Goal: Task Accomplishment & Management: Manage account settings

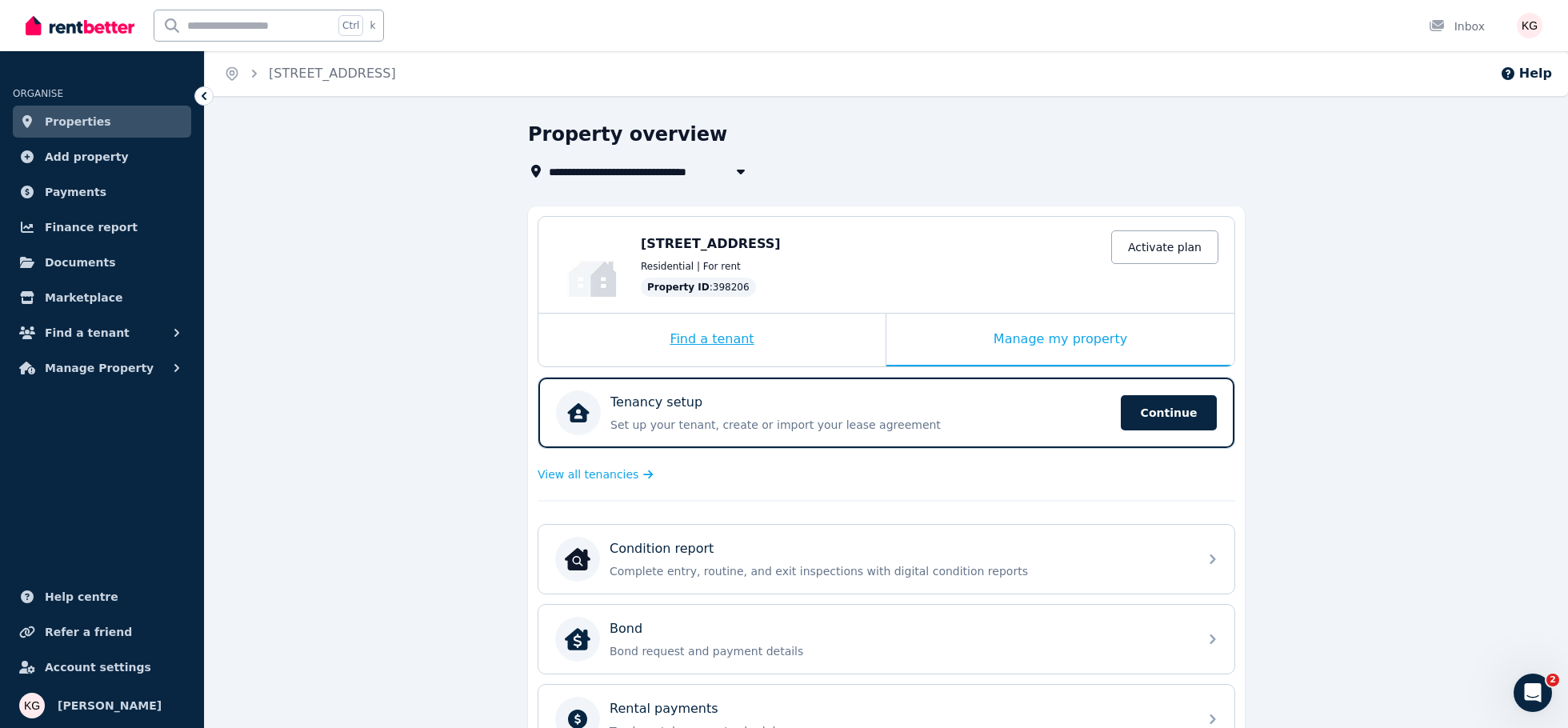
click at [721, 333] on div "Find a tenant" at bounding box center [712, 340] width 347 height 53
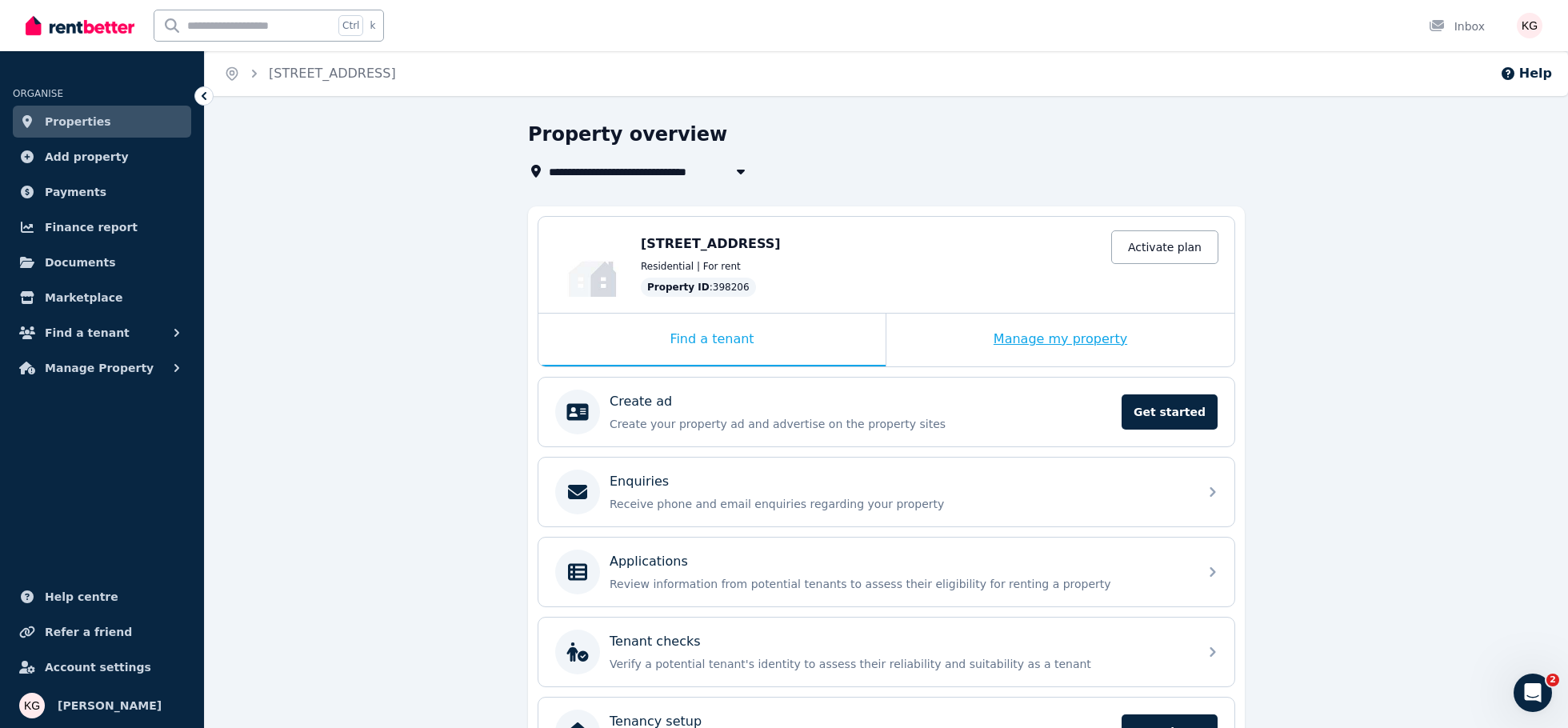
click at [1022, 350] on div "Manage my property" at bounding box center [1060, 340] width 348 height 53
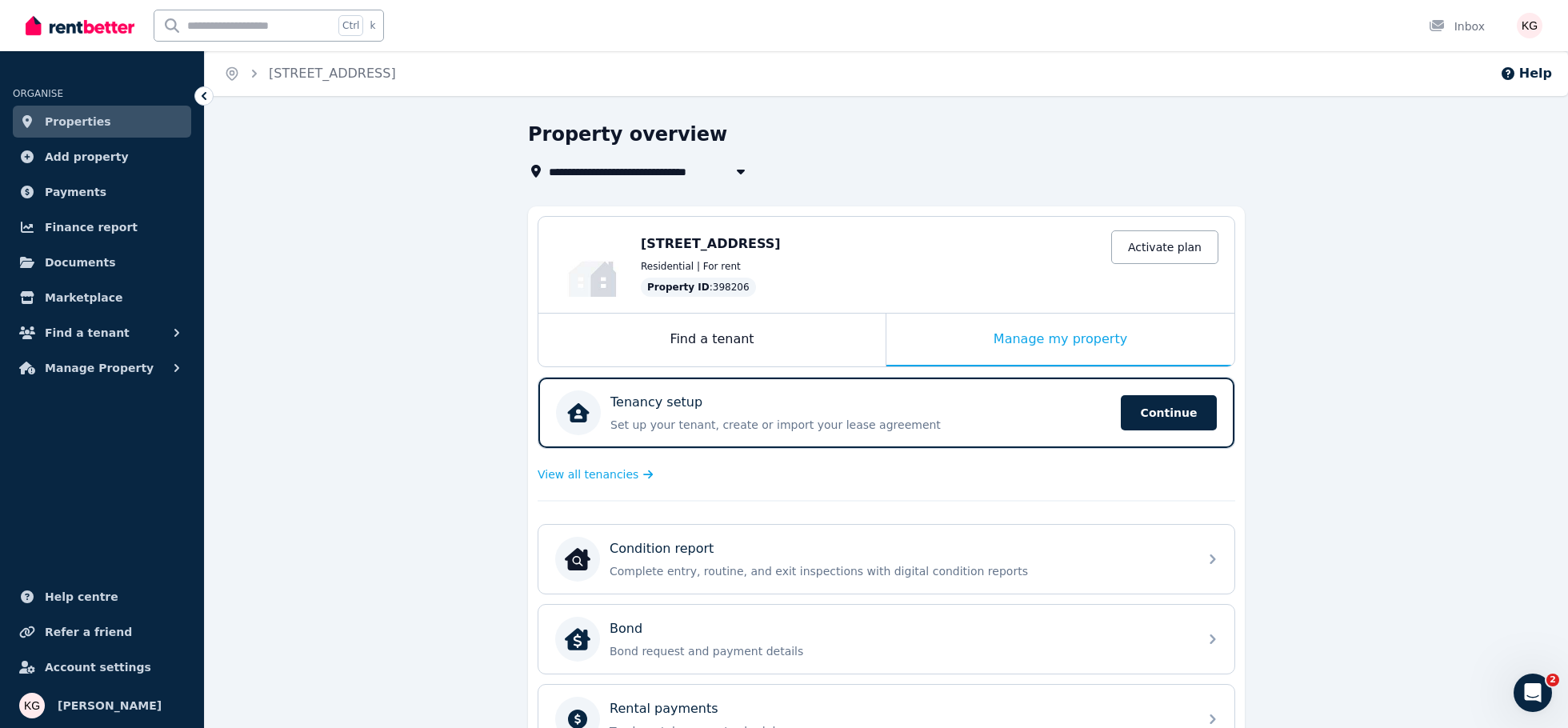
click at [744, 170] on icon "button" at bounding box center [741, 172] width 8 height 5
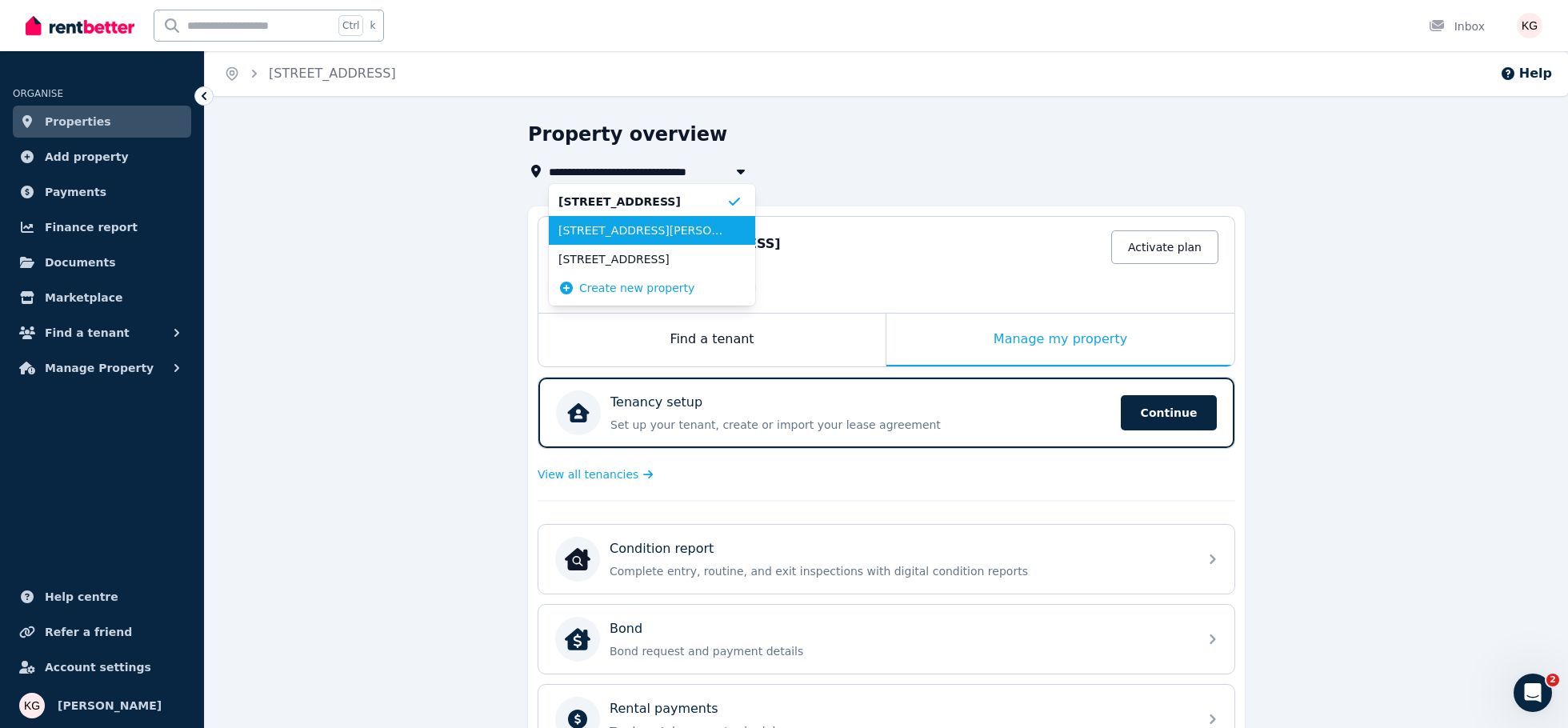
click at [669, 225] on span "[STREET_ADDRESS][PERSON_NAME]" at bounding box center [642, 231] width 168 height 16
type input "**********"
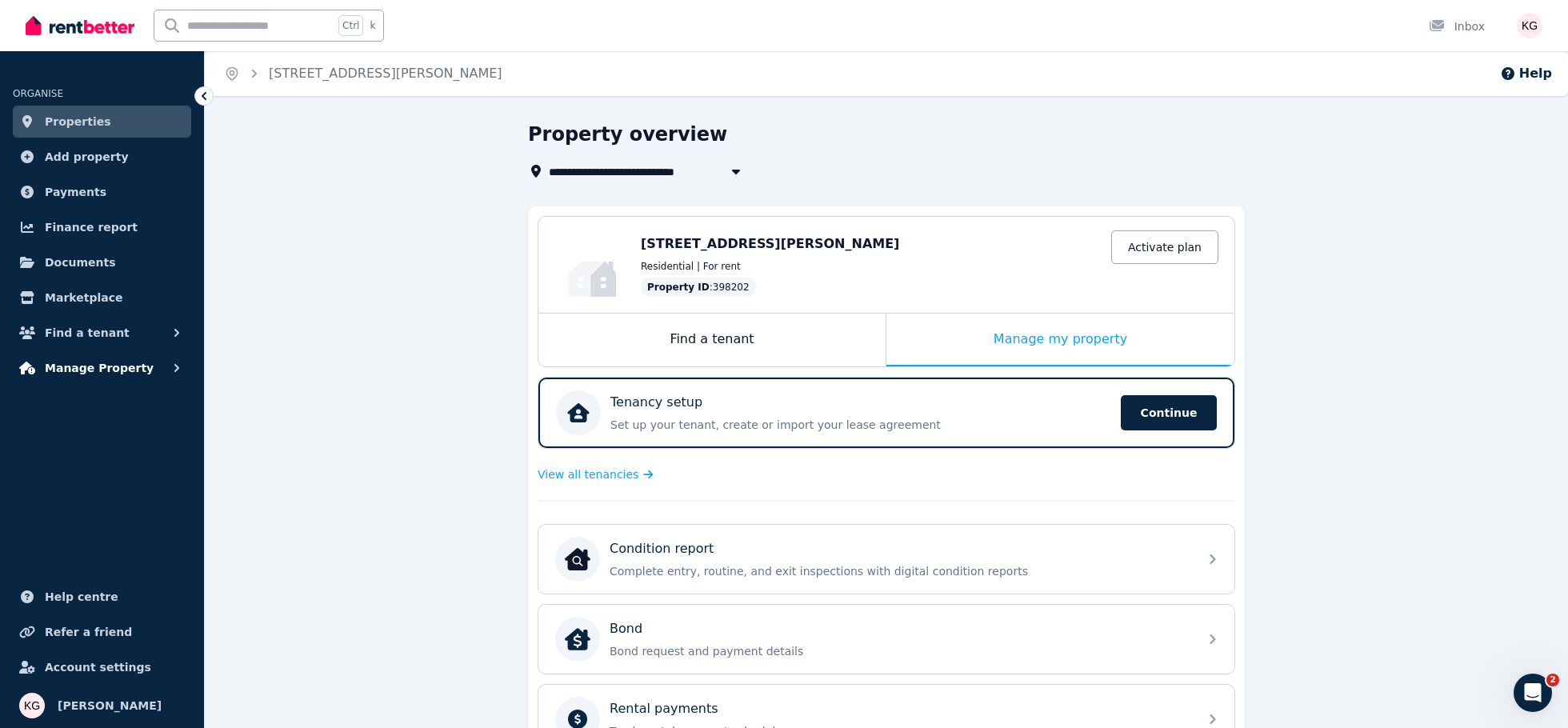
click at [105, 371] on span "Manage Property" at bounding box center [99, 368] width 108 height 19
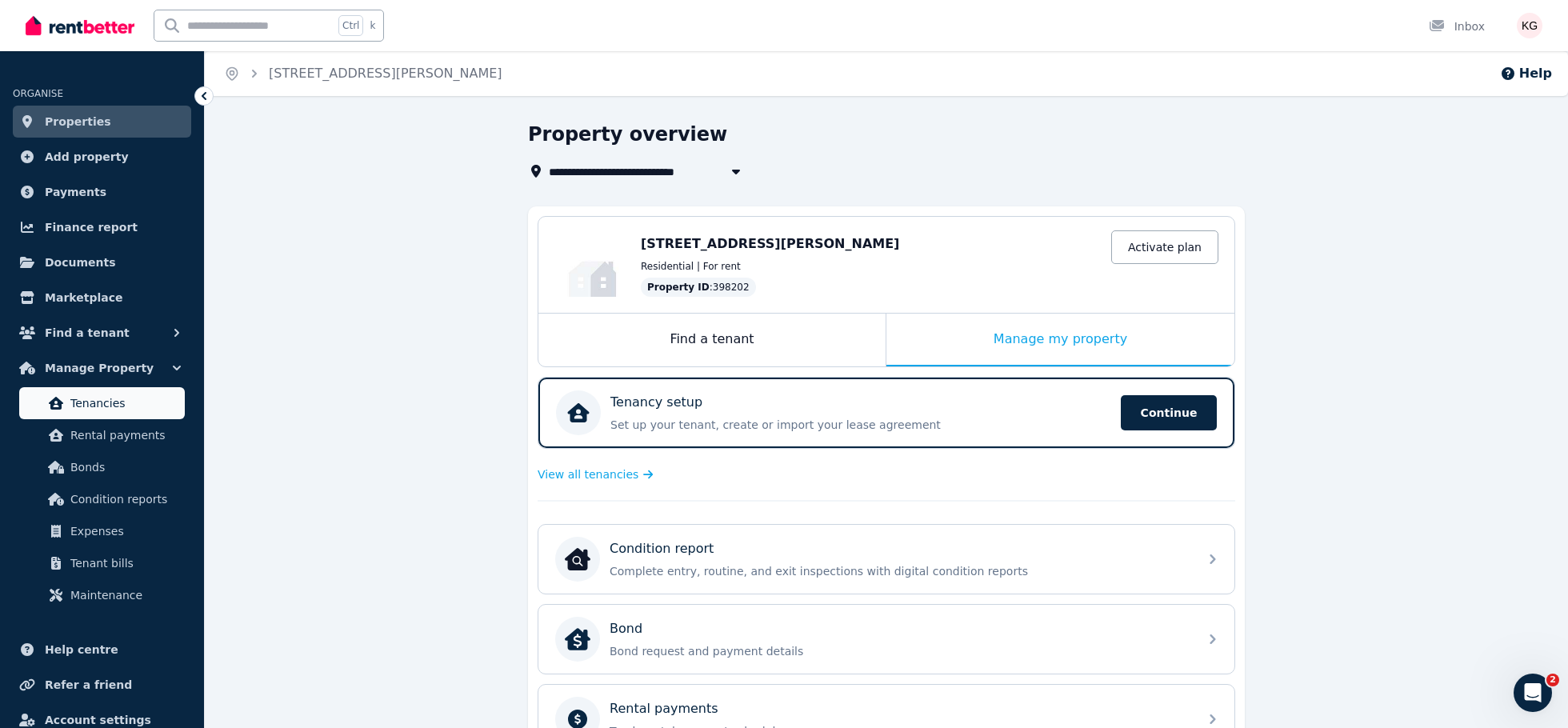
click at [104, 400] on span "Tenancies" at bounding box center [124, 402] width 108 height 19
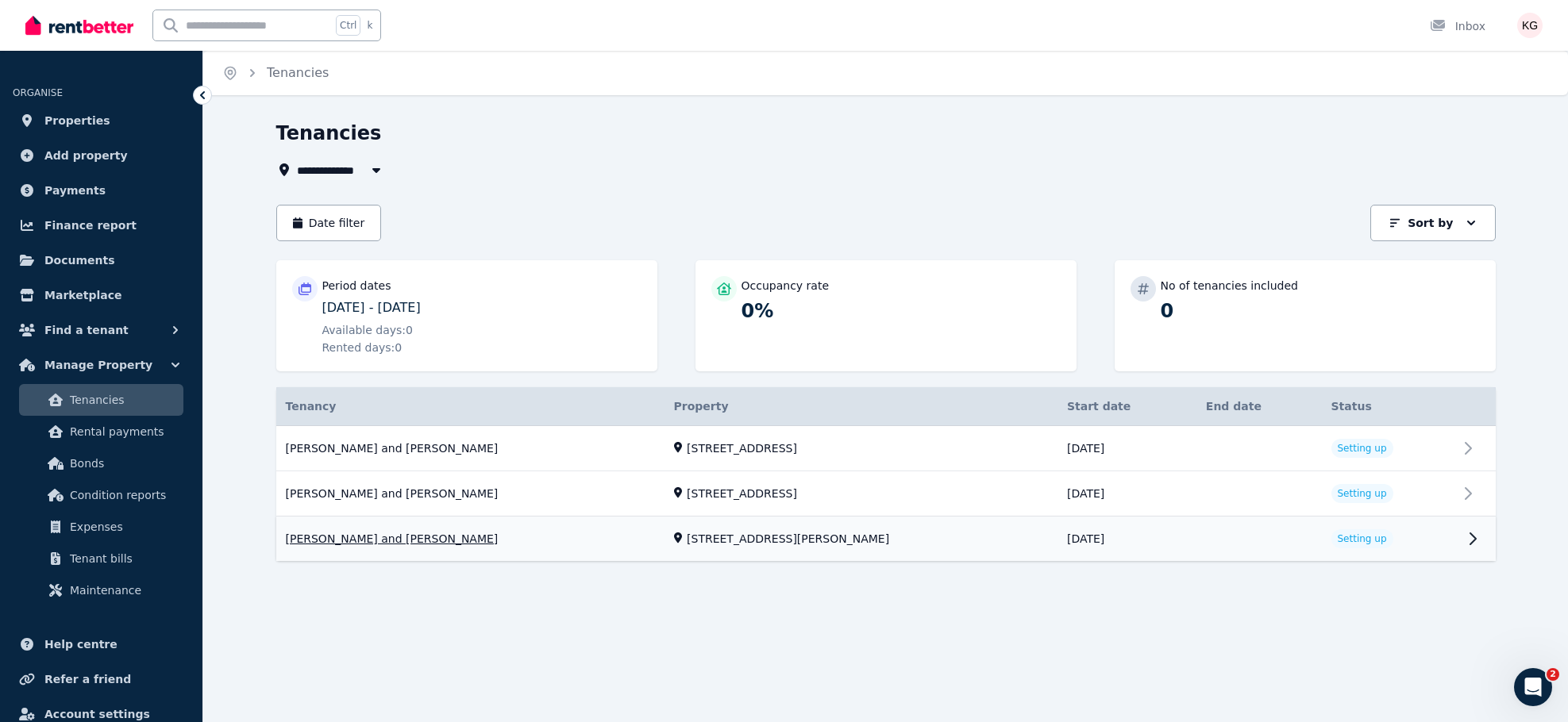
click at [353, 533] on link "View property details" at bounding box center [885, 539] width 1219 height 44
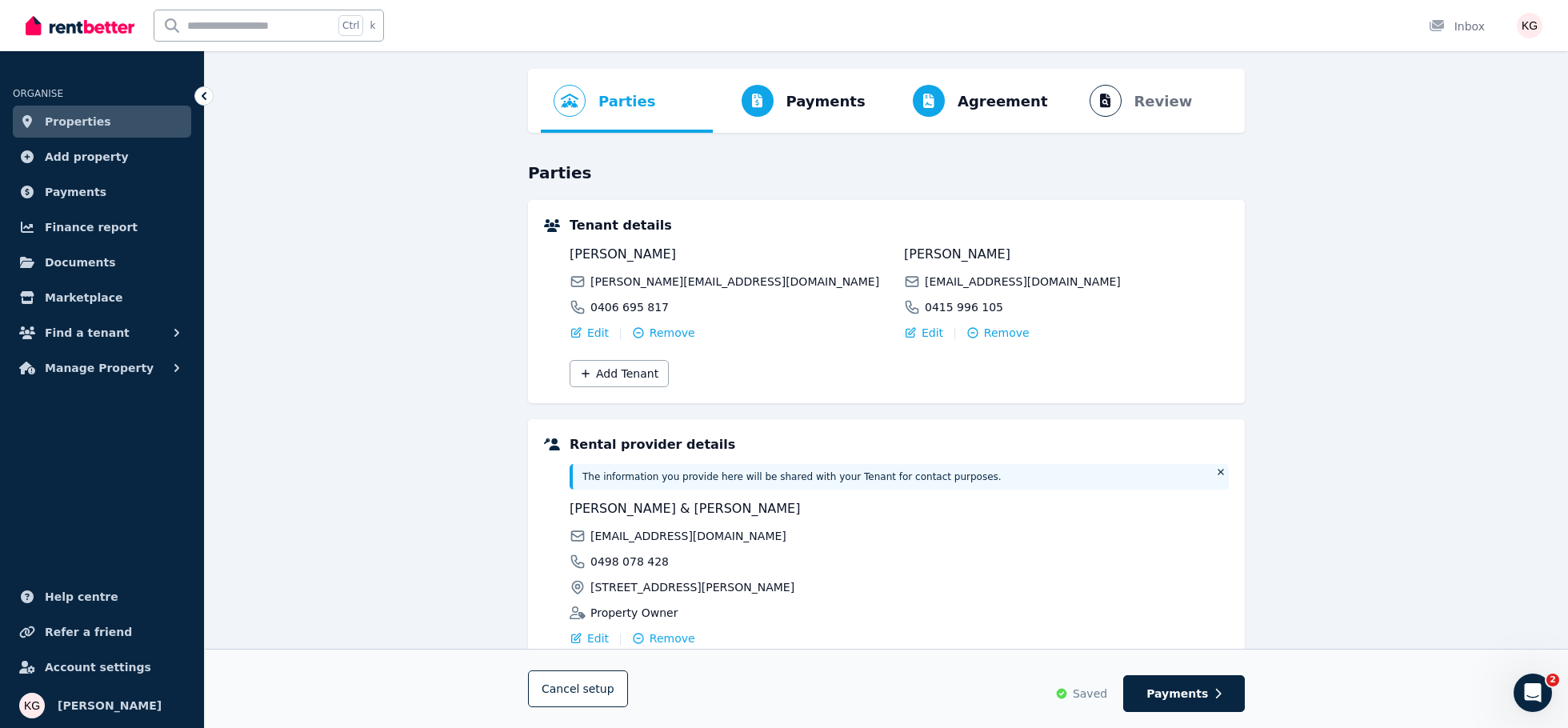
scroll to position [18, 0]
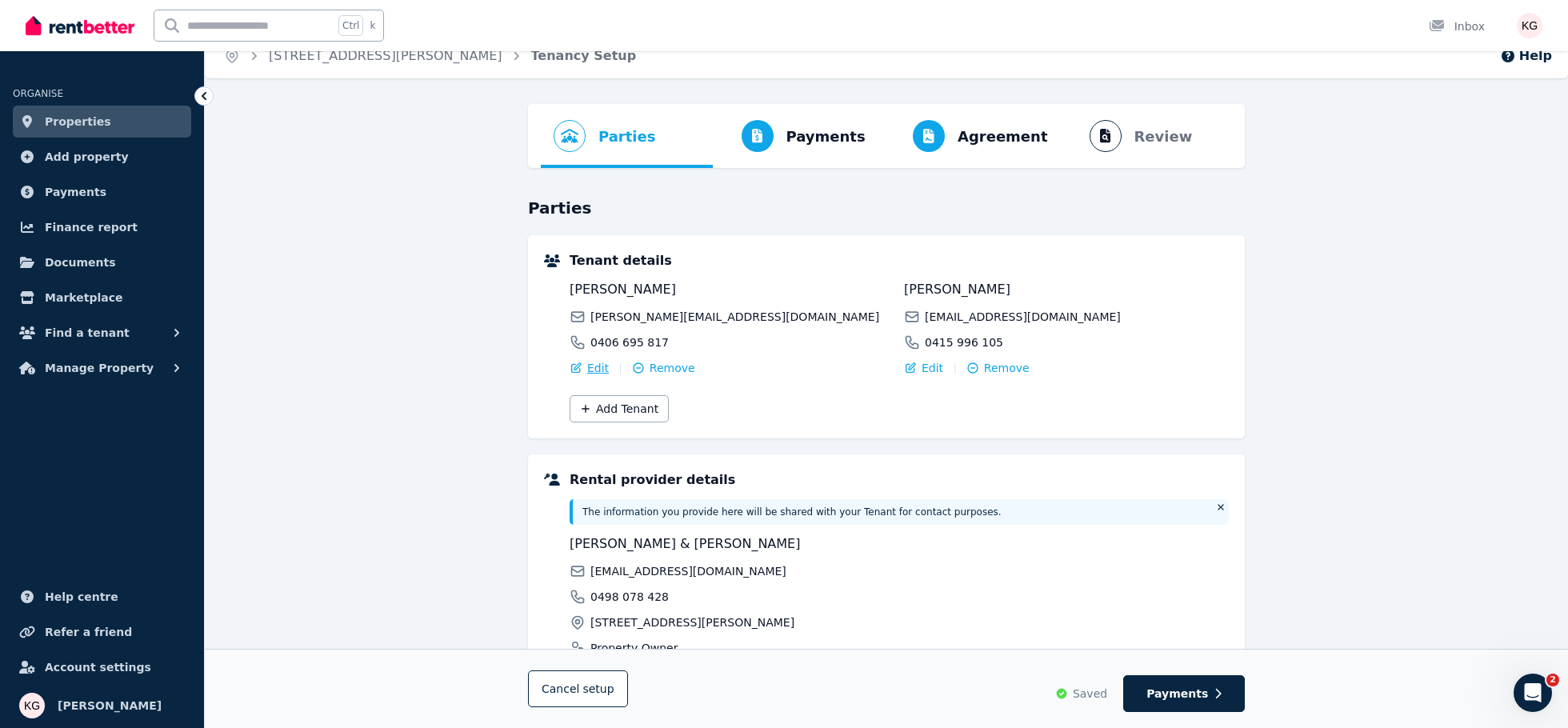
click at [595, 367] on span "Edit" at bounding box center [599, 368] width 22 height 16
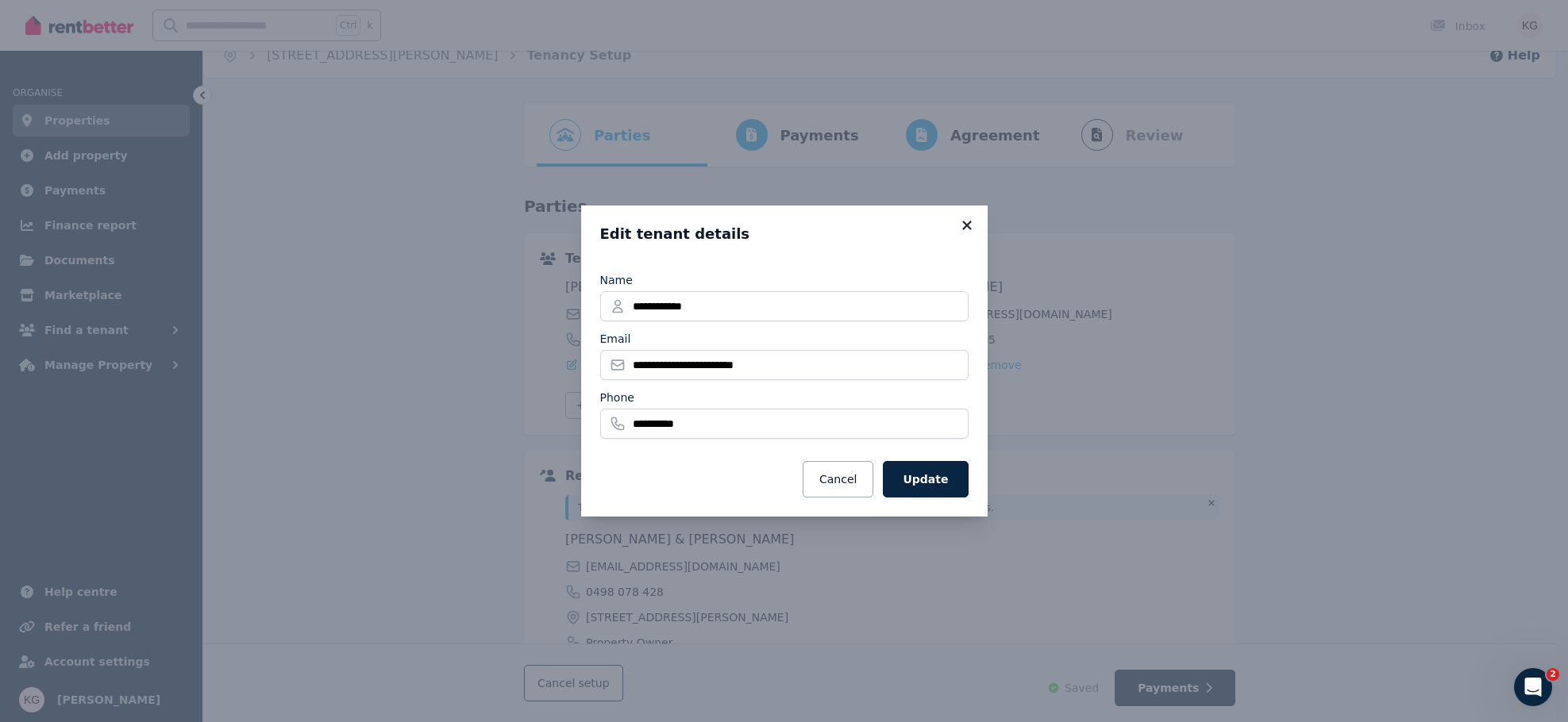
click at [962, 224] on icon at bounding box center [966, 225] width 16 height 15
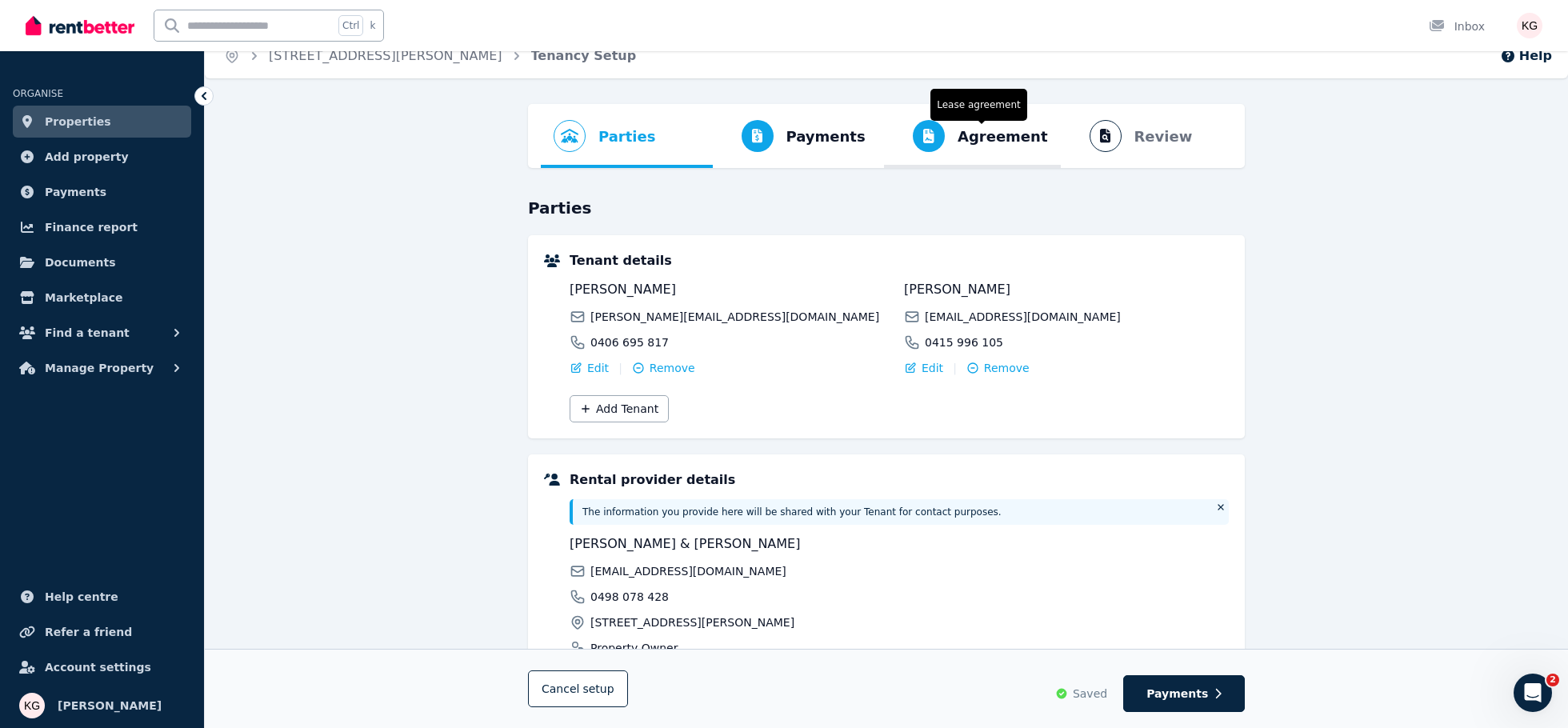
click at [974, 141] on span "Agreement" at bounding box center [1003, 136] width 91 height 23
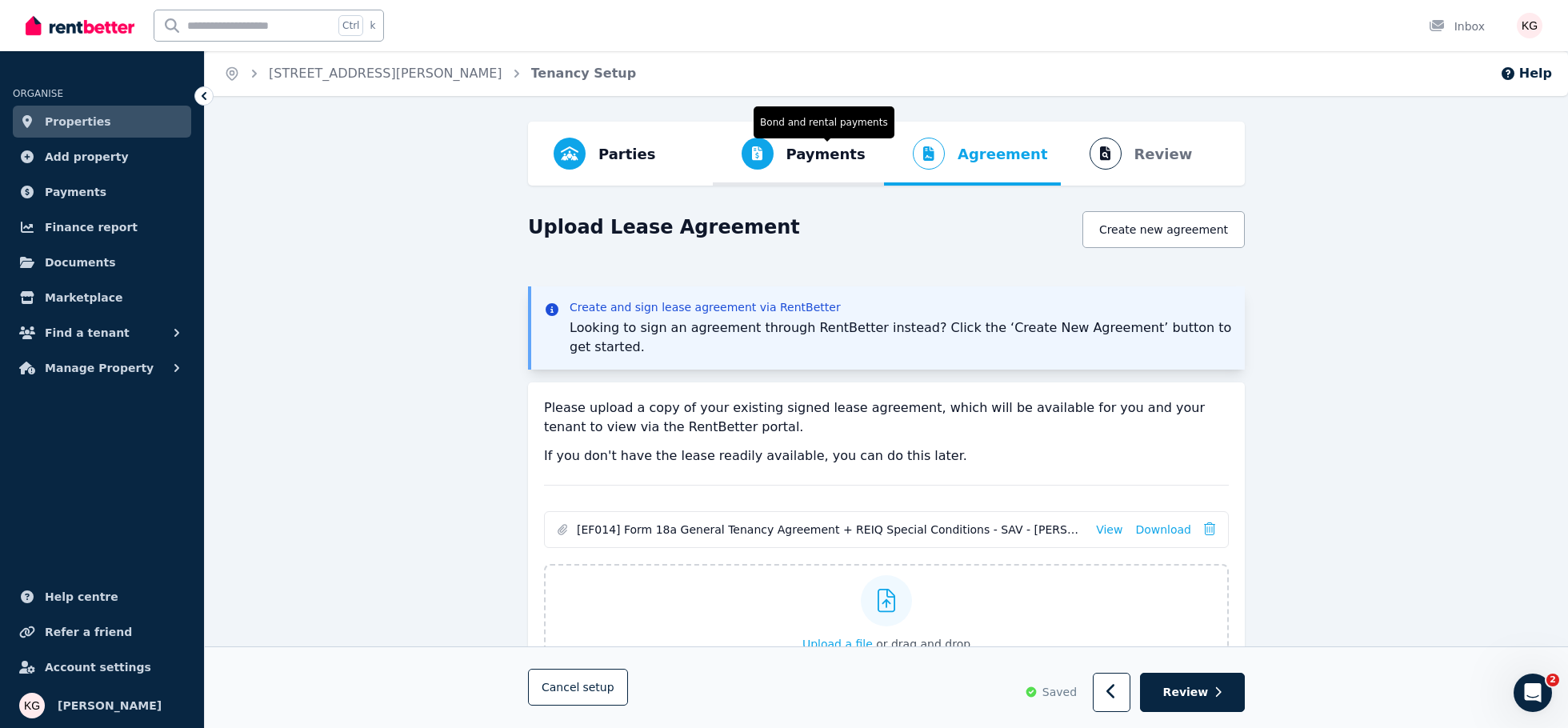
click at [838, 154] on span "Payments" at bounding box center [826, 154] width 79 height 23
select select "**********"
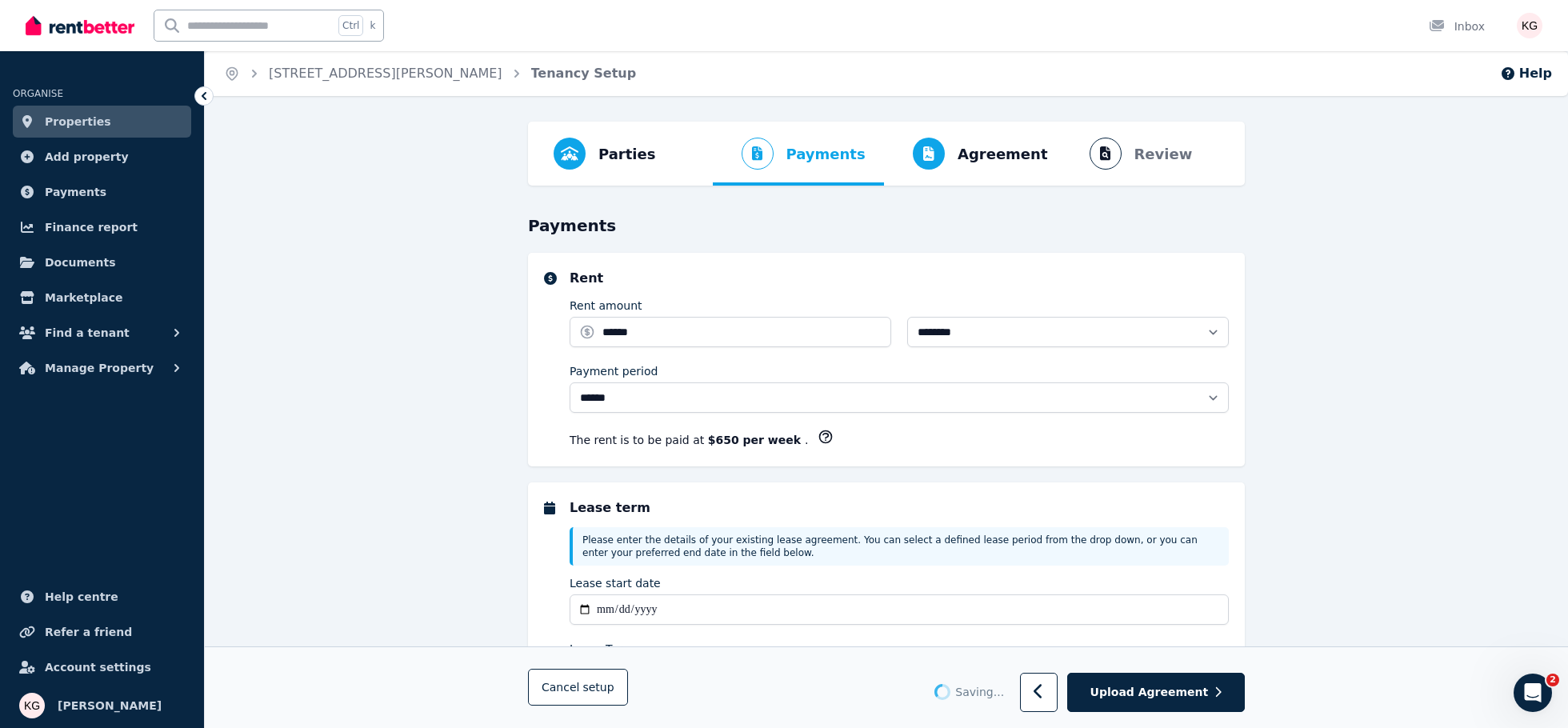
select select "**********"
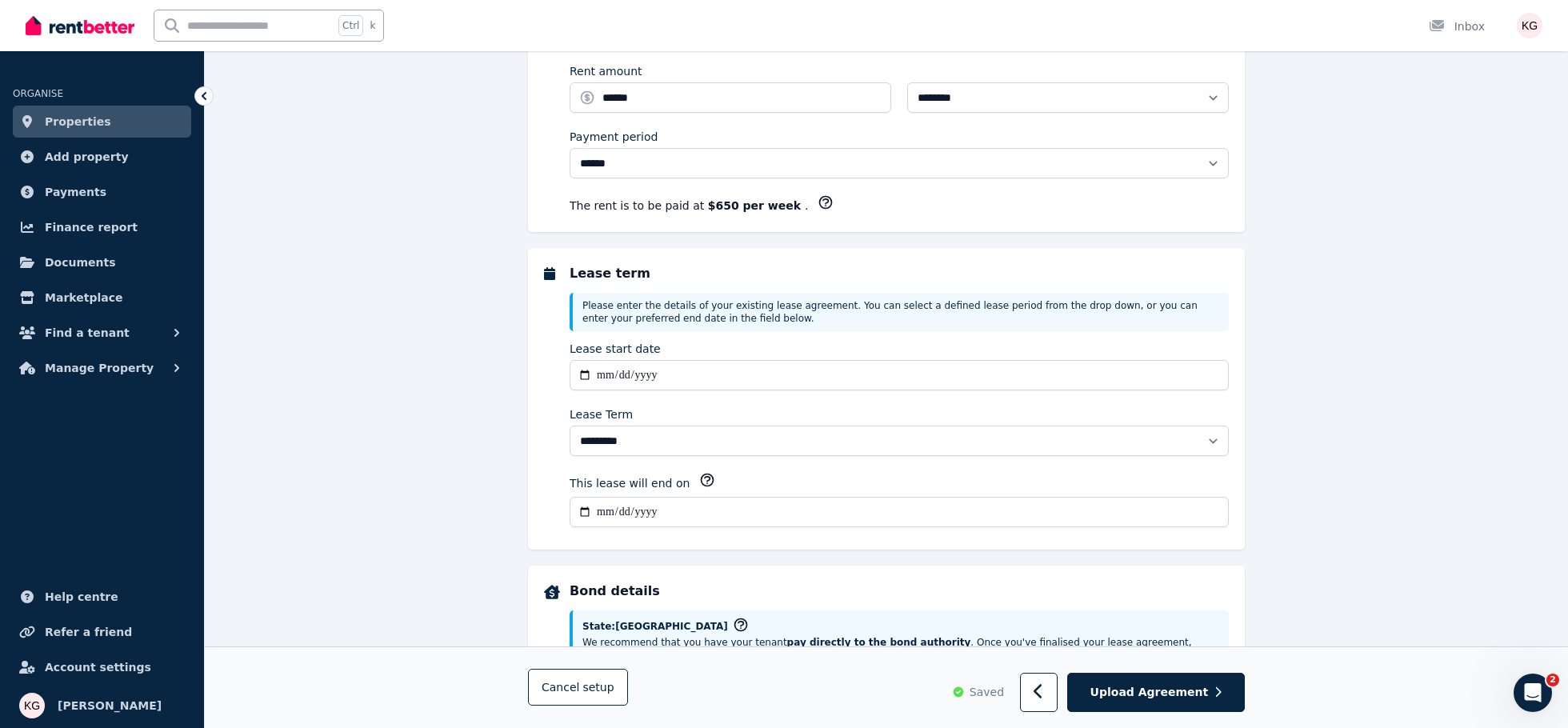
scroll to position [492, 0]
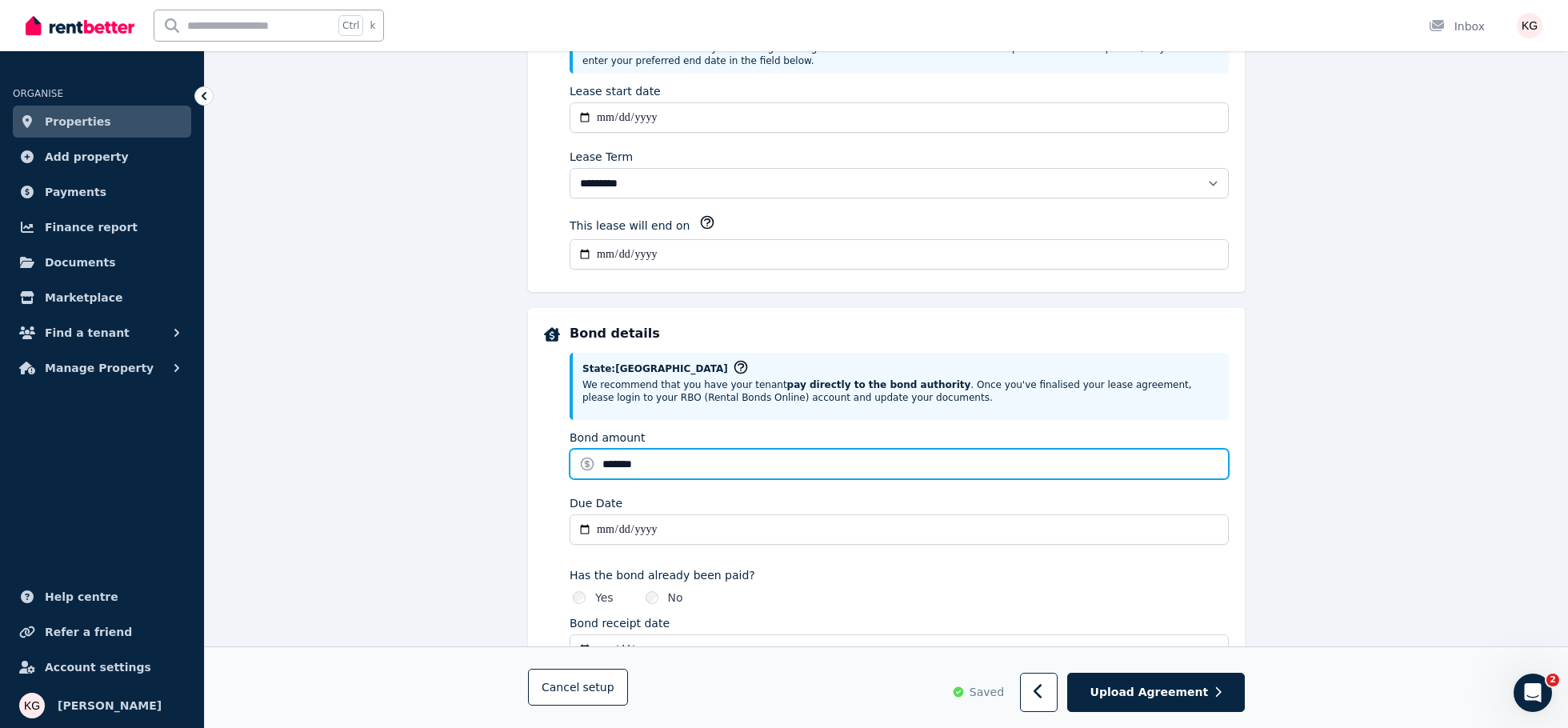
drag, startPoint x: 647, startPoint y: 463, endPoint x: 584, endPoint y: 456, distance: 63.4
click at [584, 456] on input "*******" at bounding box center [899, 464] width 660 height 31
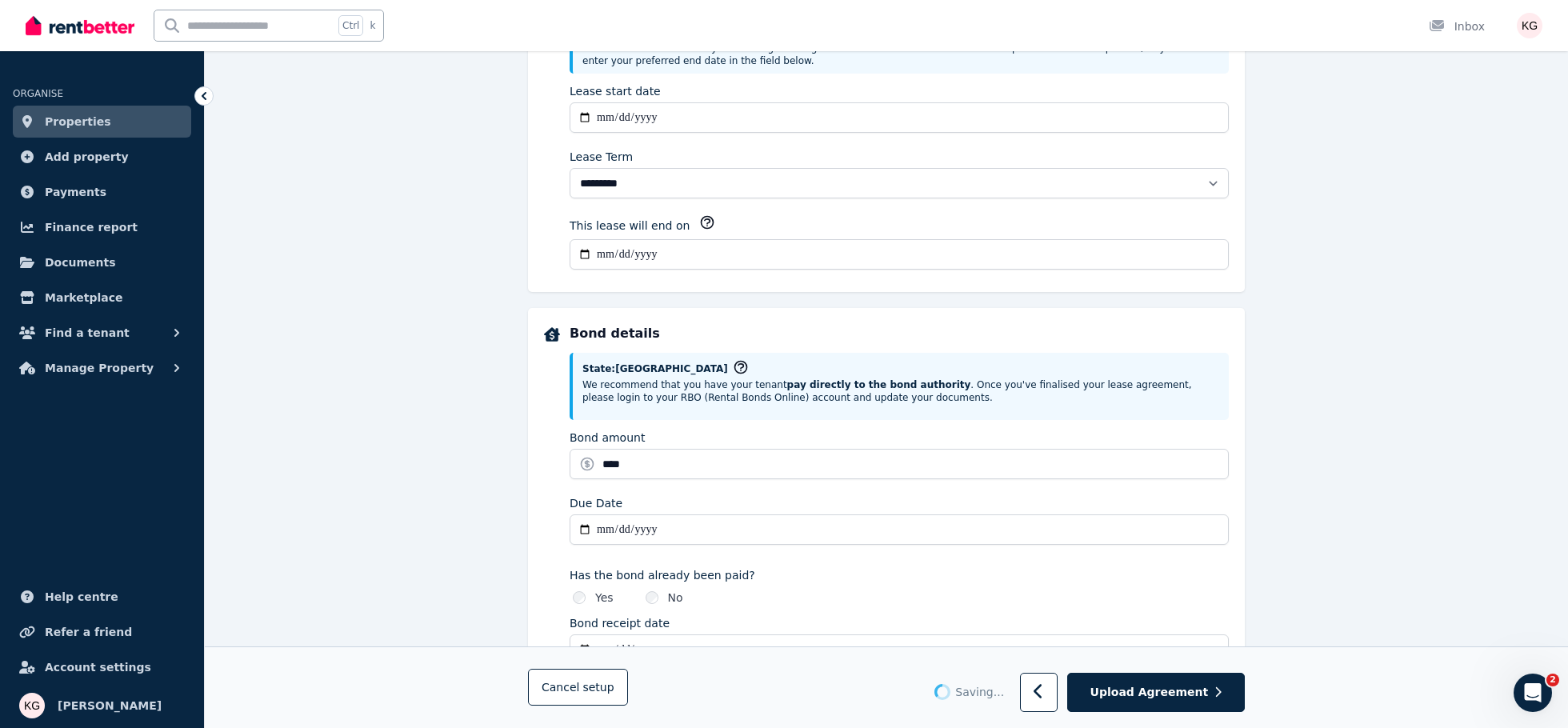
type input "*******"
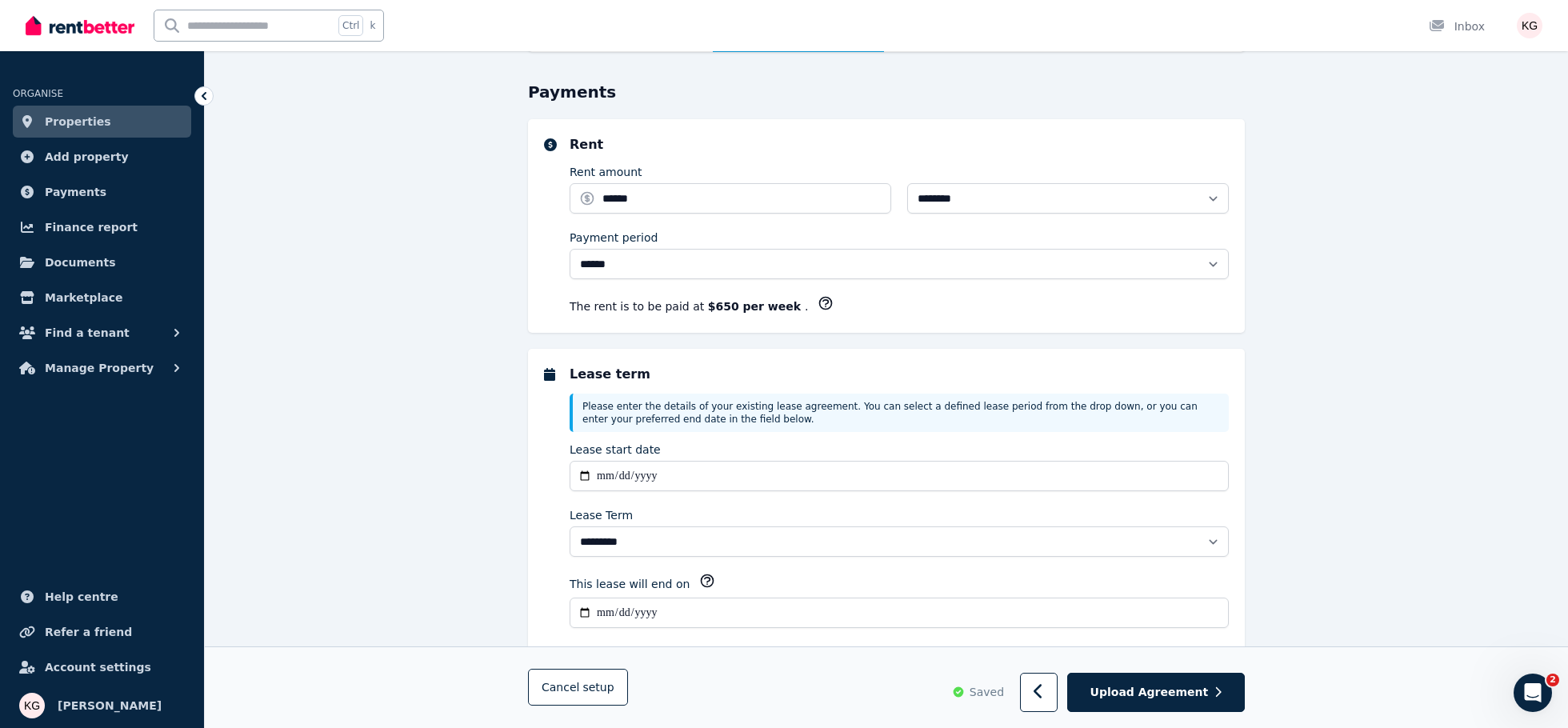
scroll to position [0, 0]
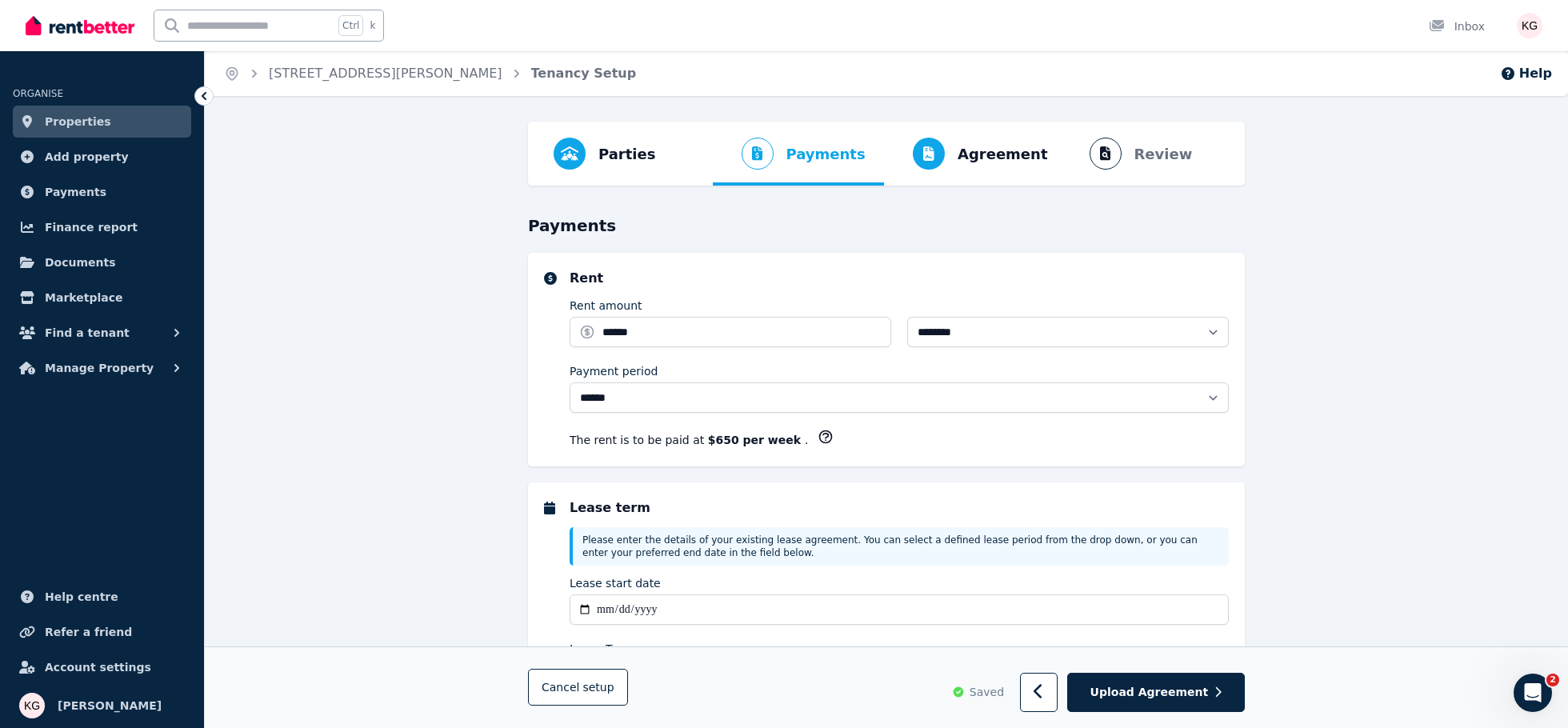
click at [509, 74] on icon "Breadcrumb" at bounding box center [517, 74] width 16 height 16
click at [85, 124] on span "Properties" at bounding box center [77, 121] width 66 height 19
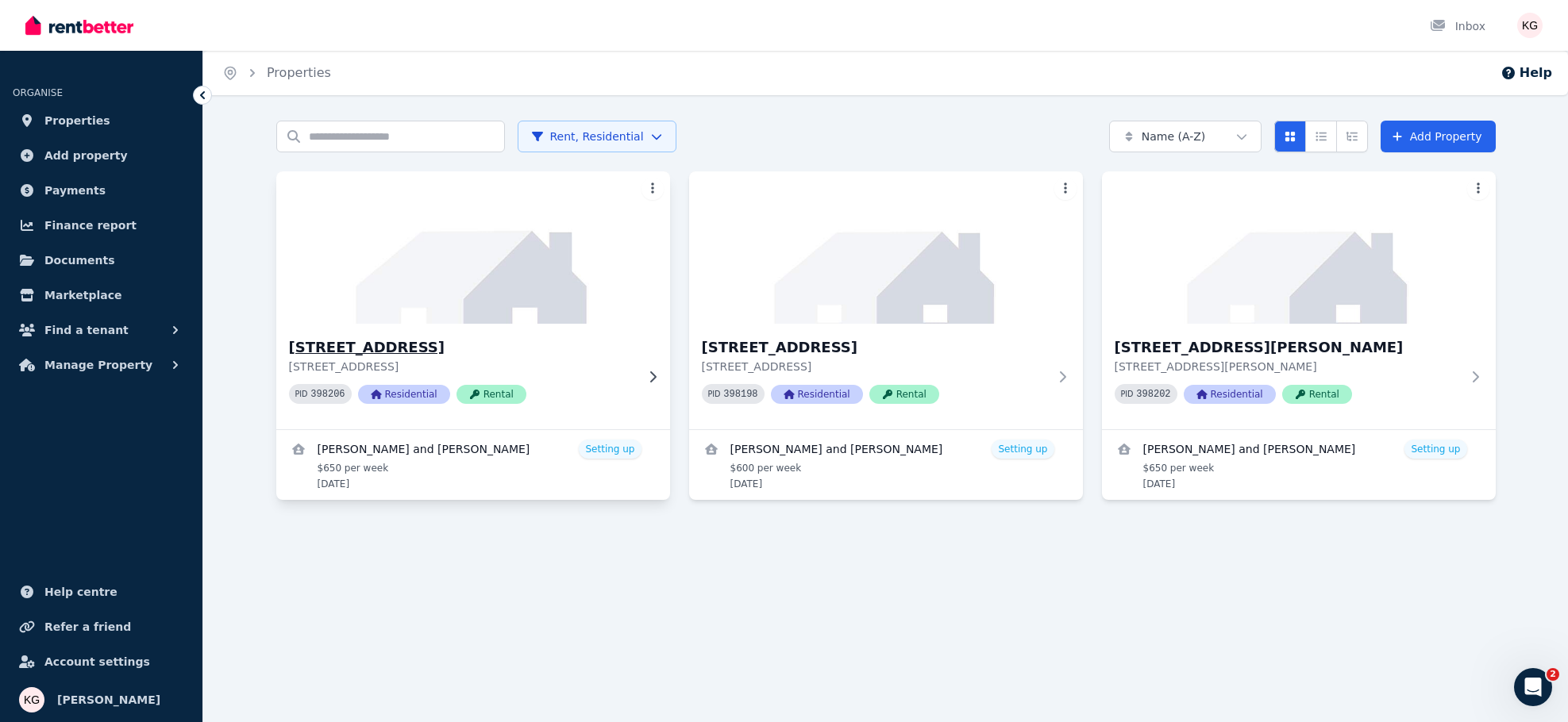
click at [651, 379] on icon at bounding box center [652, 377] width 16 height 13
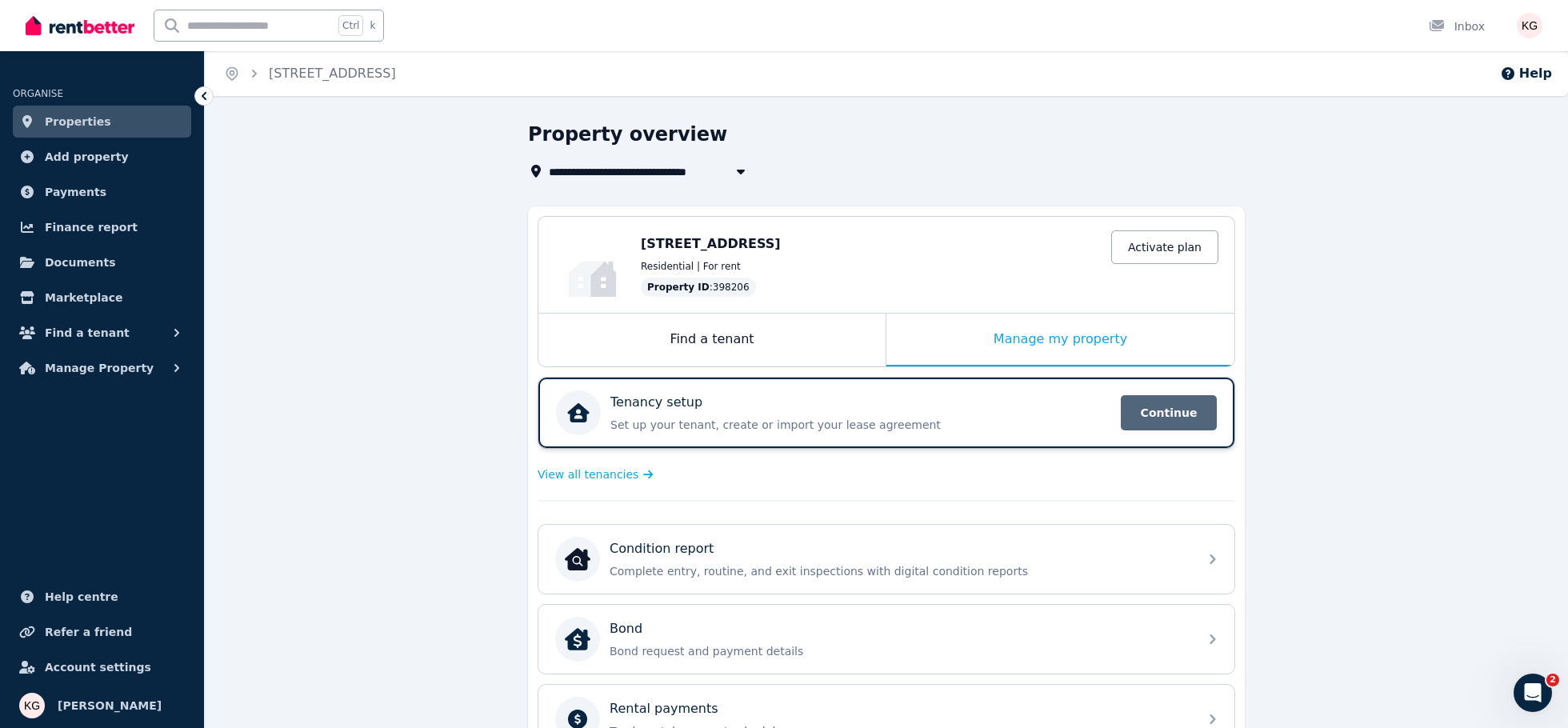
click at [1148, 411] on span "Continue" at bounding box center [1169, 413] width 96 height 36
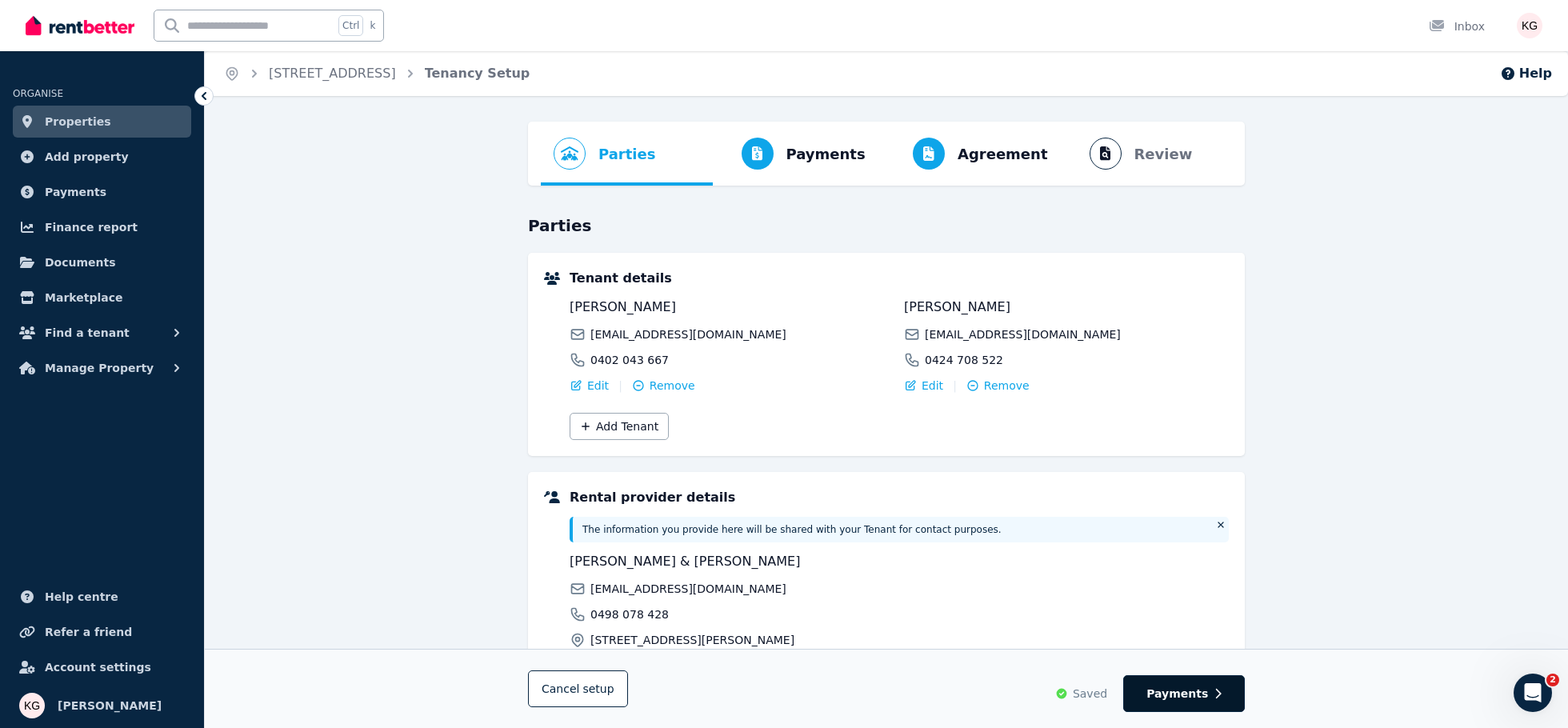
click at [1172, 691] on span "Payments" at bounding box center [1177, 693] width 61 height 16
select select "**********"
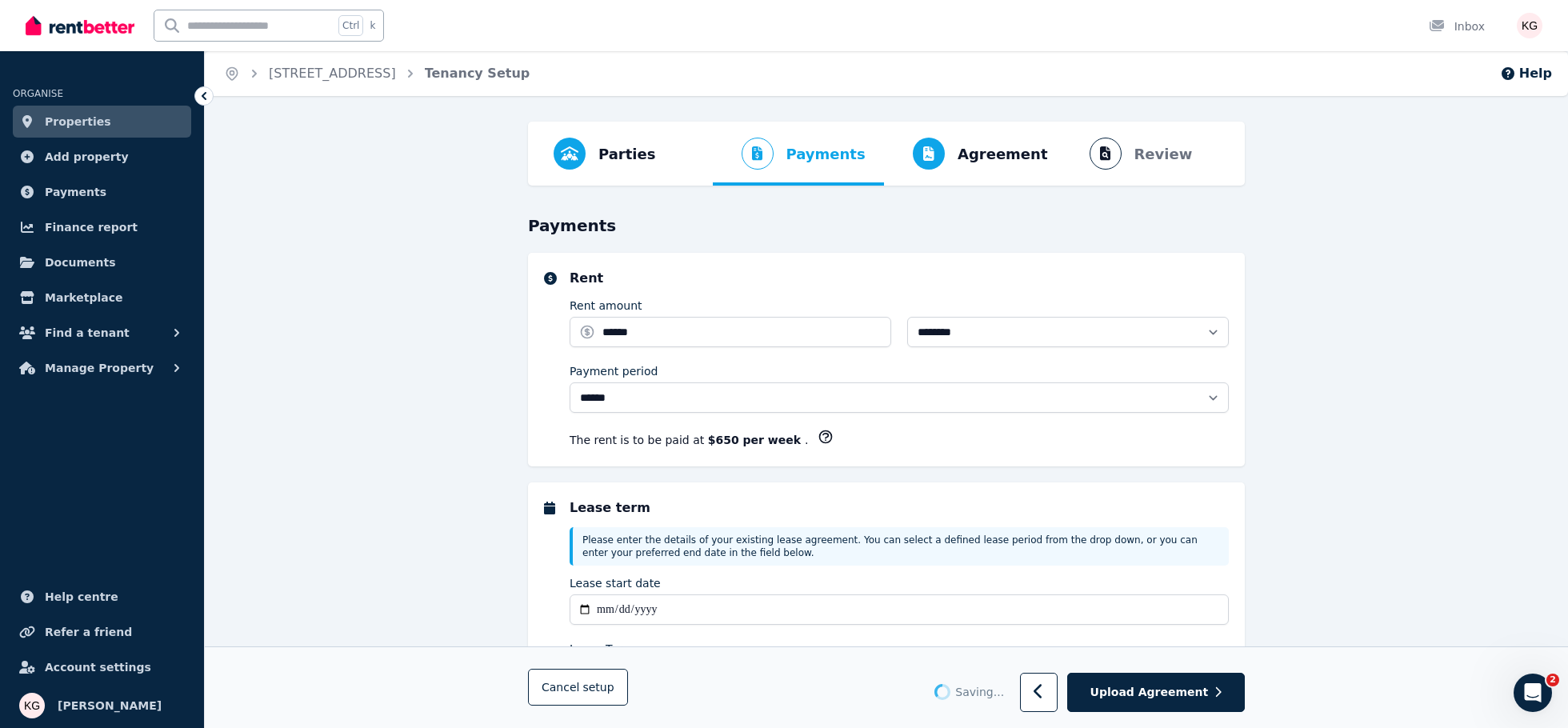
select select "**********"
click at [981, 156] on span "Agreement" at bounding box center [1003, 154] width 91 height 23
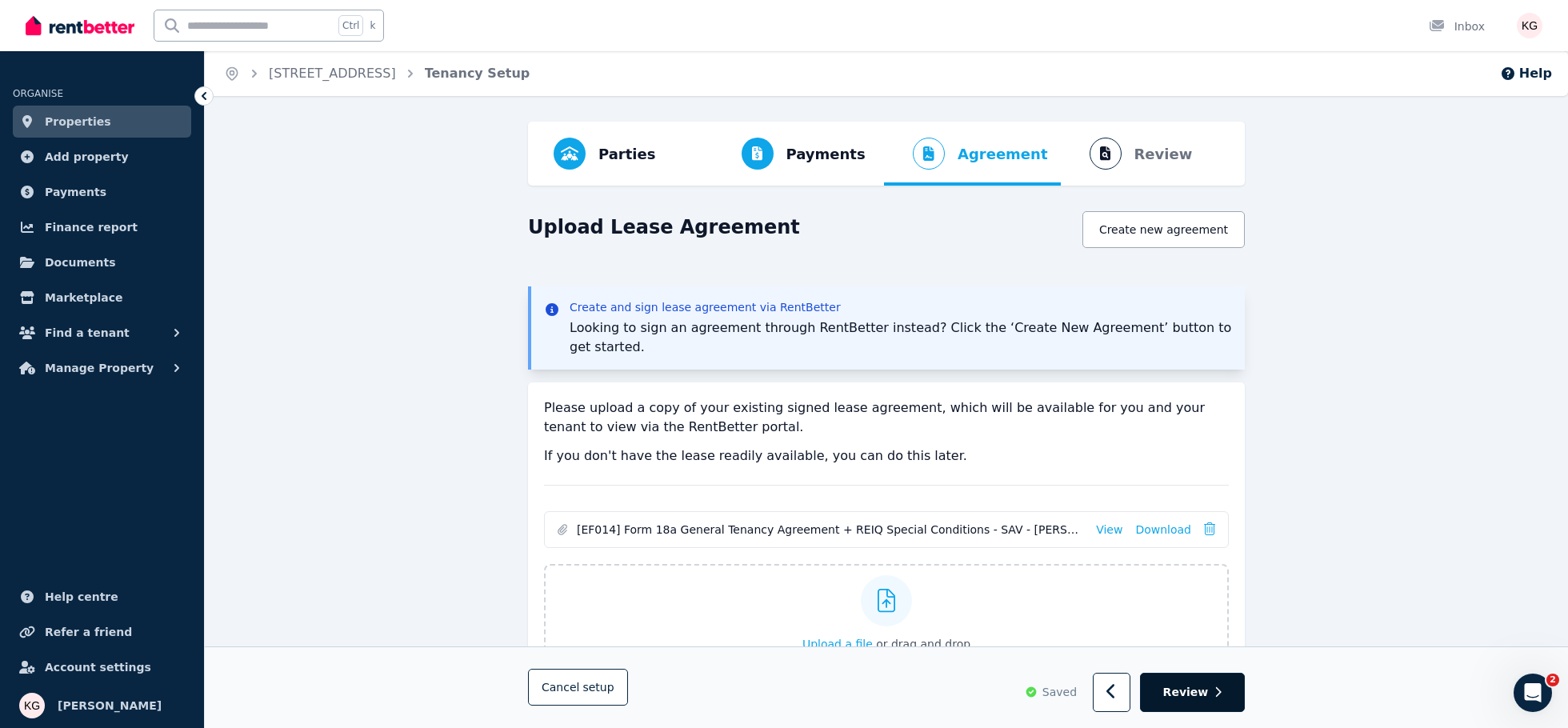
click at [1189, 691] on span "Review" at bounding box center [1186, 693] width 45 height 16
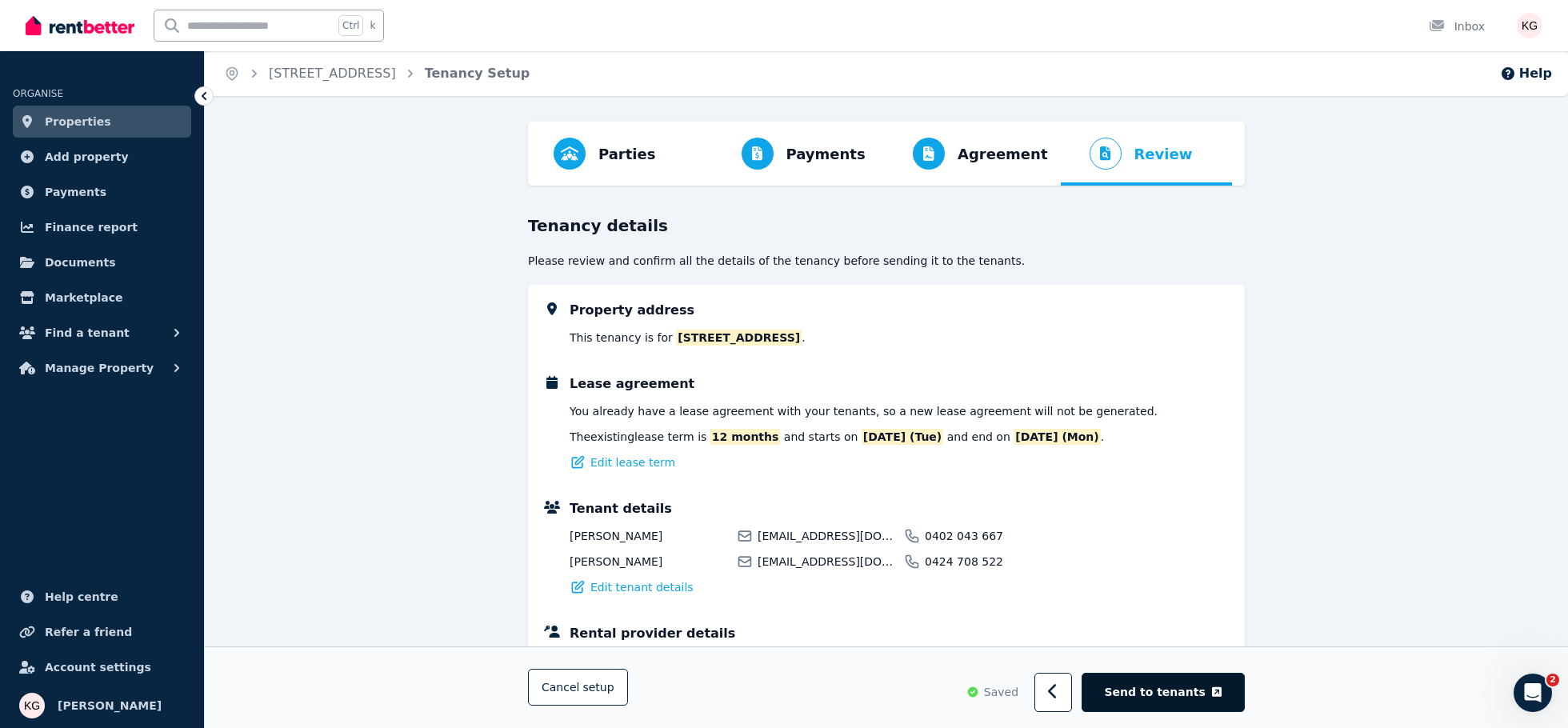
click at [1177, 687] on span "Send to tenants" at bounding box center [1156, 693] width 101 height 16
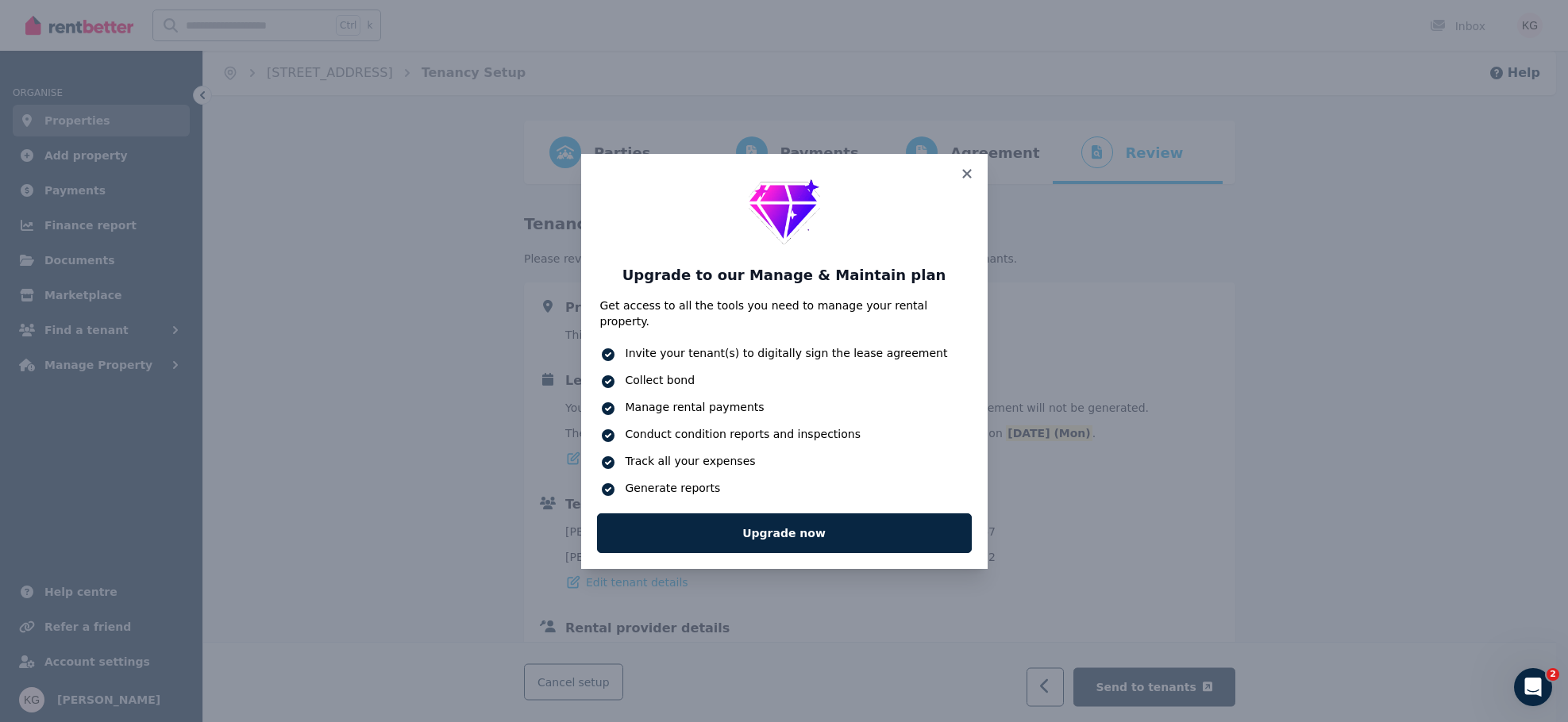
click at [605, 429] on icon at bounding box center [607, 435] width 13 height 13
click at [612, 429] on icon at bounding box center [607, 435] width 13 height 13
click at [962, 176] on icon at bounding box center [966, 173] width 16 height 15
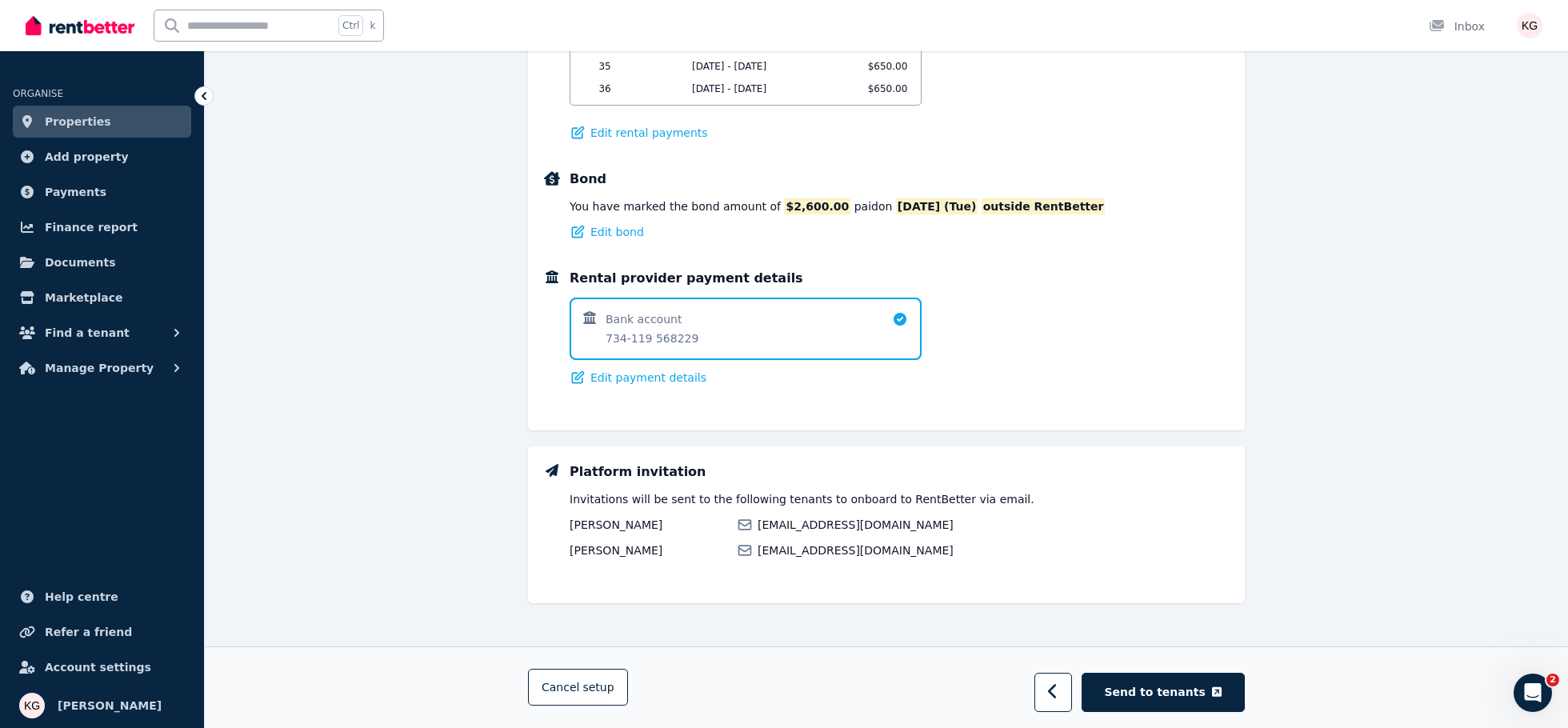
scroll to position [1022, 0]
click at [1189, 689] on span "Send to tenants" at bounding box center [1156, 692] width 101 height 16
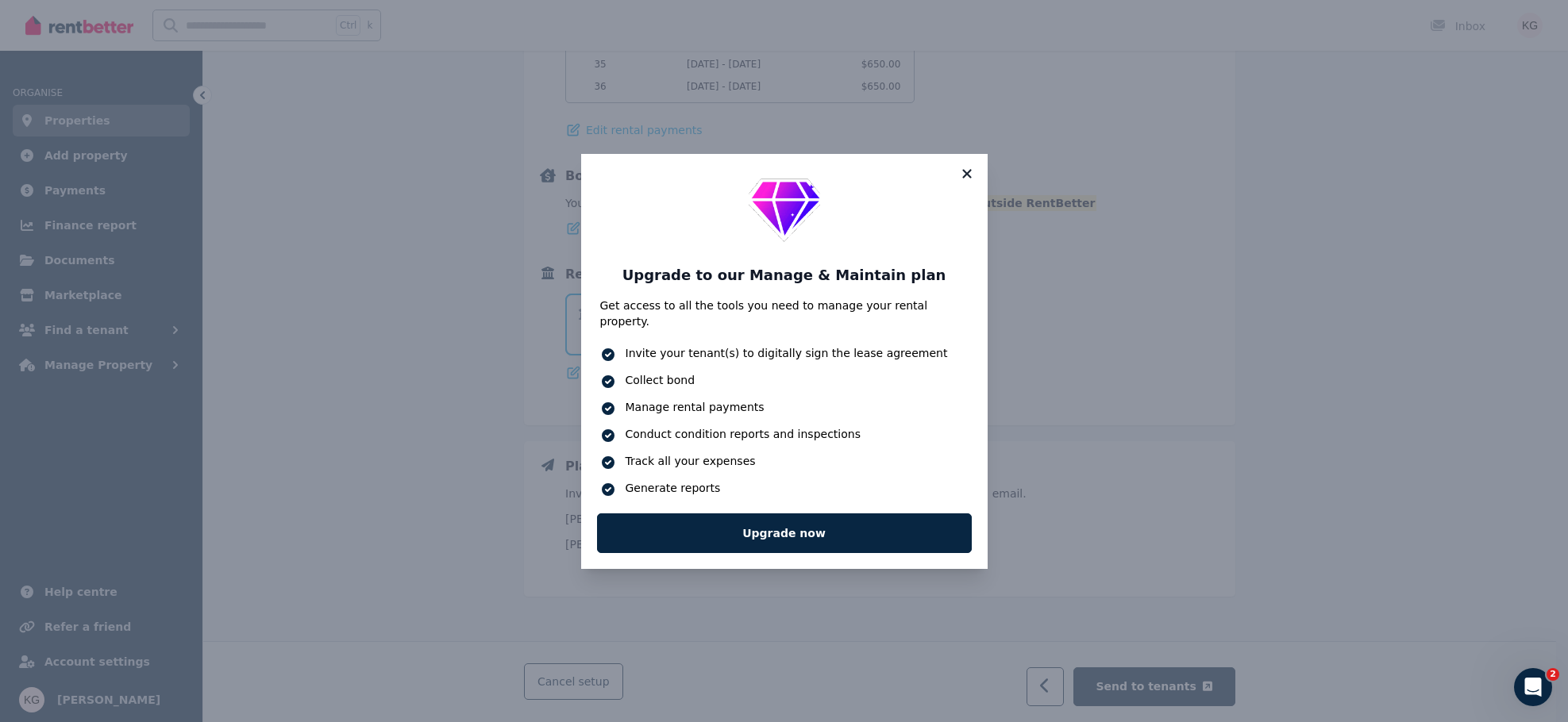
click at [963, 178] on icon at bounding box center [965, 173] width 9 height 9
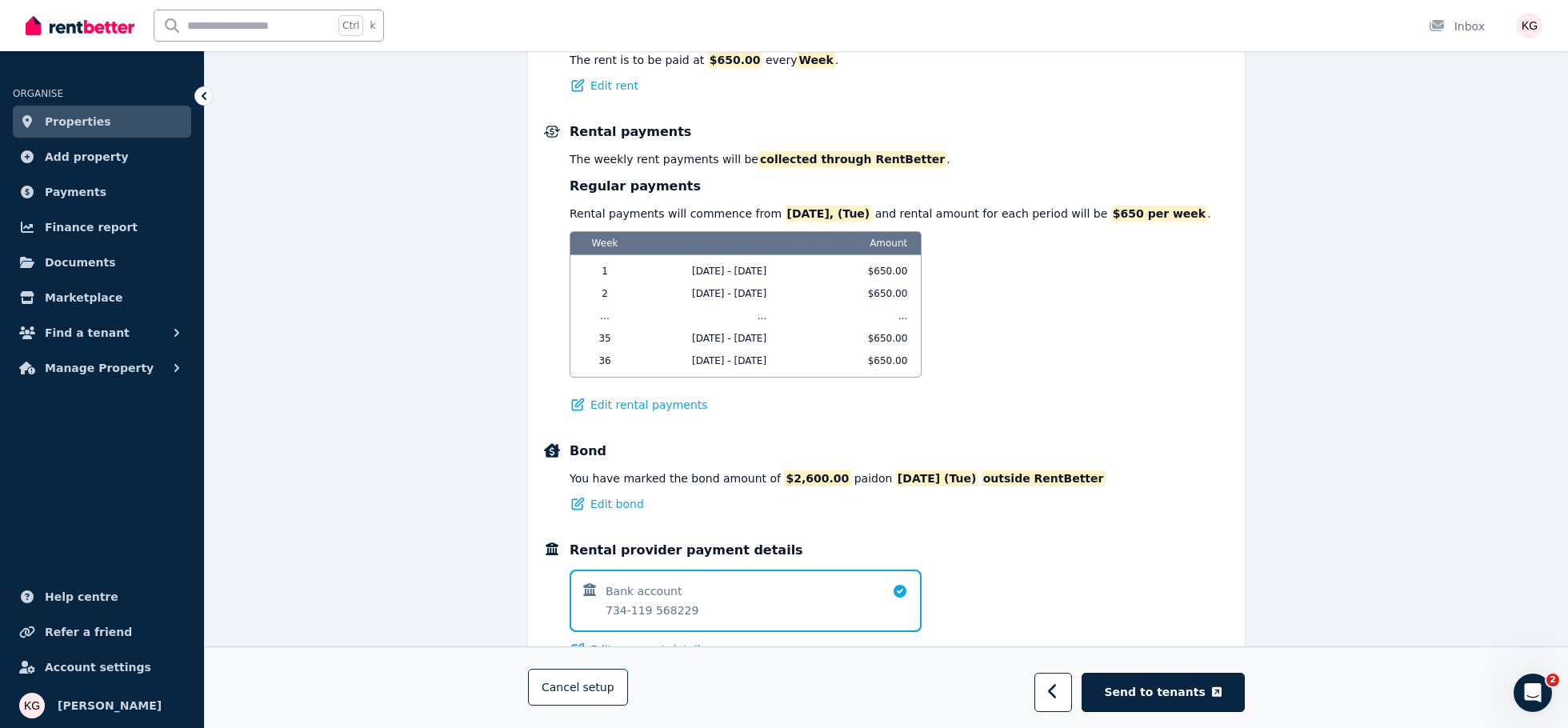
scroll to position [656, 0]
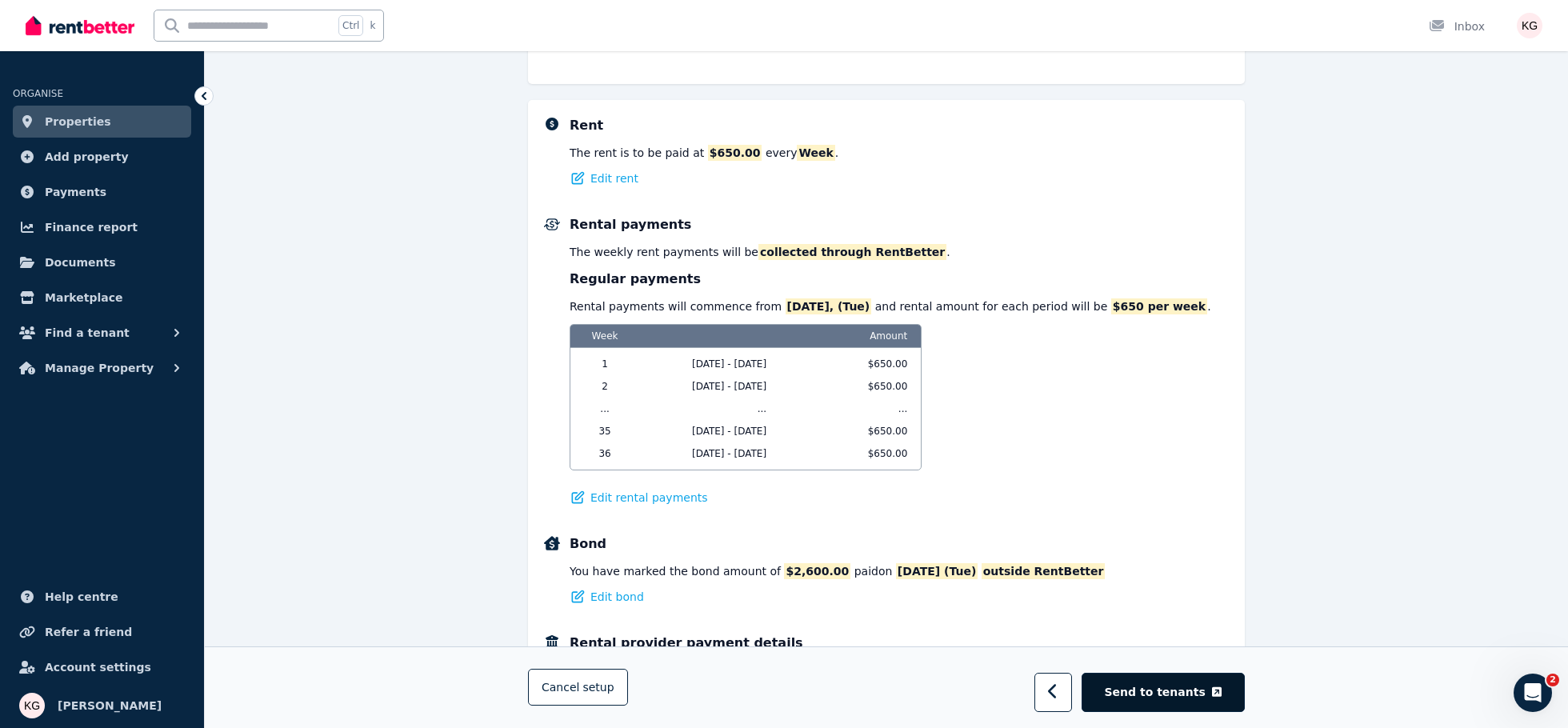
click at [1147, 686] on span "Send to tenants" at bounding box center [1156, 693] width 101 height 16
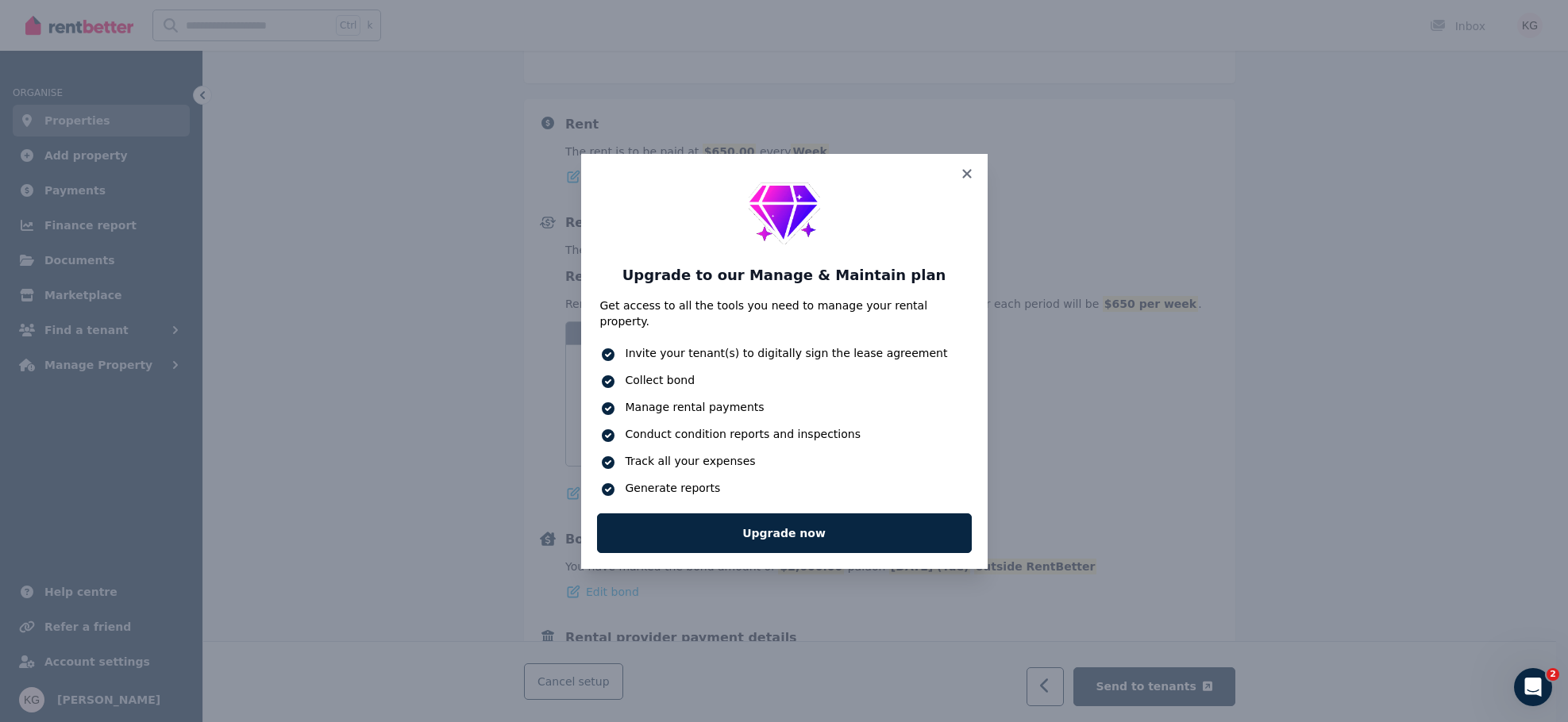
click at [608, 428] on icon at bounding box center [607, 435] width 16 height 16
click at [607, 429] on icon at bounding box center [607, 435] width 13 height 13
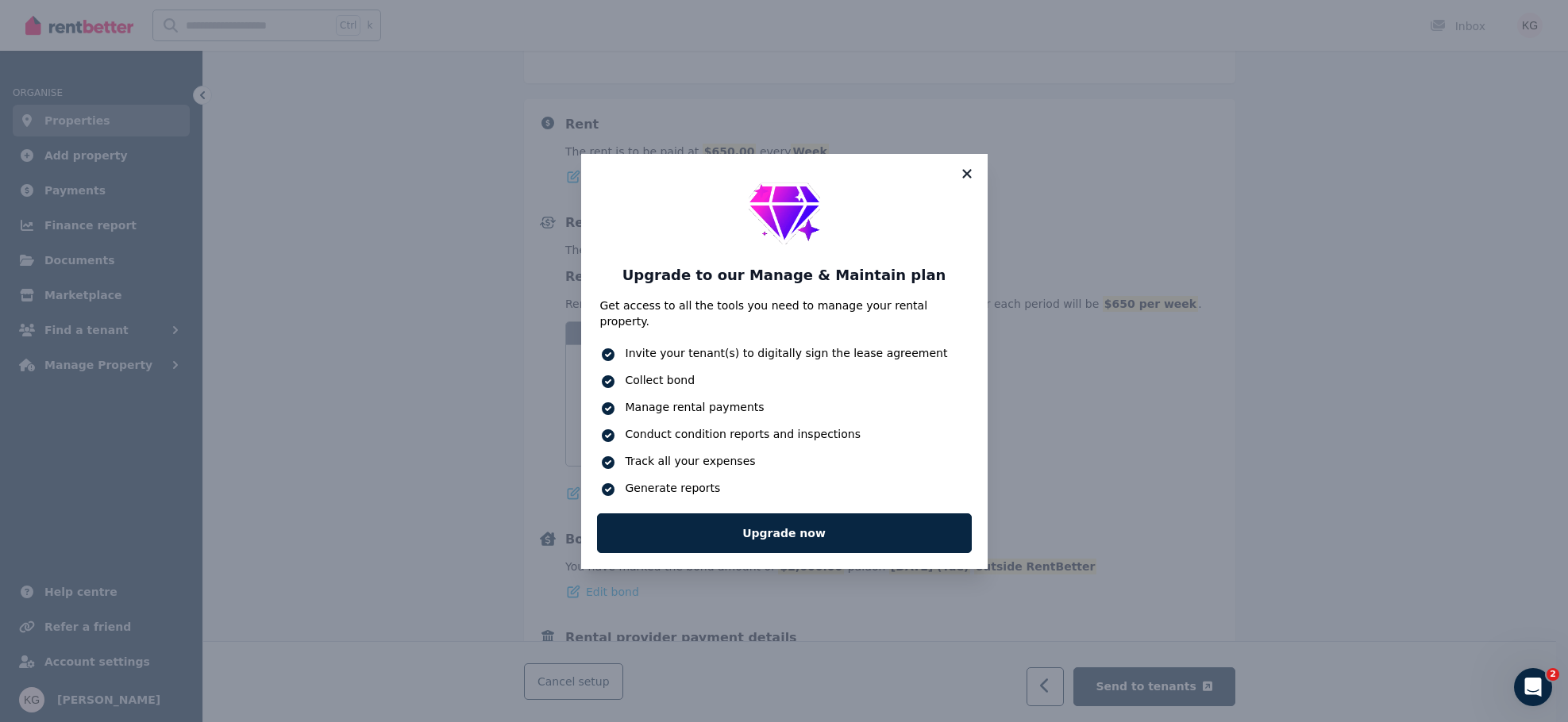
click at [964, 178] on icon at bounding box center [965, 173] width 9 height 9
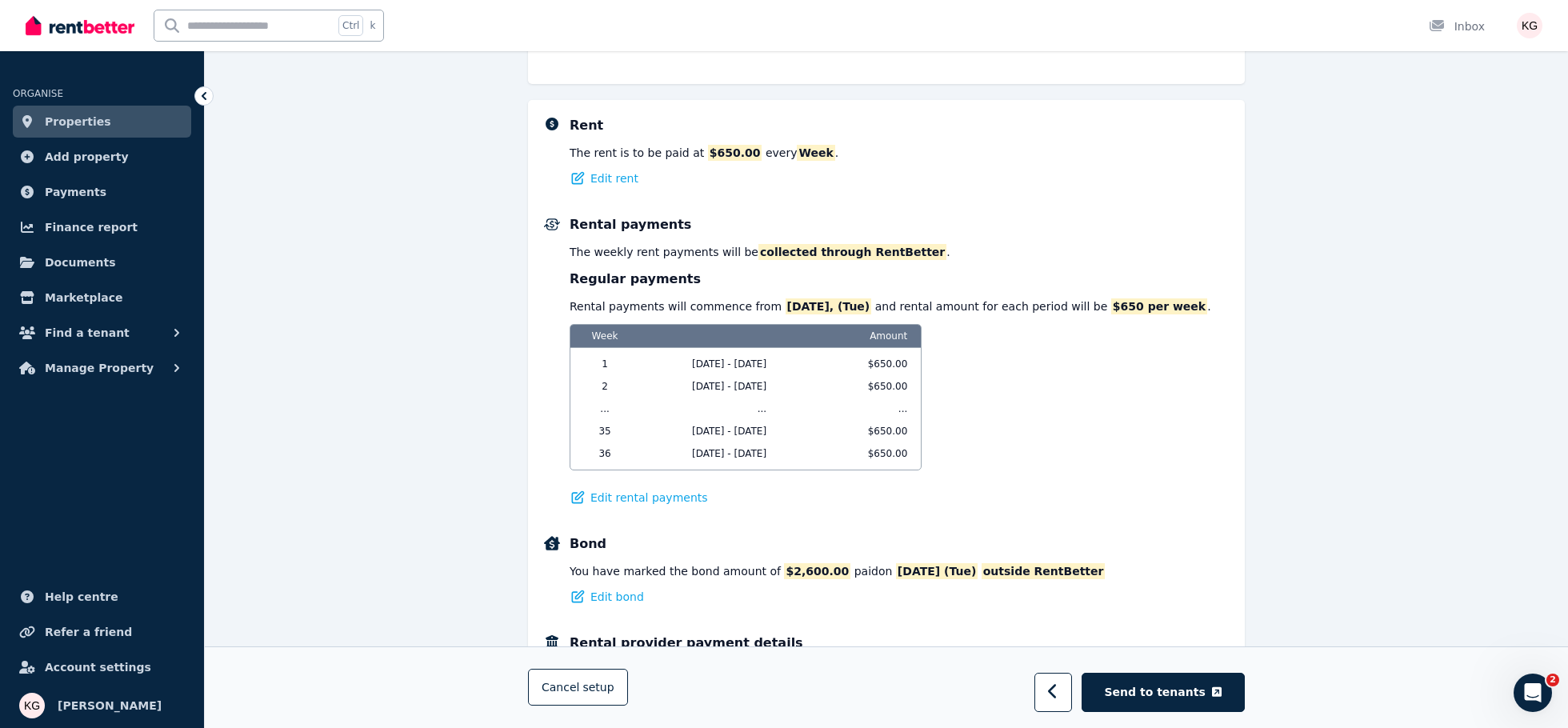
click at [1551, 681] on span "2" at bounding box center [1552, 680] width 13 height 13
click at [1537, 692] on icon "Open Intercom Messenger" at bounding box center [1533, 693] width 27 height 27
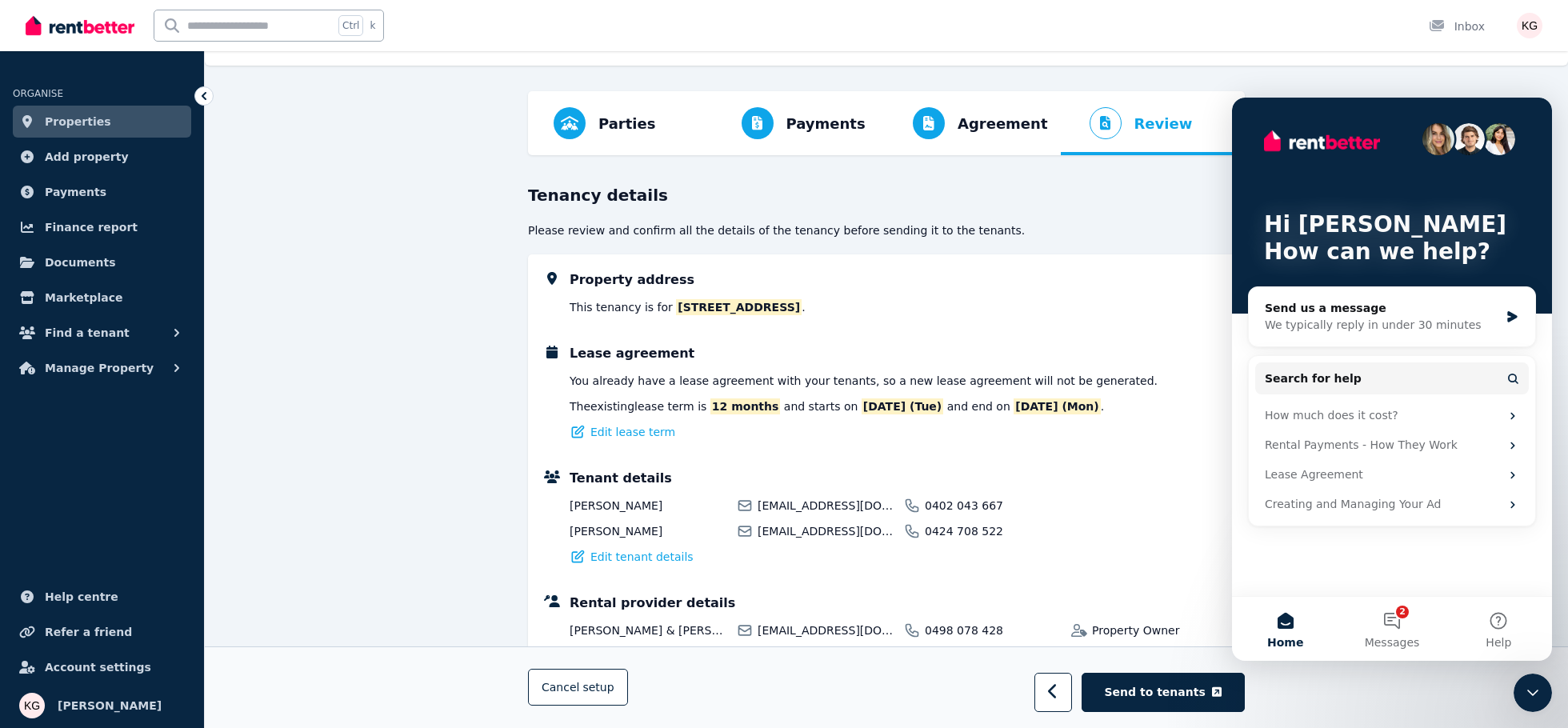
scroll to position [0, 0]
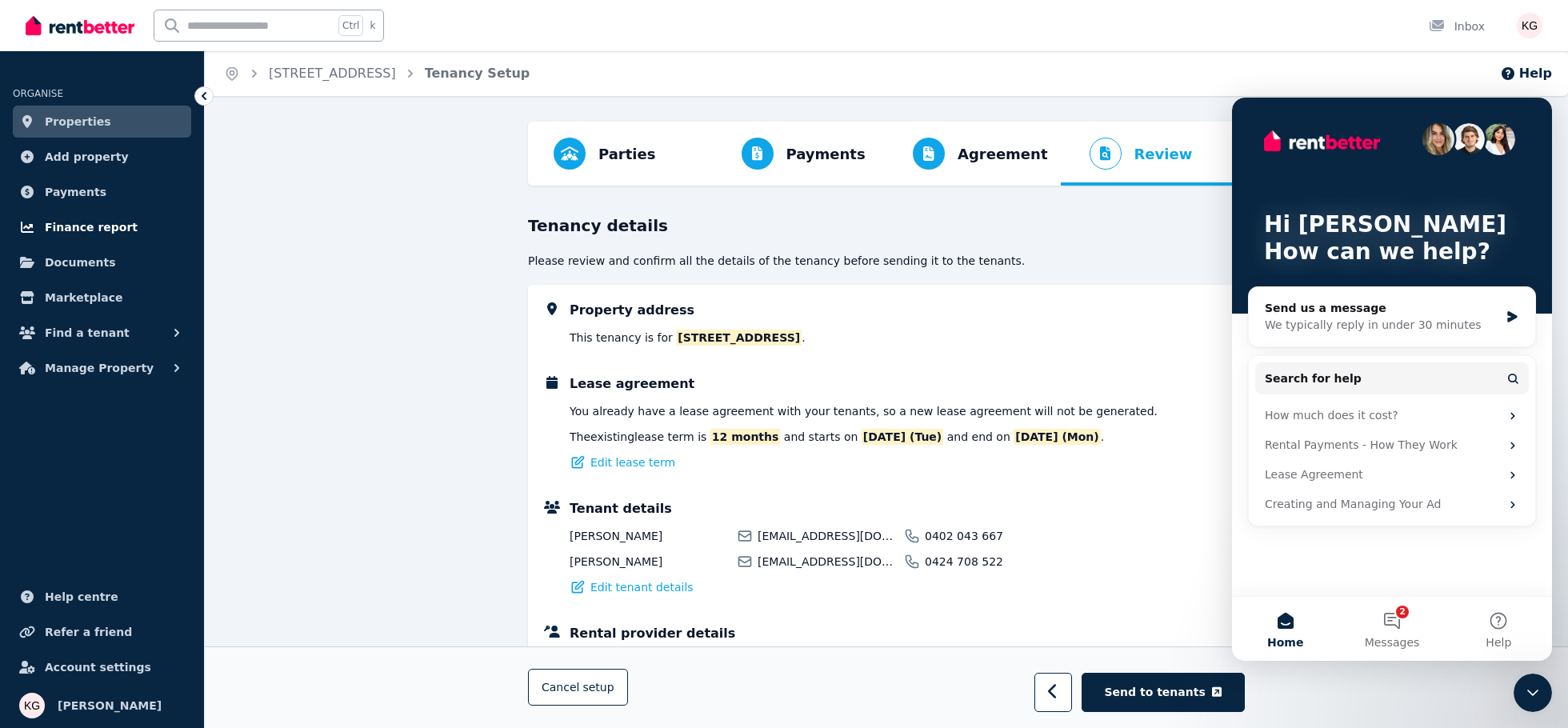
click at [73, 222] on span "Finance report" at bounding box center [91, 227] width 93 height 19
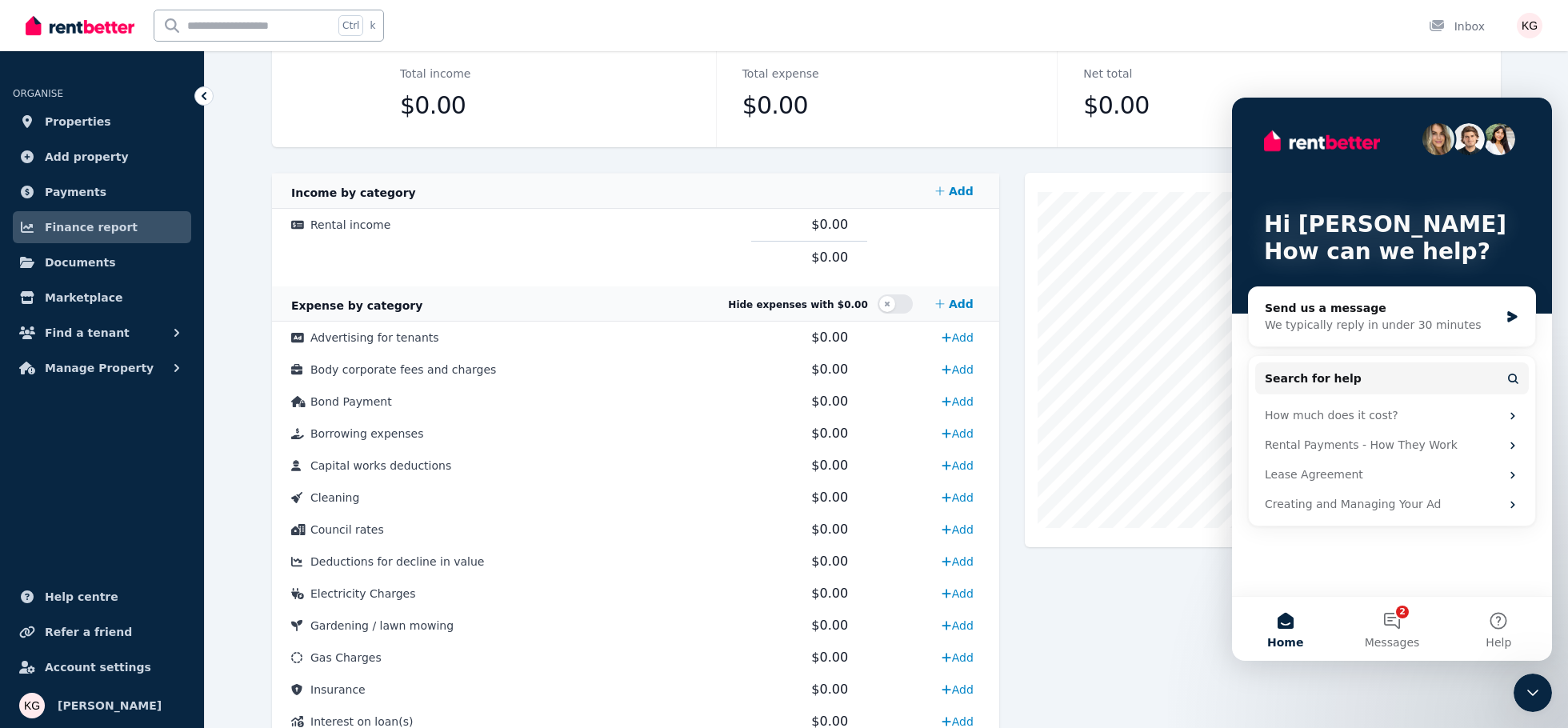
scroll to position [214, 0]
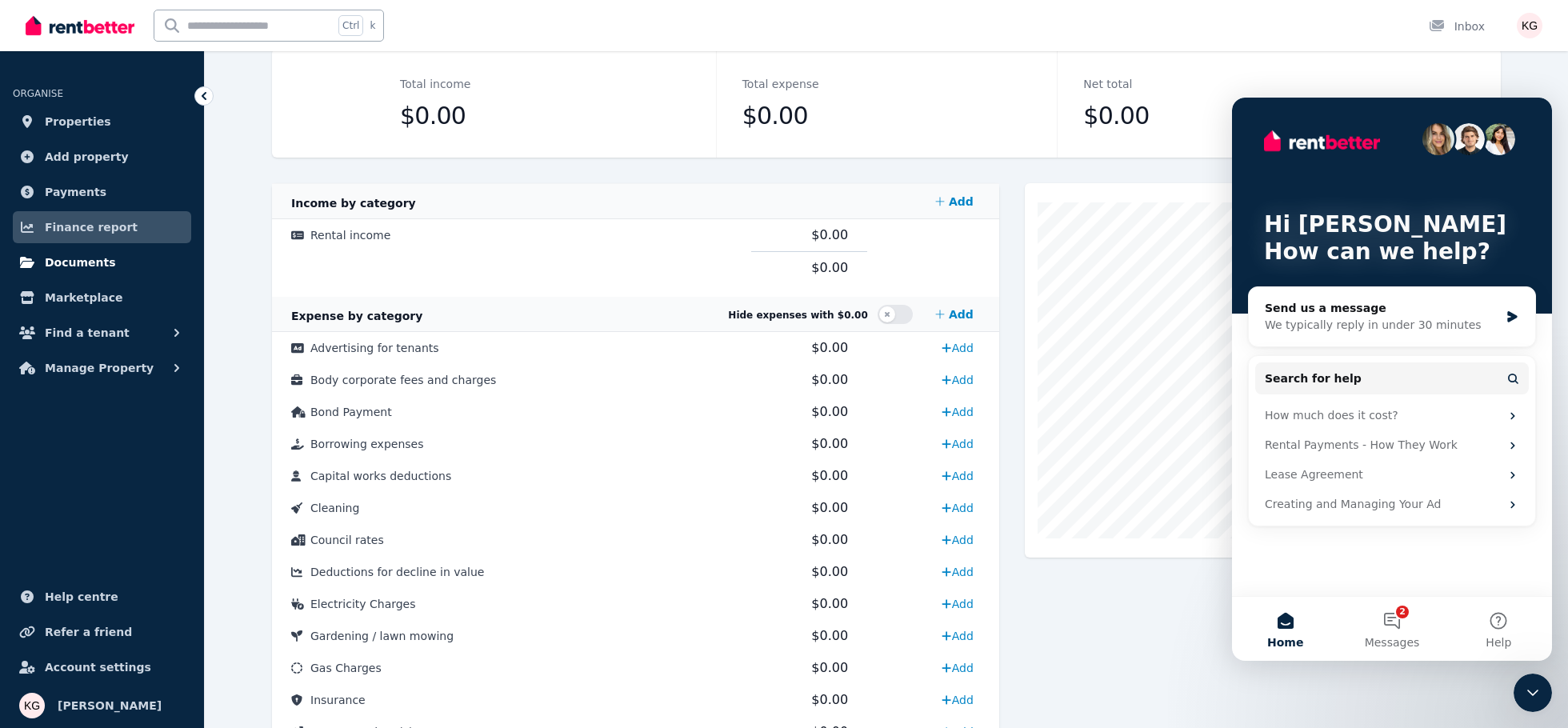
click at [66, 261] on span "Documents" at bounding box center [80, 261] width 71 height 19
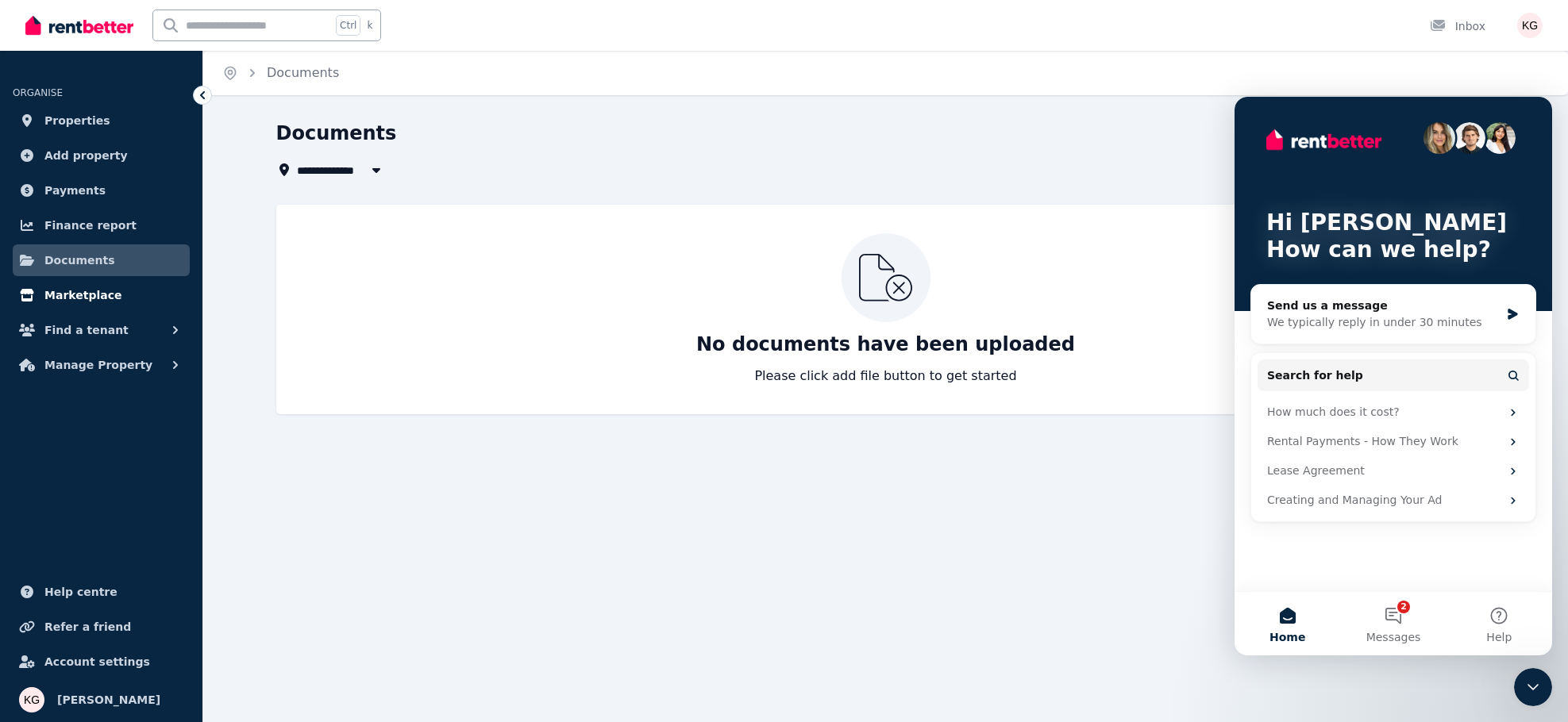
click at [71, 300] on span "Marketplace" at bounding box center [82, 294] width 77 height 19
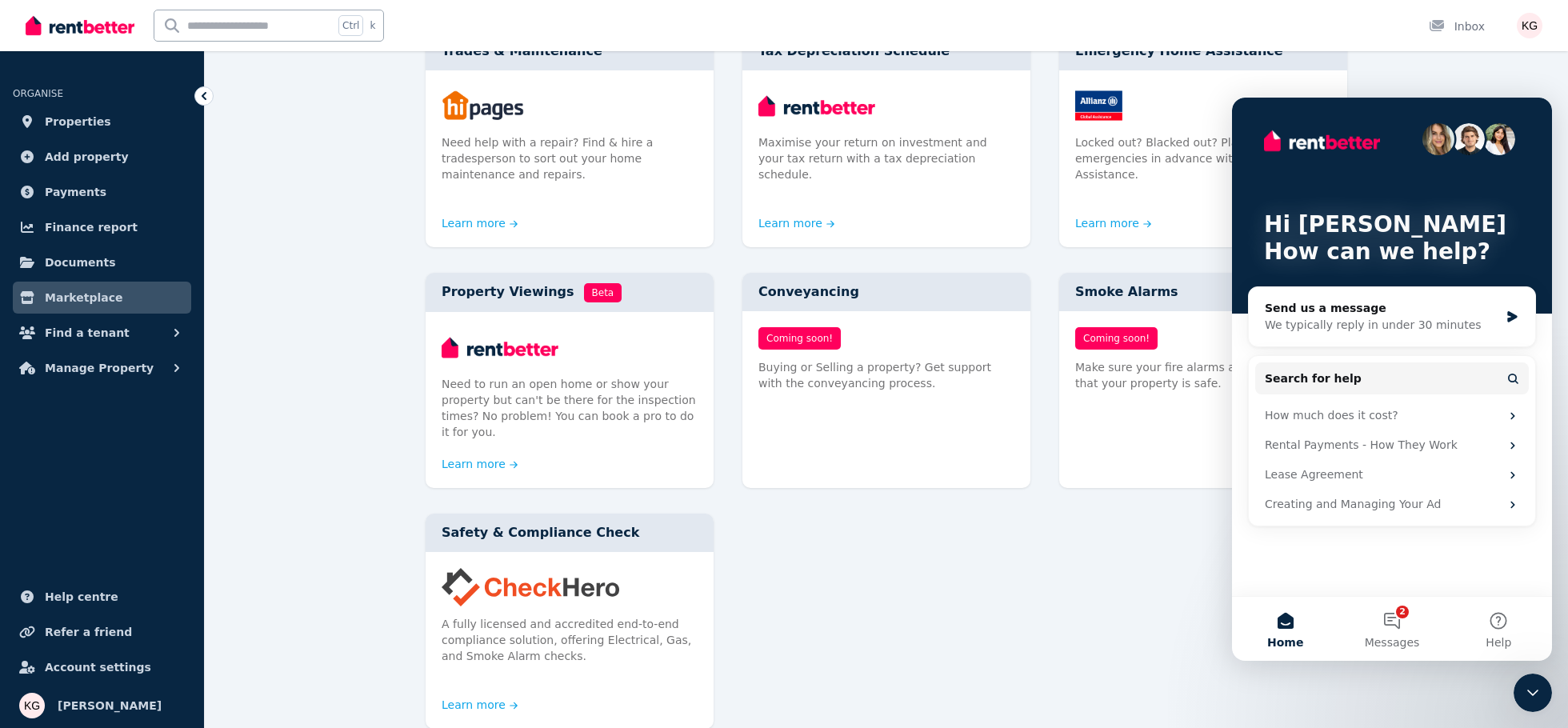
scroll to position [718, 0]
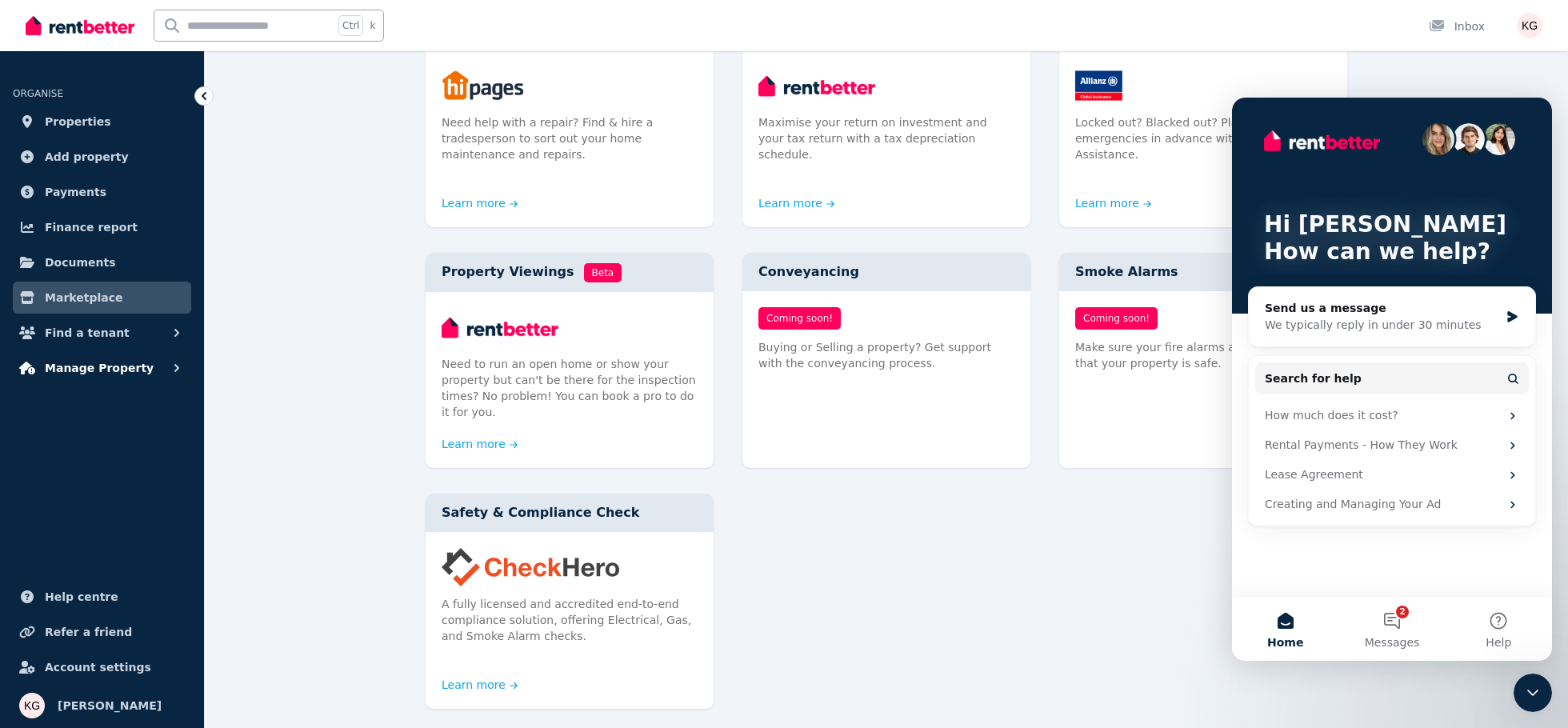
click at [103, 360] on span "Manage Property" at bounding box center [99, 368] width 108 height 19
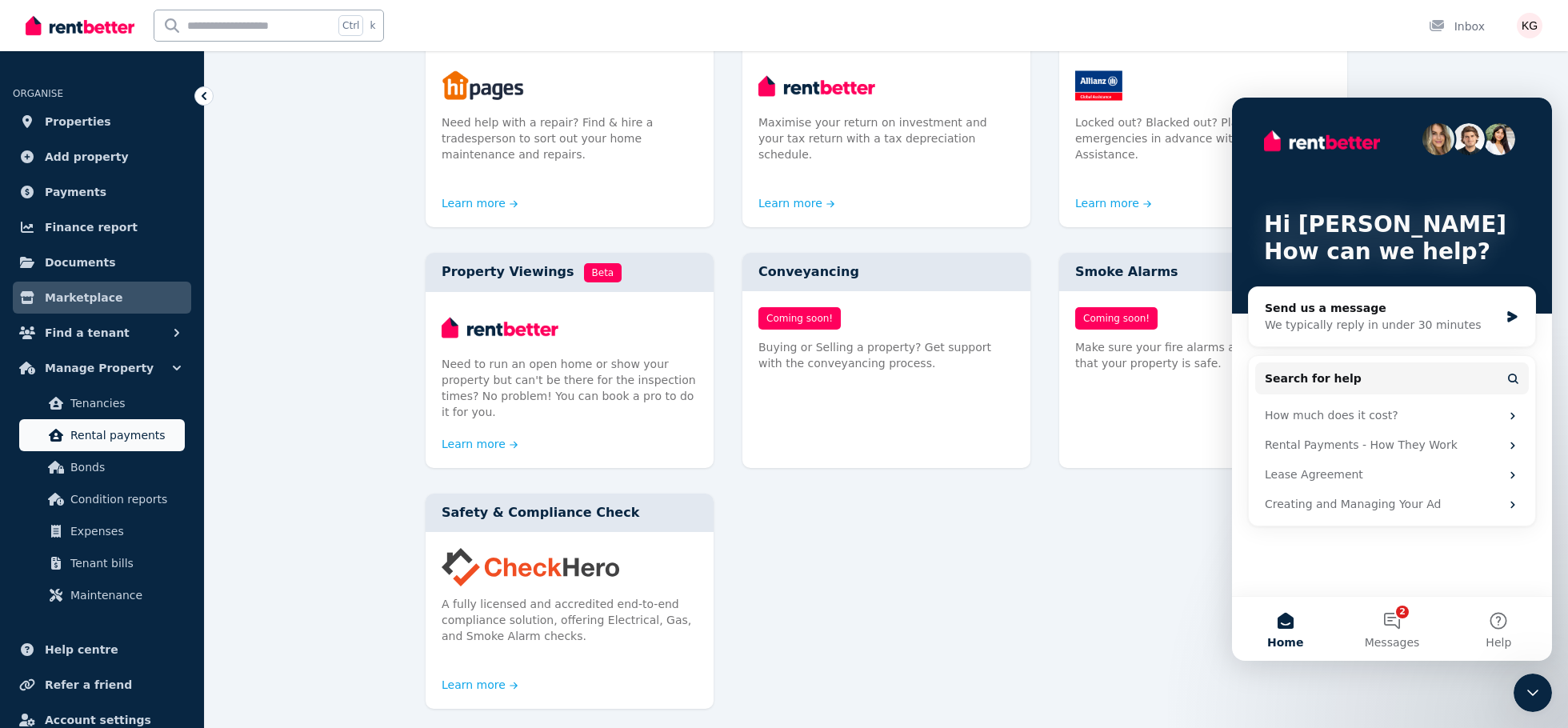
click at [101, 439] on span "Rental payments" at bounding box center [124, 435] width 108 height 19
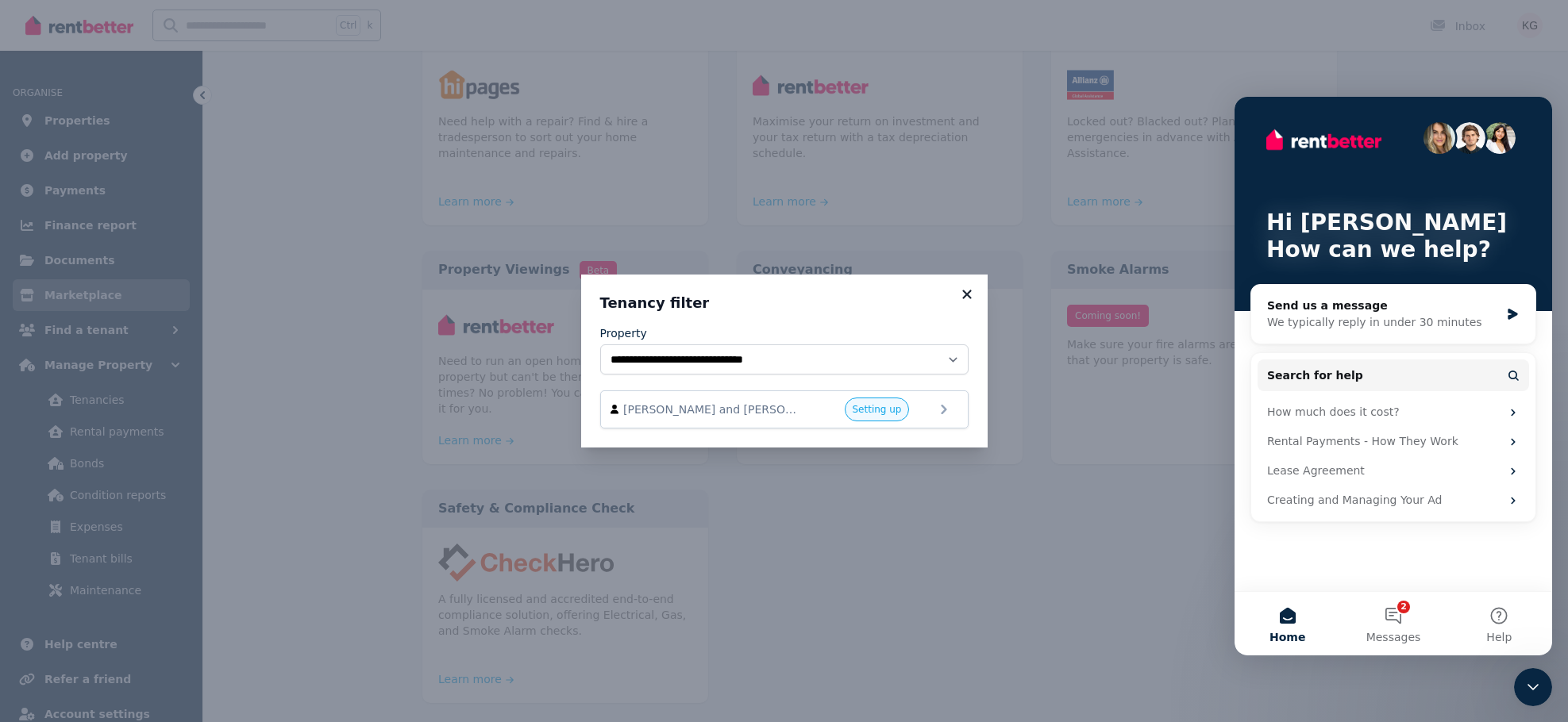
click at [965, 289] on icon at bounding box center [966, 294] width 16 height 15
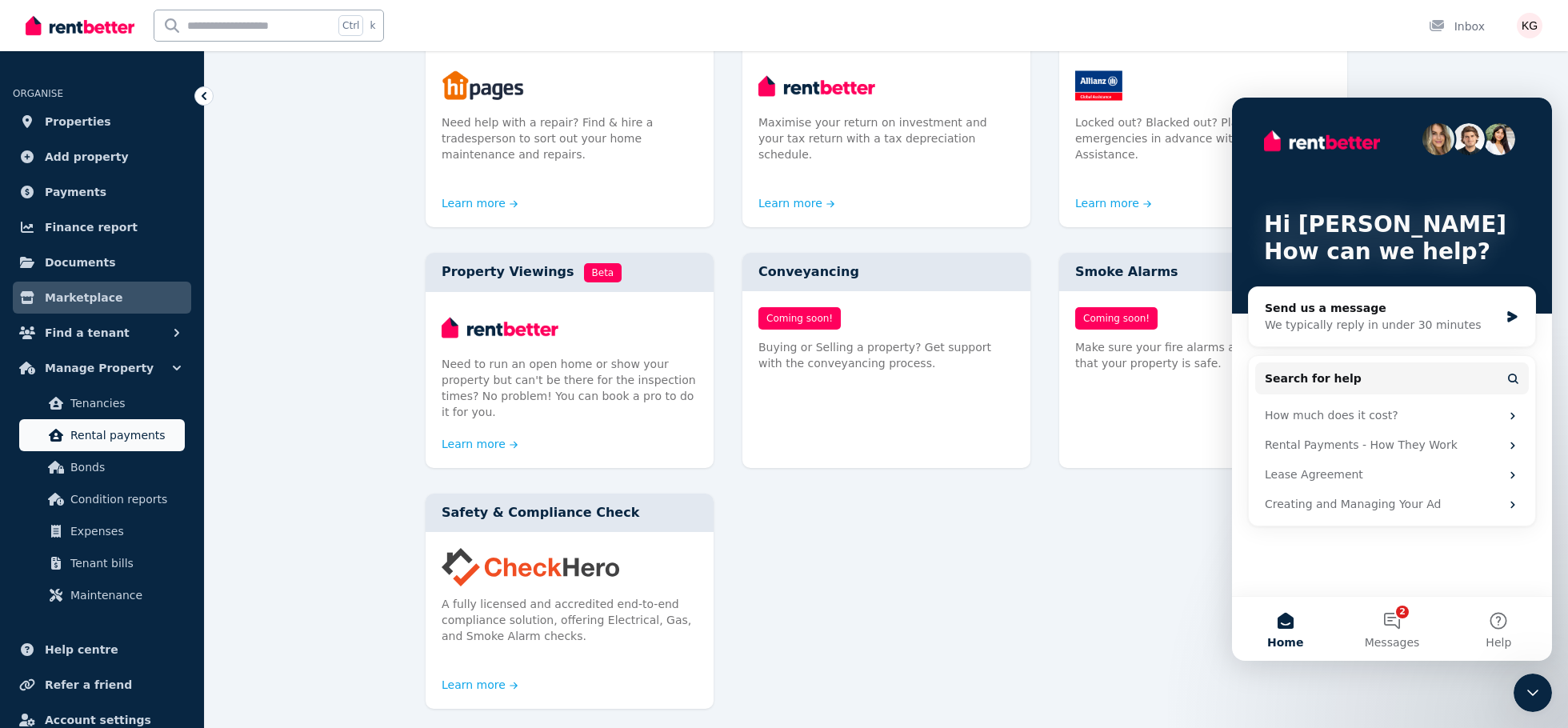
click at [96, 431] on span "Rental payments" at bounding box center [124, 435] width 108 height 19
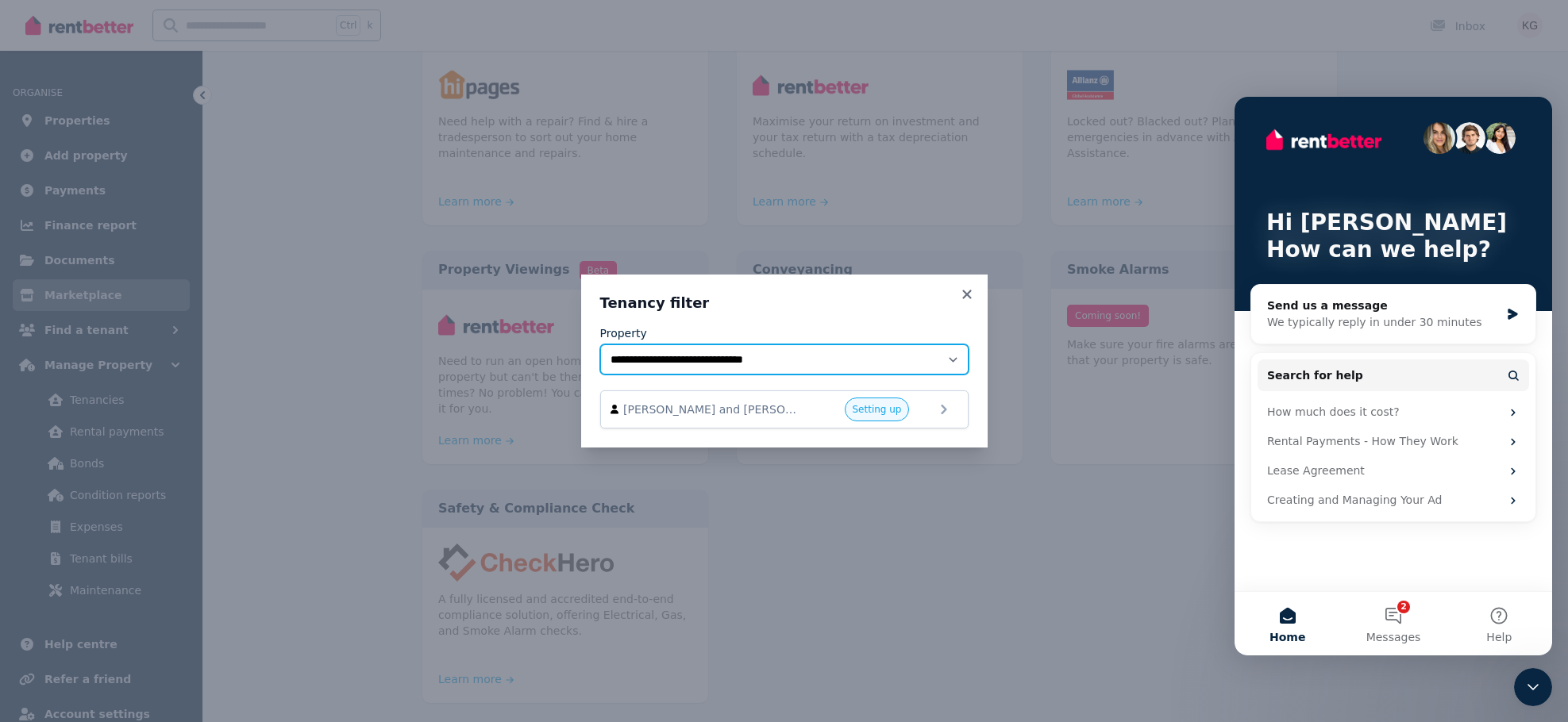
click at [956, 357] on select "**********" at bounding box center [784, 359] width 368 height 30
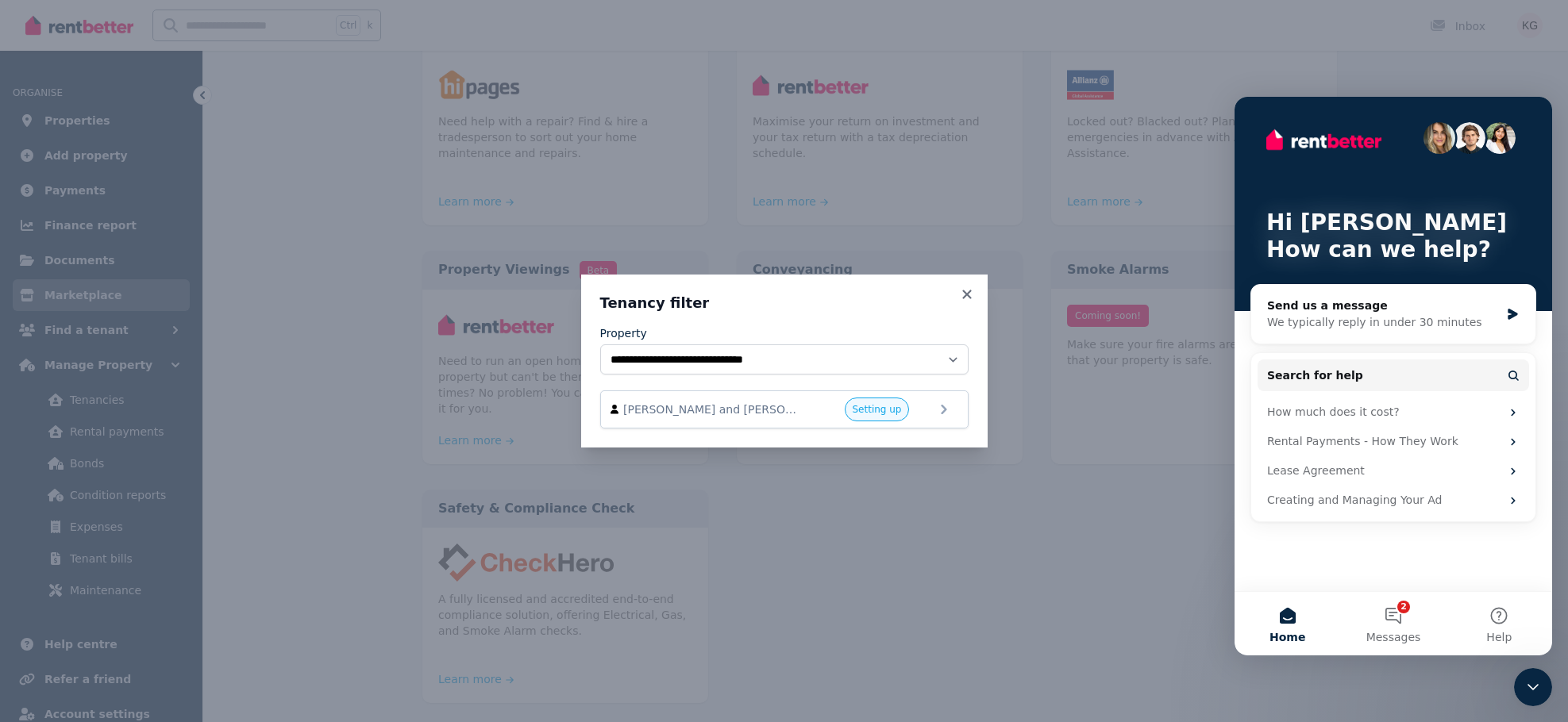
click at [137, 423] on div "**********" at bounding box center [784, 361] width 1568 height 722
click at [965, 293] on icon at bounding box center [966, 294] width 16 height 15
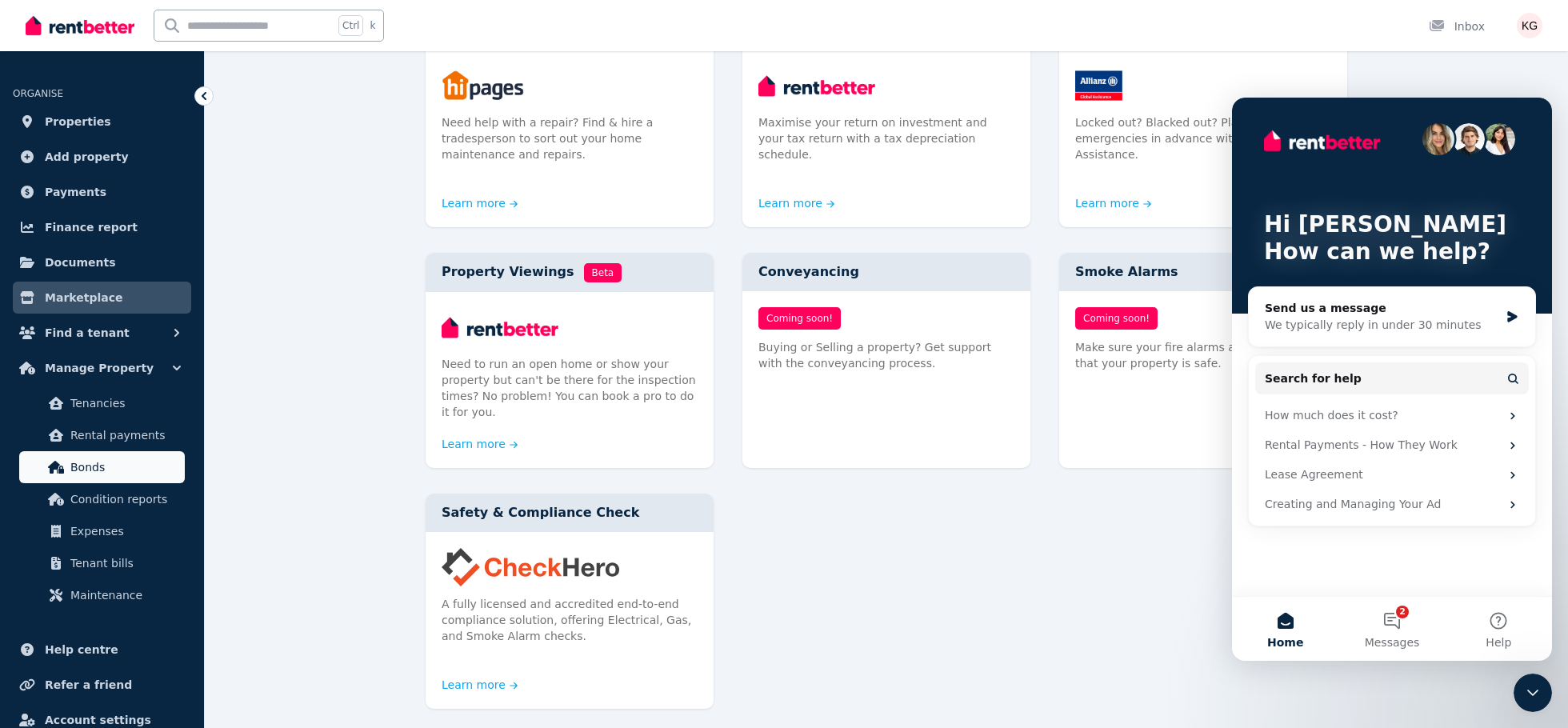
click at [108, 465] on span "Bonds" at bounding box center [124, 467] width 108 height 19
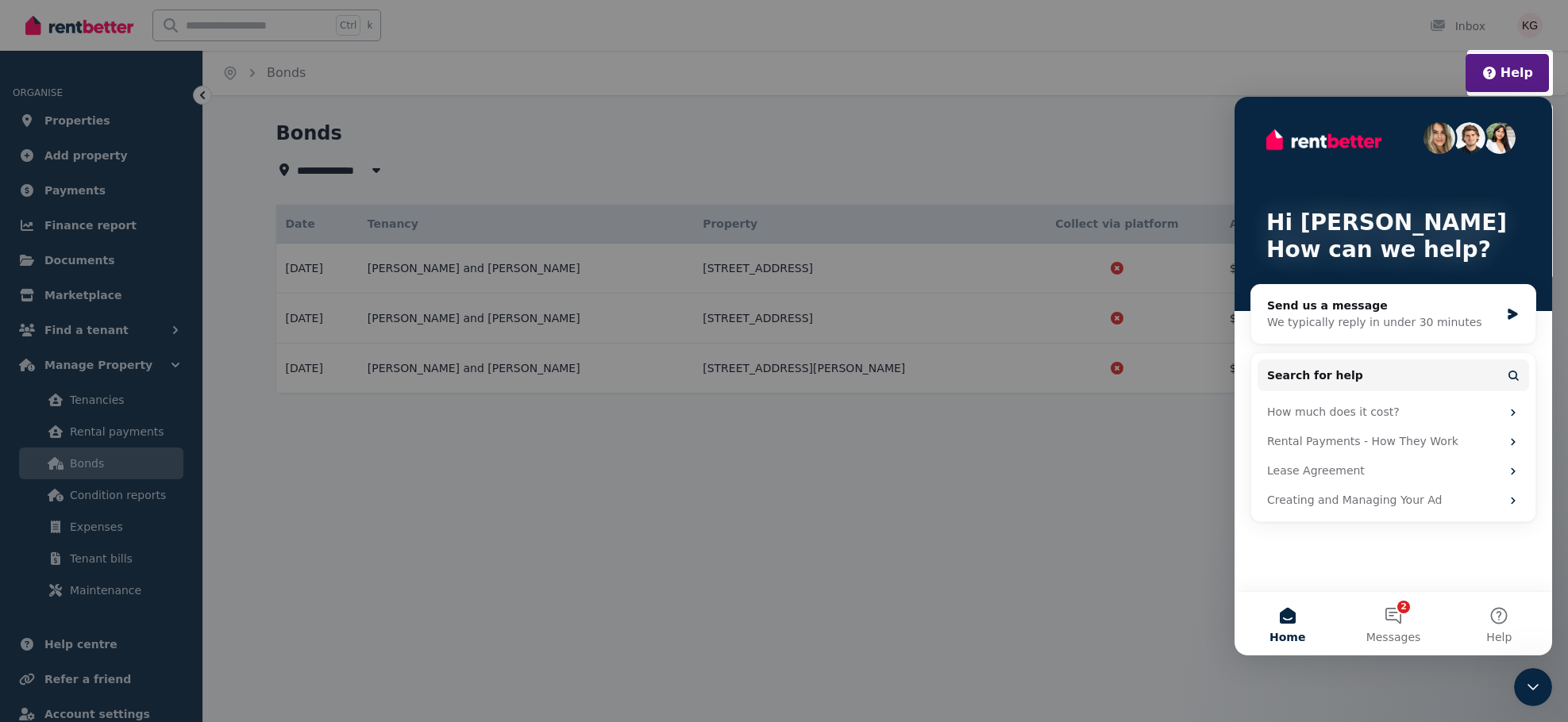
click at [1185, 132] on div at bounding box center [784, 361] width 1568 height 722
drag, startPoint x: 1151, startPoint y: 141, endPoint x: 1160, endPoint y: 137, distance: 9.8
click at [1160, 137] on div at bounding box center [784, 361] width 1568 height 722
click at [124, 493] on div at bounding box center [784, 361] width 1568 height 722
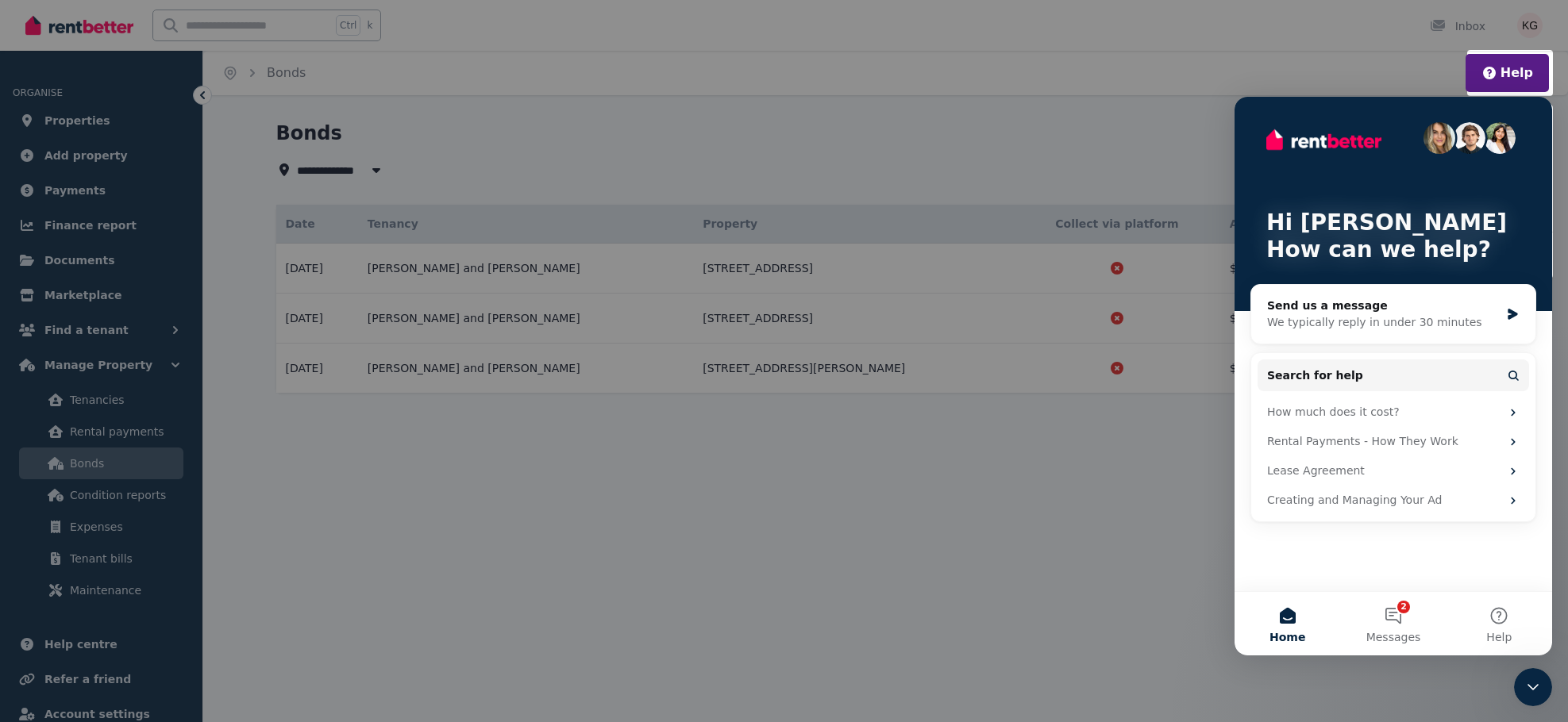
click at [1299, 105] on div "Hi [PERSON_NAME] 👋 How can we help?" at bounding box center [1393, 203] width 286 height 214
click at [1054, 126] on div at bounding box center [784, 361] width 1568 height 722
click at [1258, 61] on div at bounding box center [784, 361] width 1568 height 722
click at [1277, 98] on div "Hi [PERSON_NAME] 👋 How can we help?" at bounding box center [1393, 203] width 286 height 214
click at [1278, 111] on div "Hi [PERSON_NAME] 👋 How can we help?" at bounding box center [1393, 203] width 286 height 214
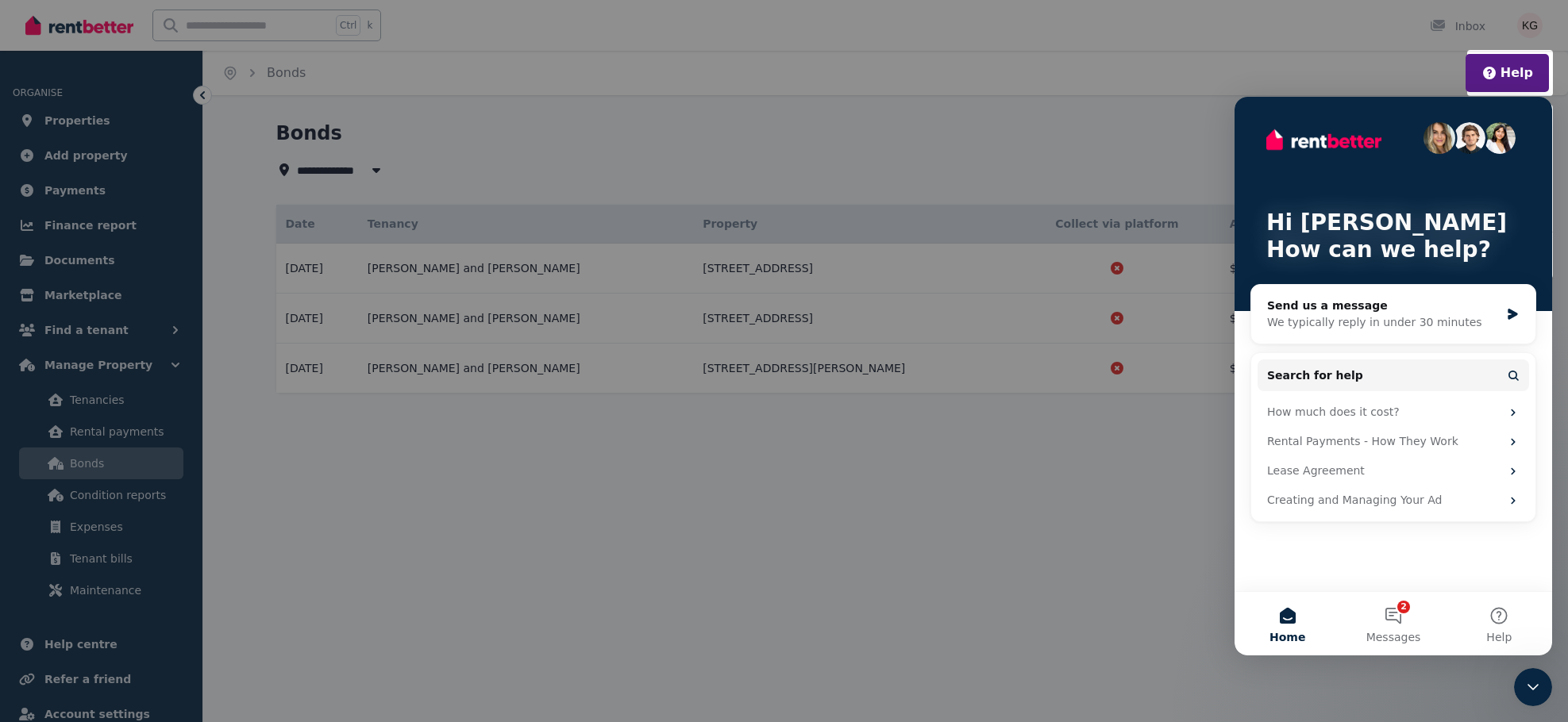
click at [1291, 621] on button "Home" at bounding box center [1287, 623] width 106 height 64
click at [1477, 23] on div at bounding box center [784, 361] width 1568 height 722
click at [1164, 137] on div at bounding box center [784, 361] width 1568 height 722
click at [1512, 412] on icon "Intercom messenger" at bounding box center [1512, 412] width 13 height 13
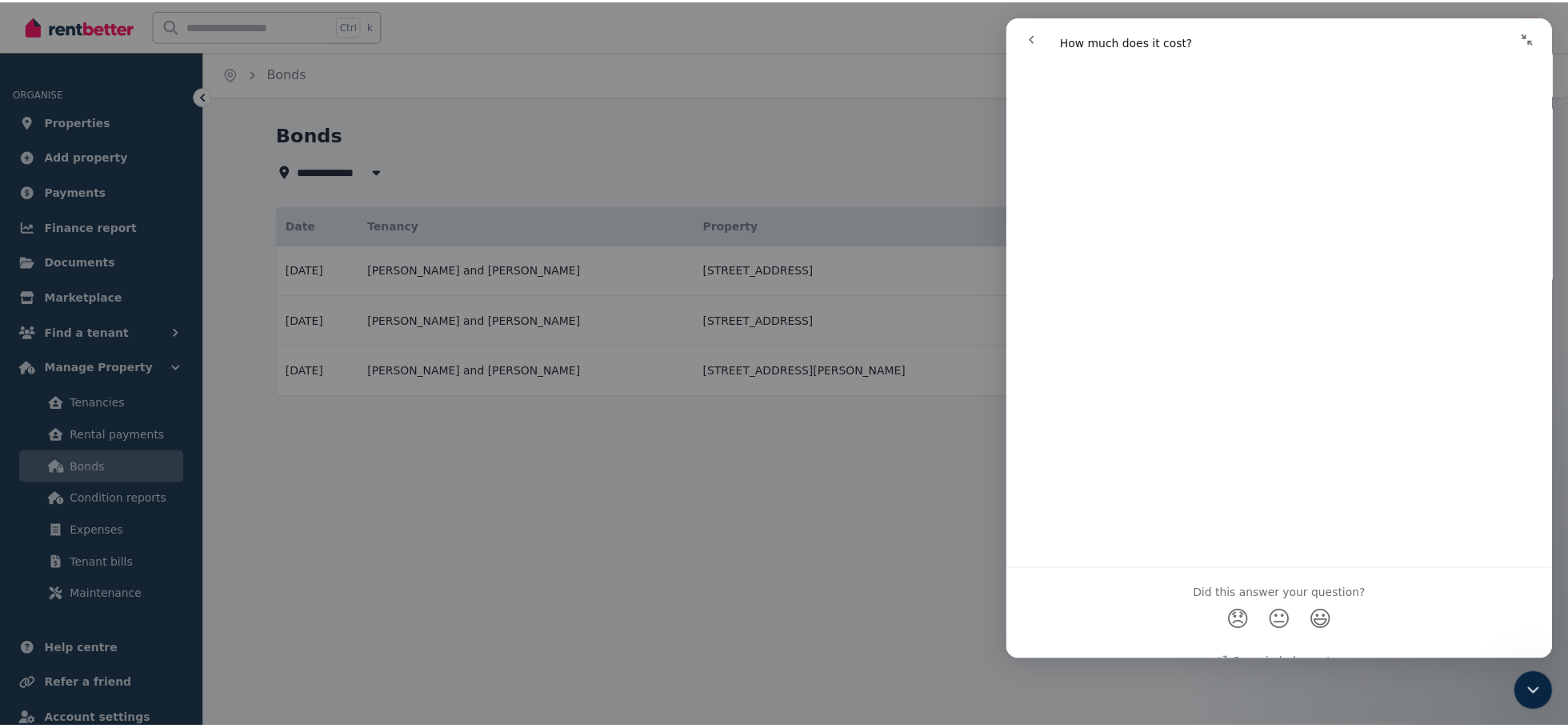
scroll to position [825, 0]
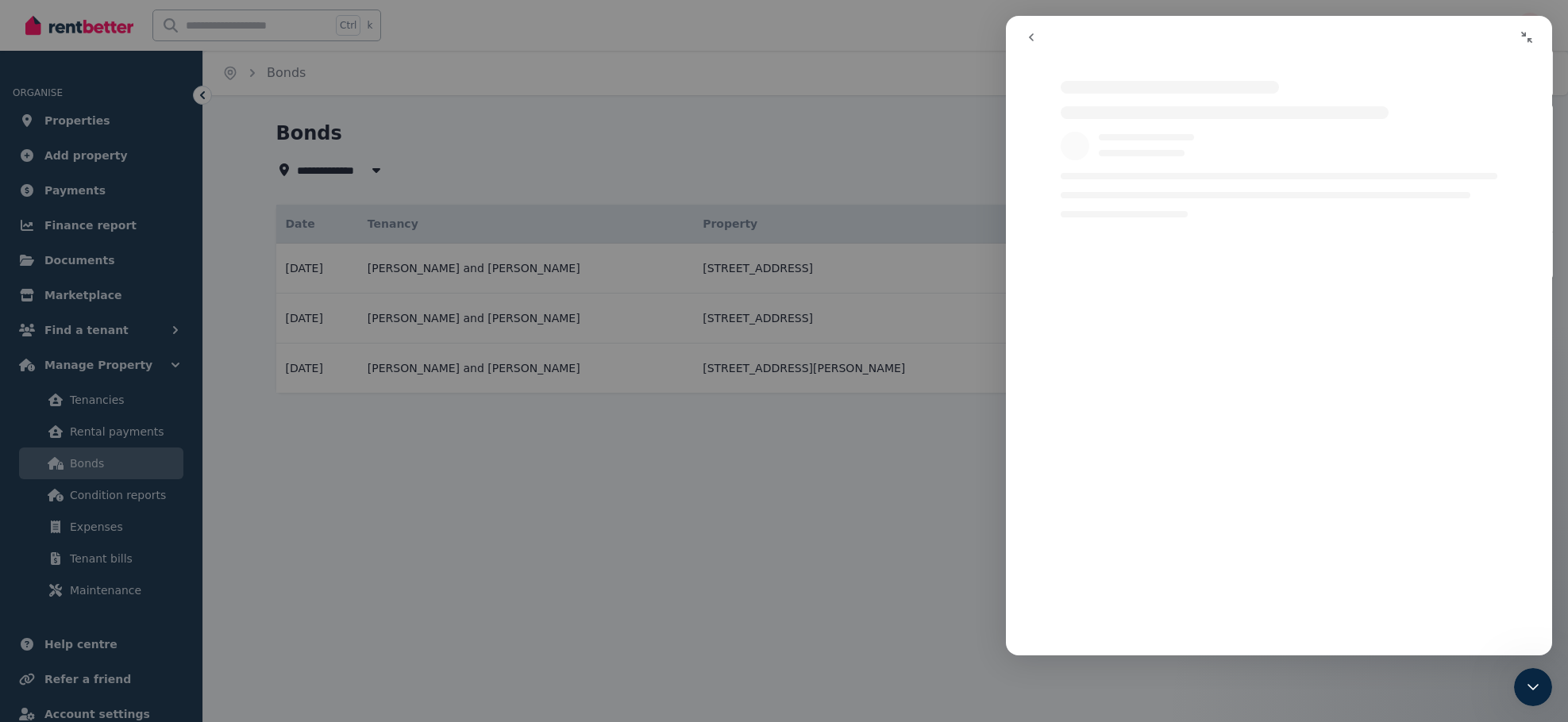
click at [1033, 32] on icon "go back" at bounding box center [1031, 37] width 13 height 13
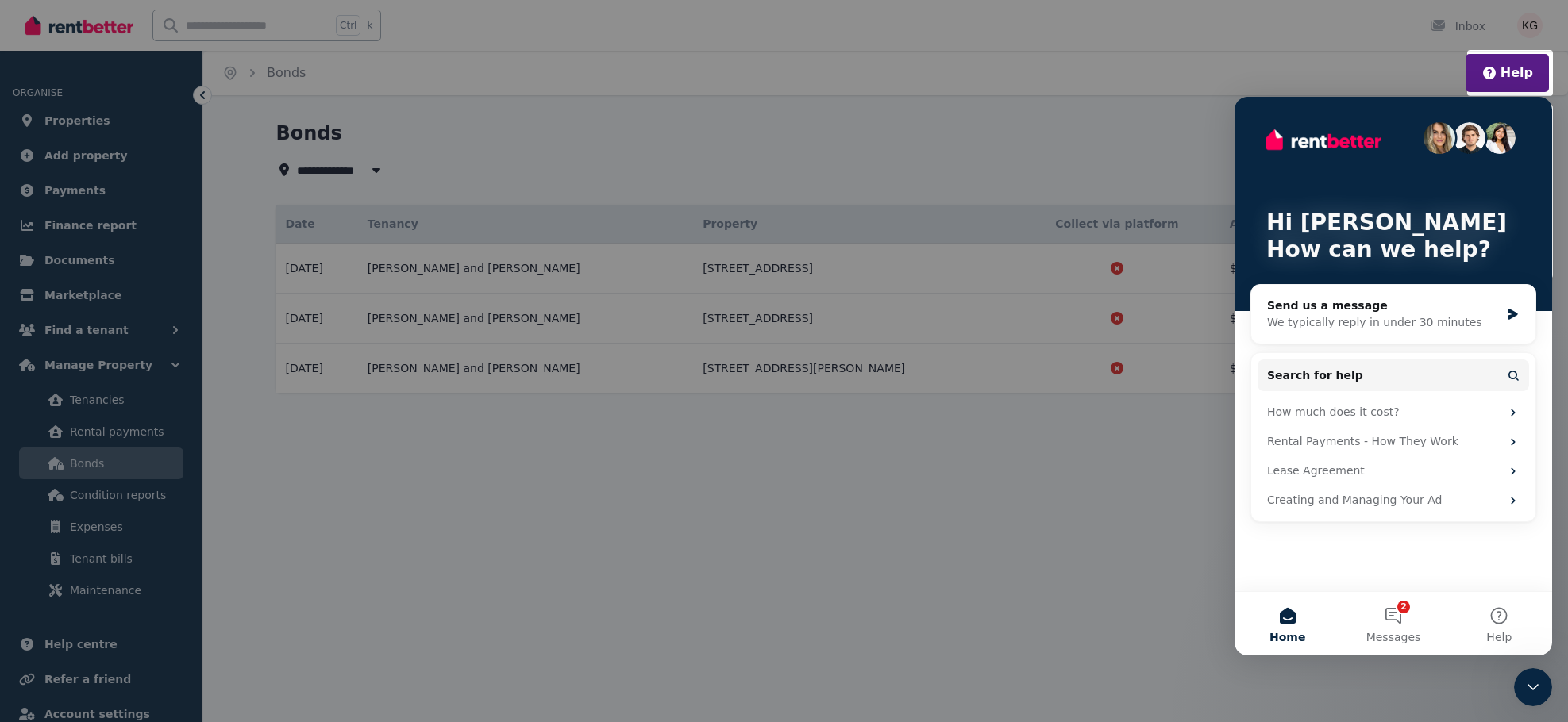
click at [1280, 124] on div "Intercom messenger" at bounding box center [1393, 138] width 254 height 31
click at [1527, 233] on div "Hi [PERSON_NAME] 👋 How can we help?" at bounding box center [1393, 203] width 286 height 214
click at [1217, 150] on div at bounding box center [784, 361] width 1568 height 722
click at [202, 94] on div at bounding box center [784, 361] width 1568 height 722
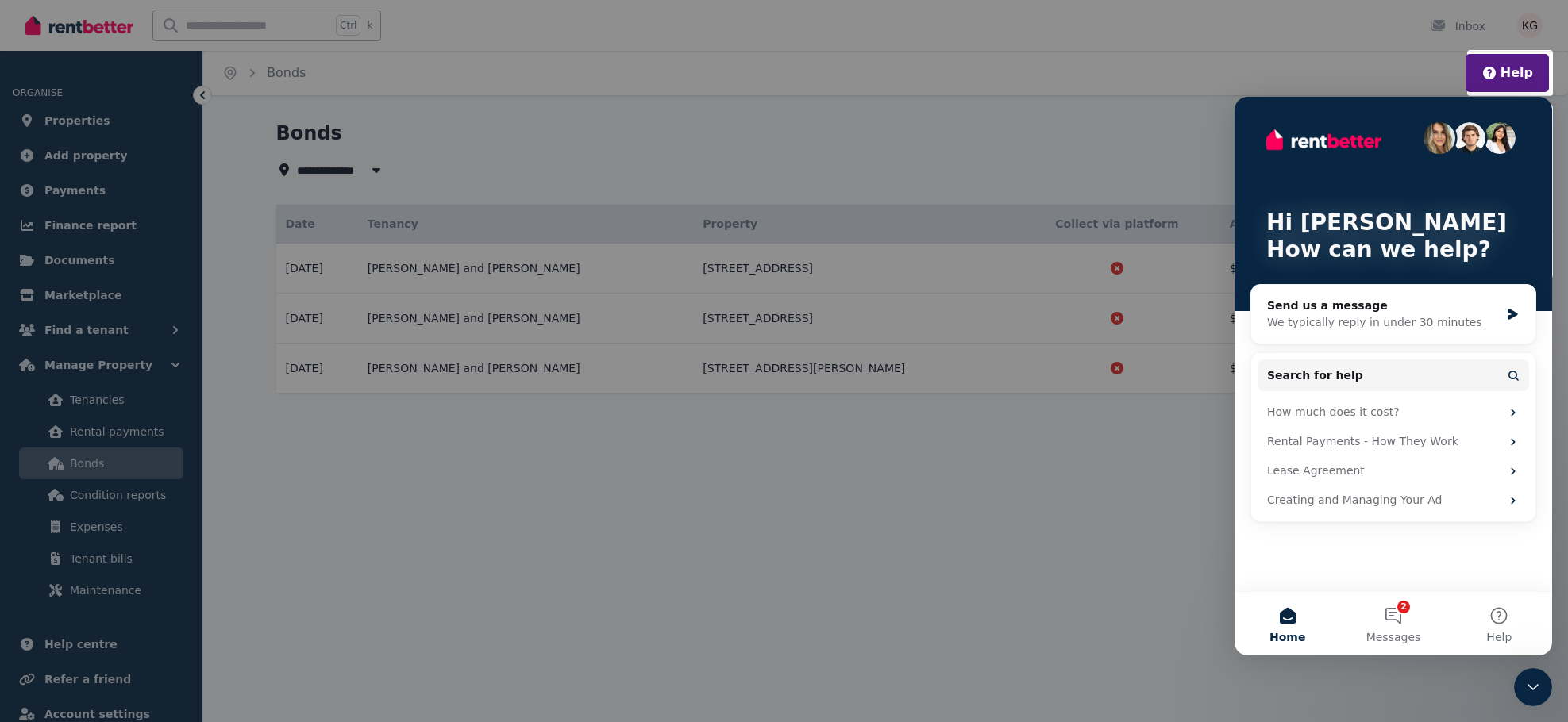
click at [256, 70] on div at bounding box center [784, 361] width 1568 height 722
click at [368, 169] on div at bounding box center [784, 361] width 1568 height 722
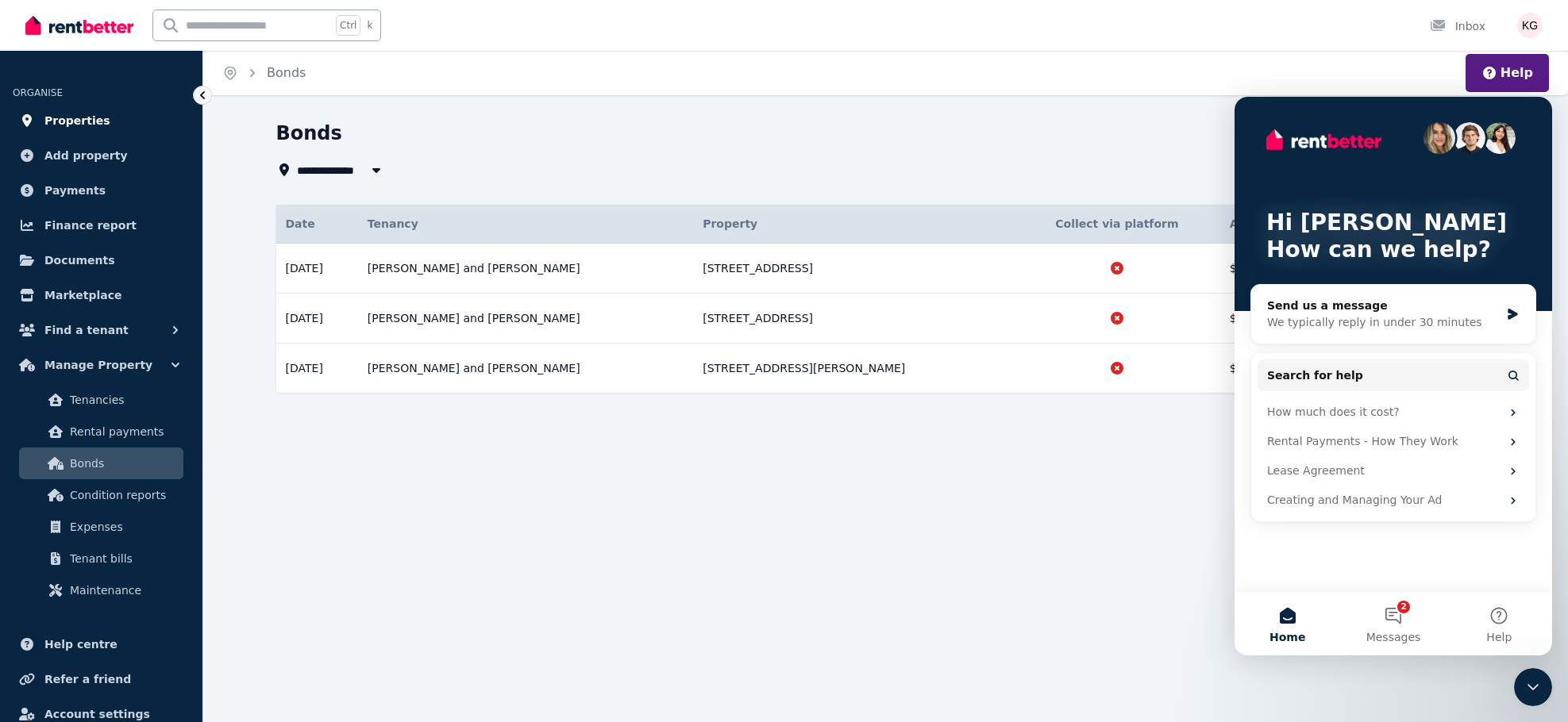
click at [77, 112] on span "Properties" at bounding box center [76, 120] width 66 height 19
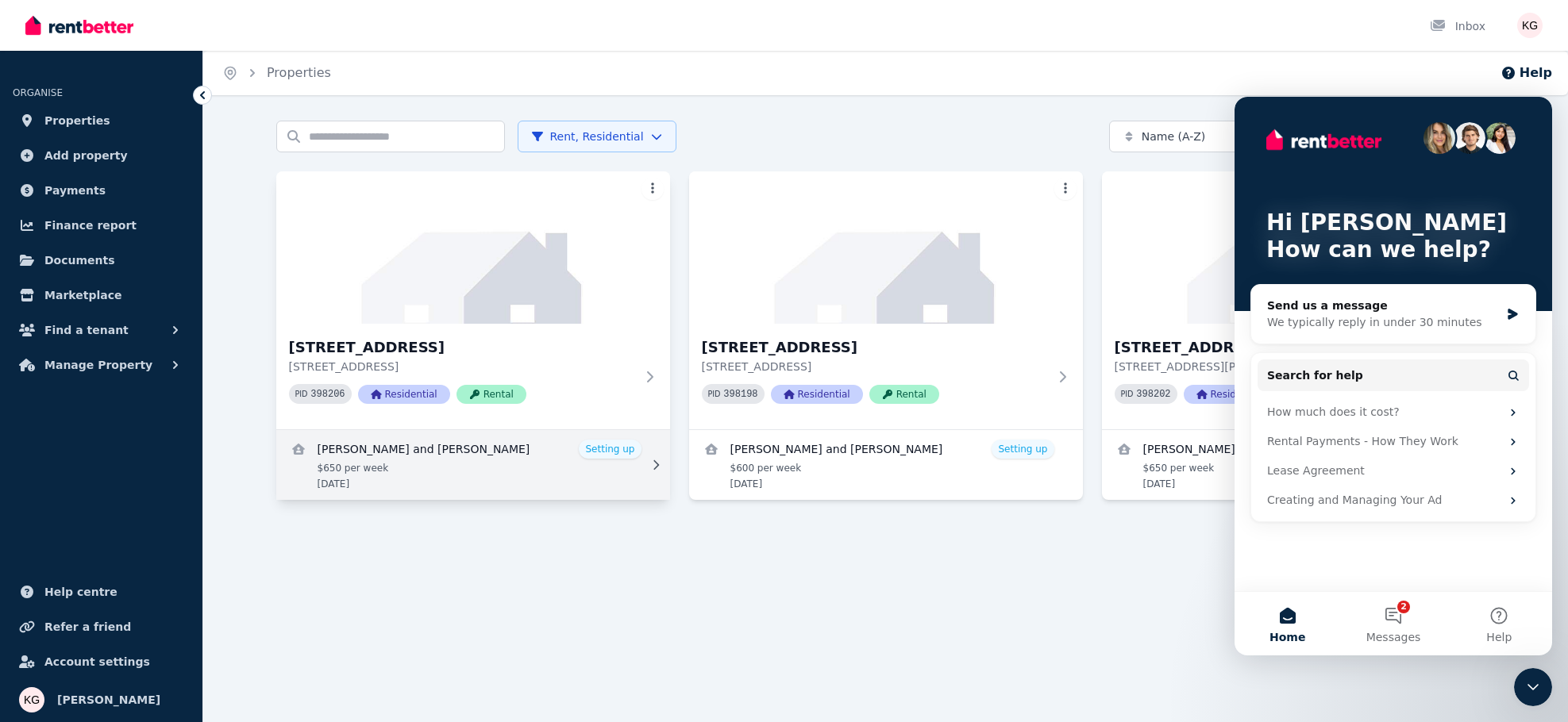
click at [600, 448] on link "View details for Sharon Gruber and Sharyn Carmody" at bounding box center [472, 465] width 393 height 69
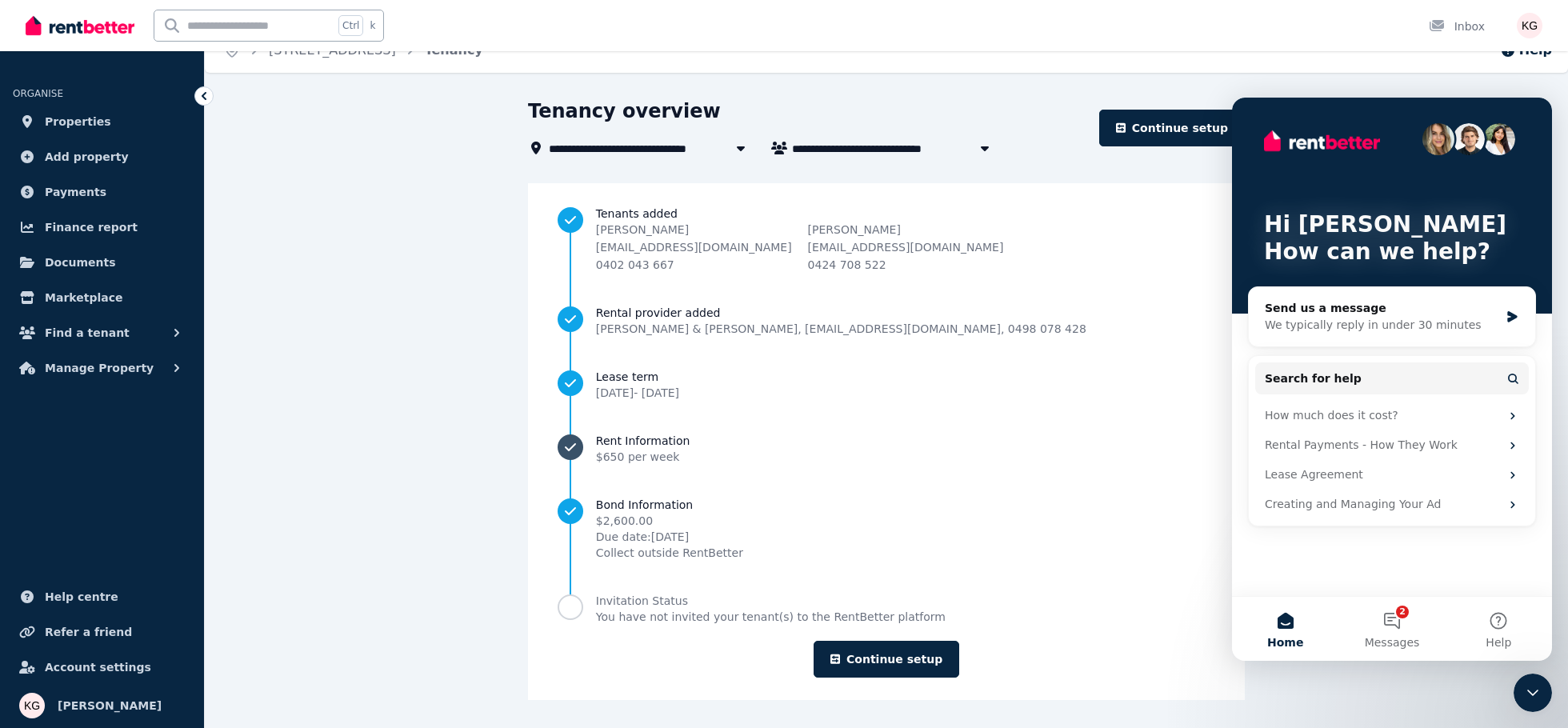
scroll to position [24, 0]
click at [584, 602] on span "Progress" at bounding box center [571, 607] width 26 height 26
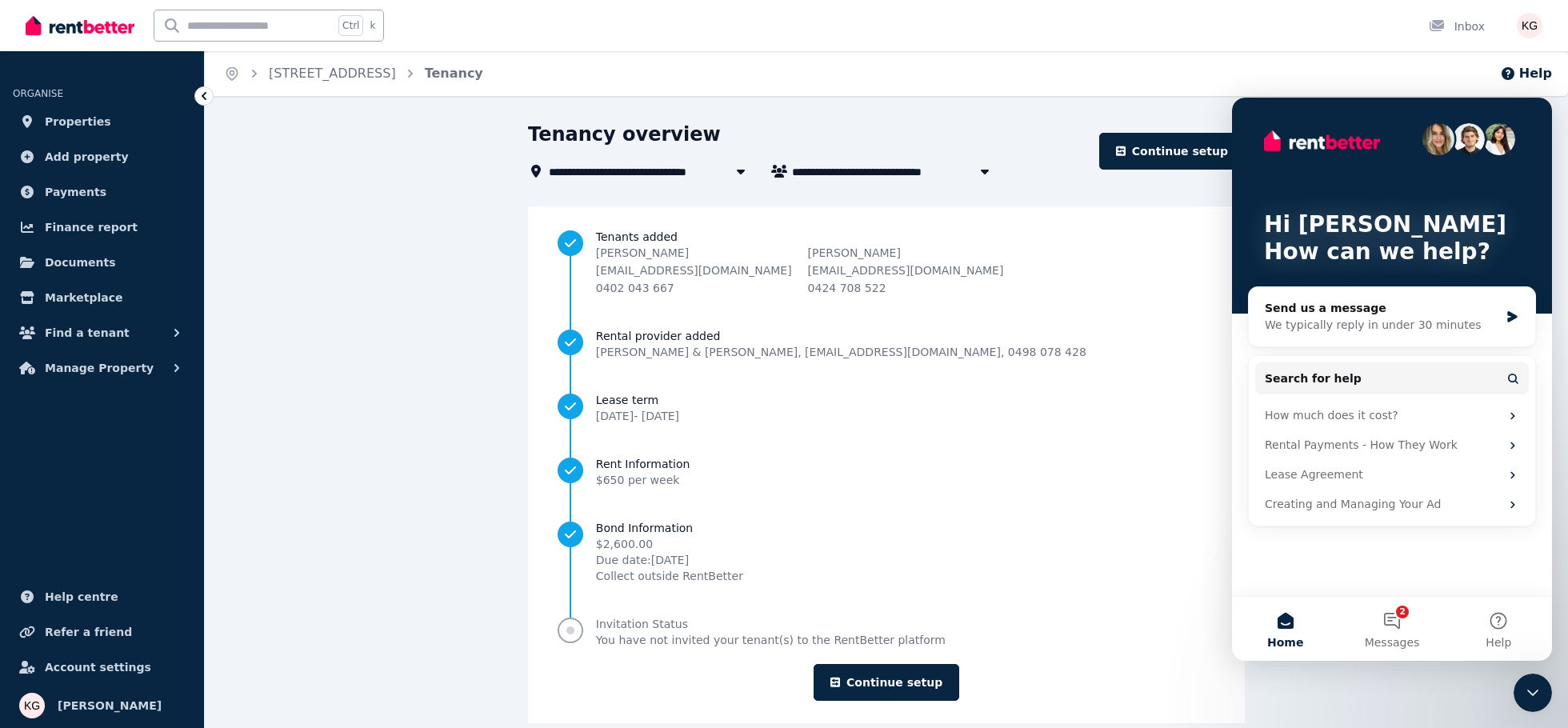
click at [584, 628] on span "Progress" at bounding box center [571, 630] width 26 height 26
click at [871, 674] on link "Continue setup" at bounding box center [887, 682] width 146 height 36
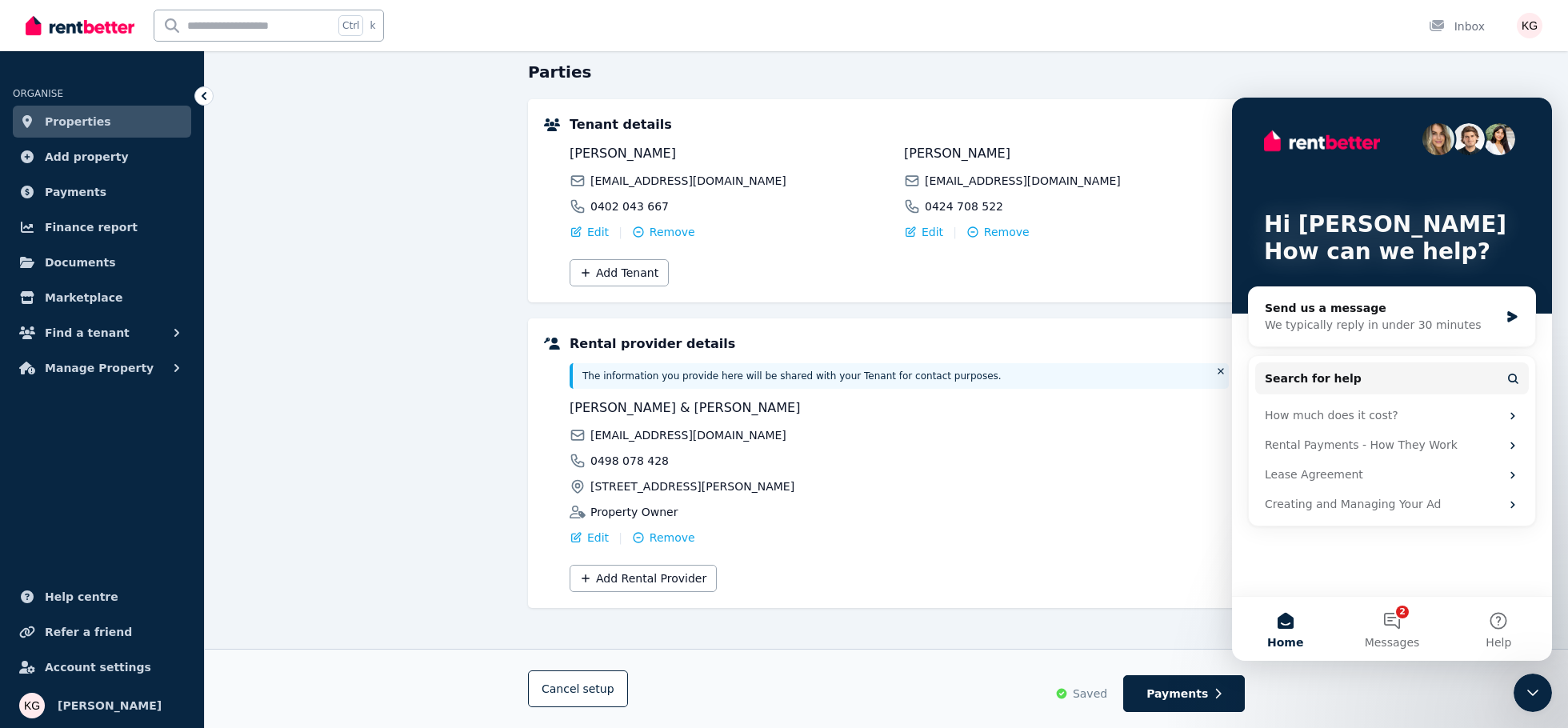
scroll to position [158, 0]
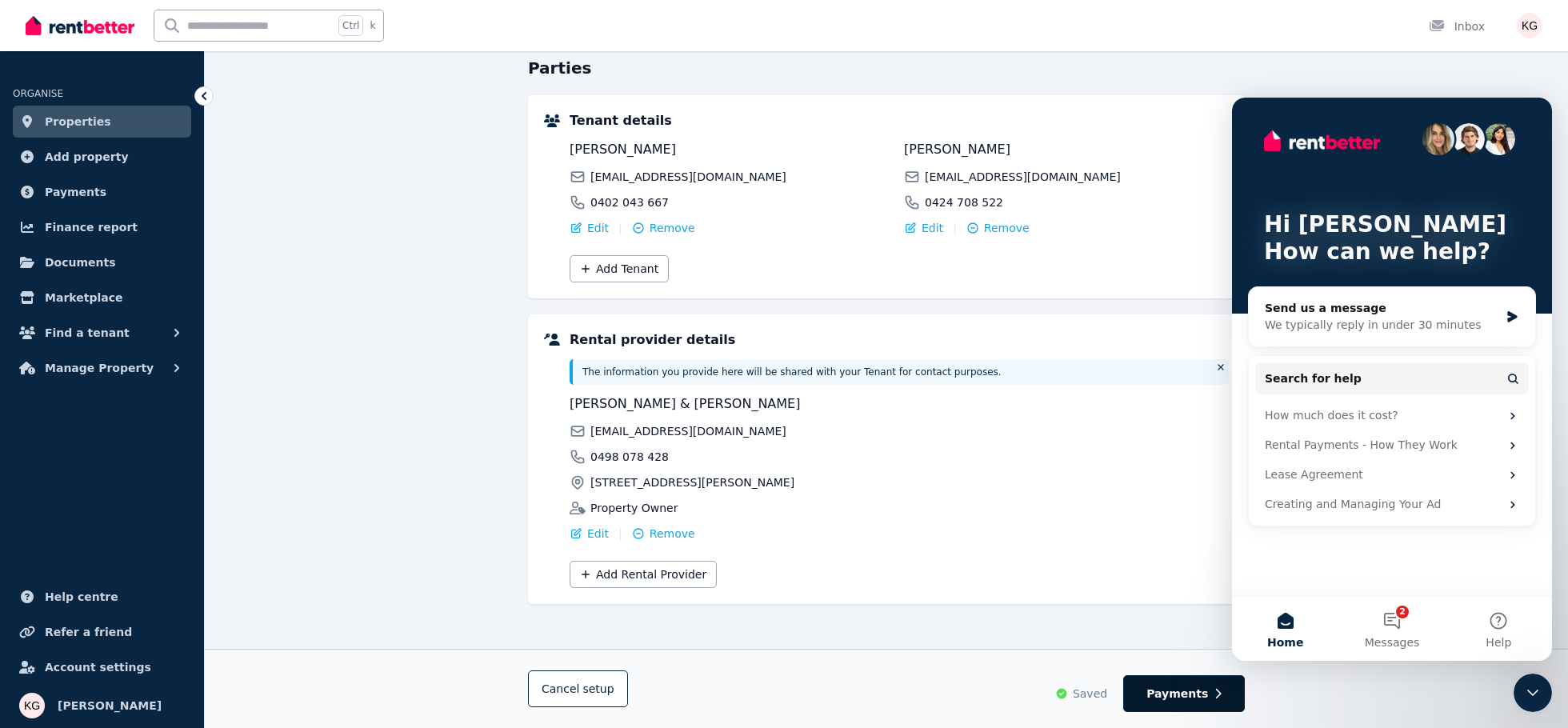
click at [1176, 690] on span "Payments" at bounding box center [1177, 693] width 61 height 16
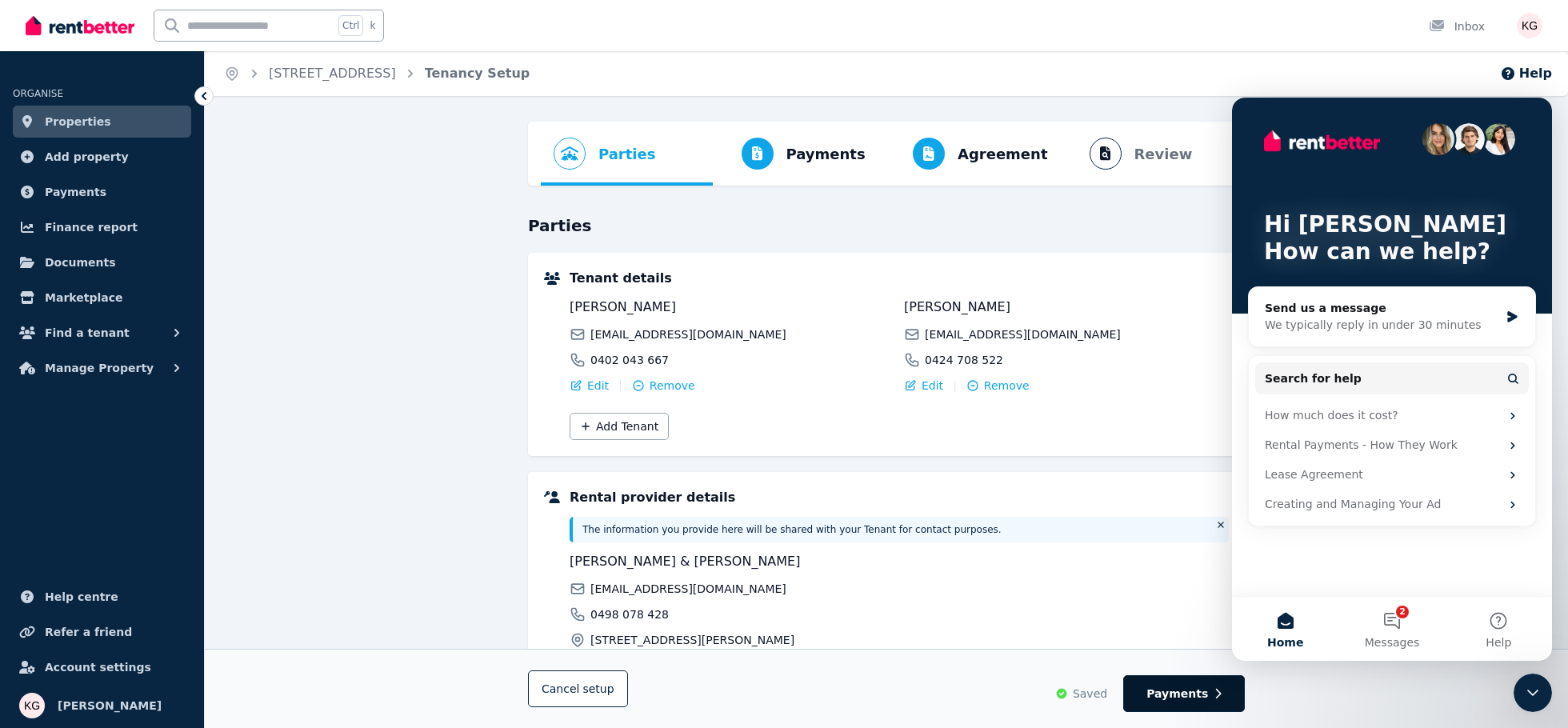
select select "**********"
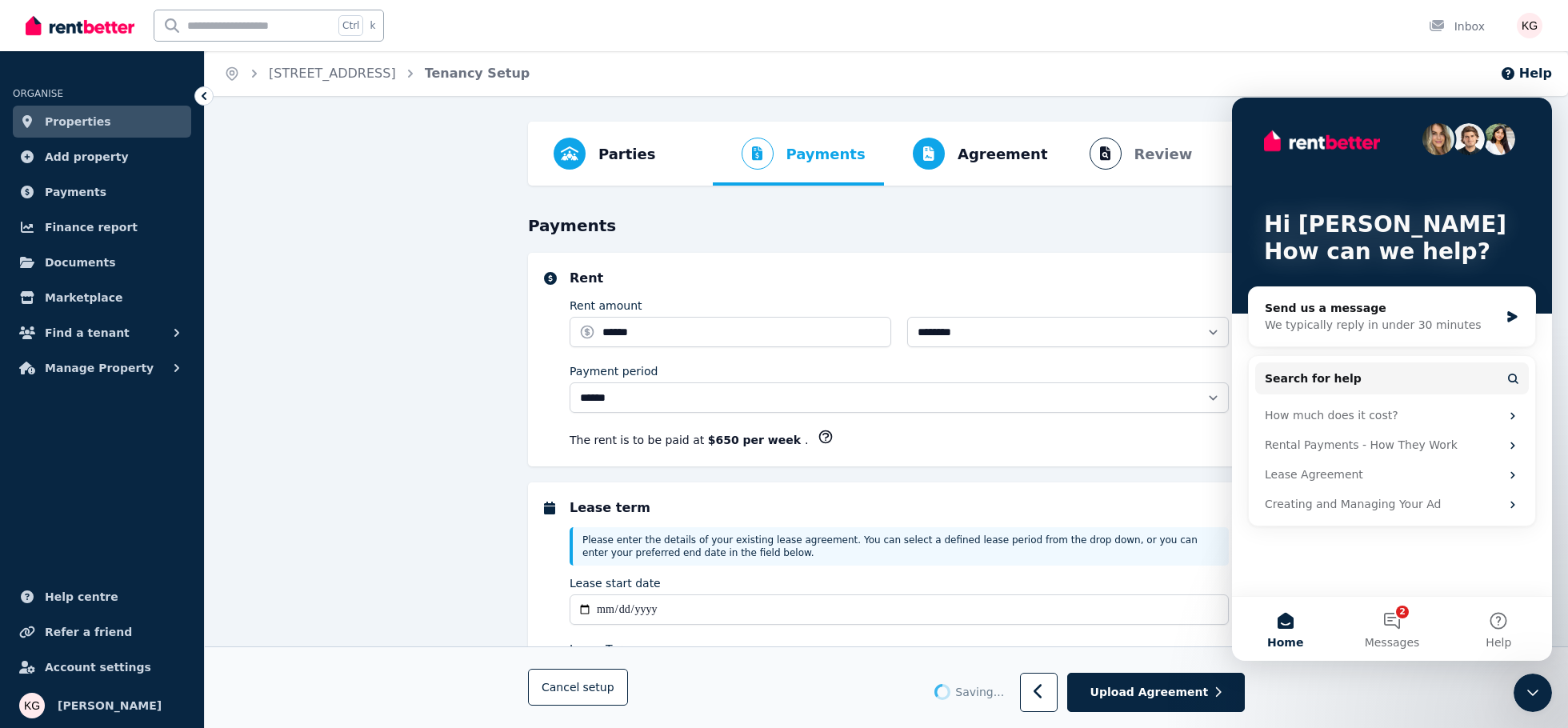
select select "**********"
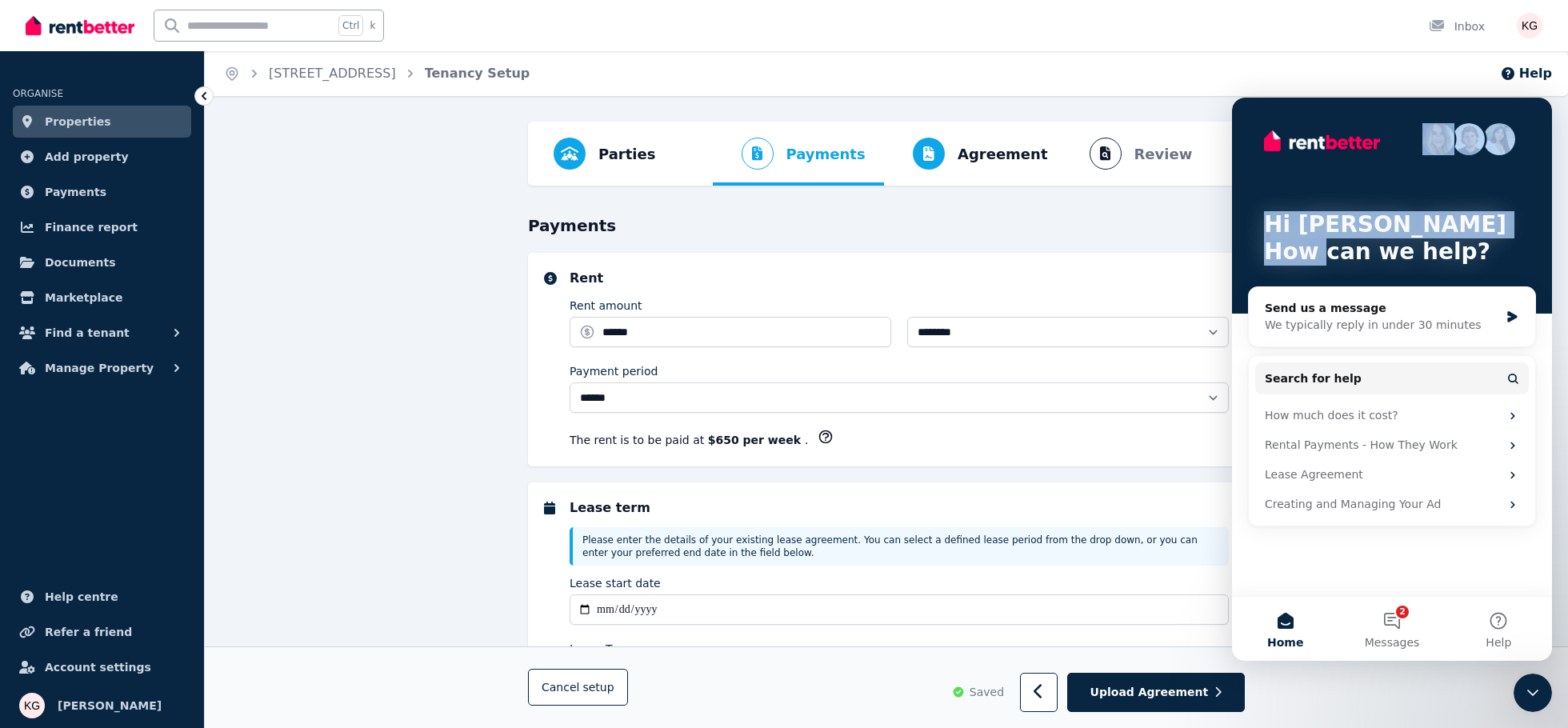
drag, startPoint x: 1444, startPoint y: 108, endPoint x: 1321, endPoint y: 245, distance: 184.1
click at [1319, 242] on div "Hi [PERSON_NAME] 👋 How can we help?" at bounding box center [1392, 205] width 288 height 216
click at [1494, 188] on div "Hi [PERSON_NAME] 👋 How can we help?" at bounding box center [1392, 205] width 288 height 216
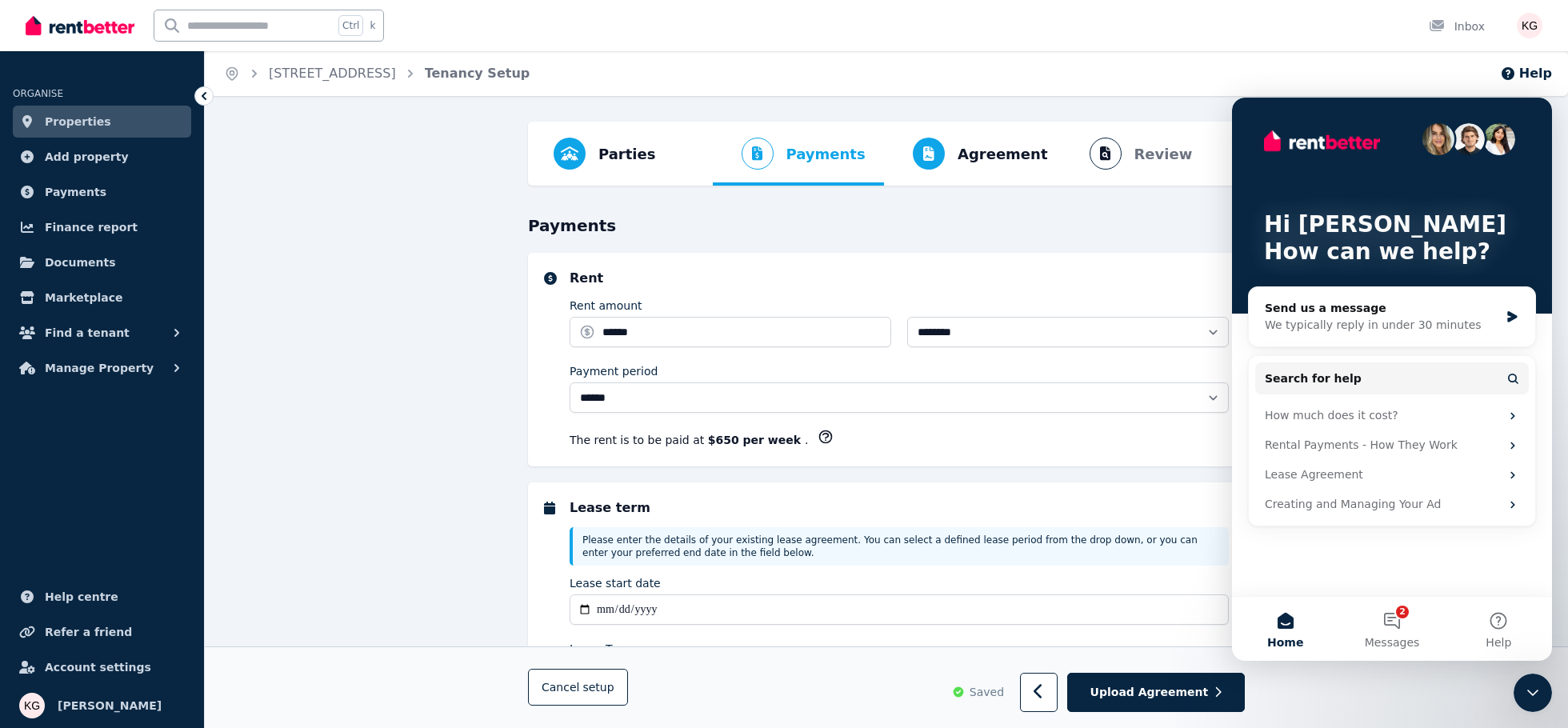
click at [1534, 117] on div "Hi [PERSON_NAME] 👋 How can we help?" at bounding box center [1392, 205] width 288 height 216
click at [1534, 109] on div "Hi [PERSON_NAME] 👋 How can we help?" at bounding box center [1392, 205] width 288 height 216
click at [1535, 107] on div "Hi [PERSON_NAME] 👋 How can we help?" at bounding box center [1392, 205] width 288 height 216
click at [1253, 107] on div "Hi [PERSON_NAME] 👋 How can we help?" at bounding box center [1392, 205] width 288 height 216
drag, startPoint x: 1253, startPoint y: 107, endPoint x: 1321, endPoint y: 236, distance: 145.8
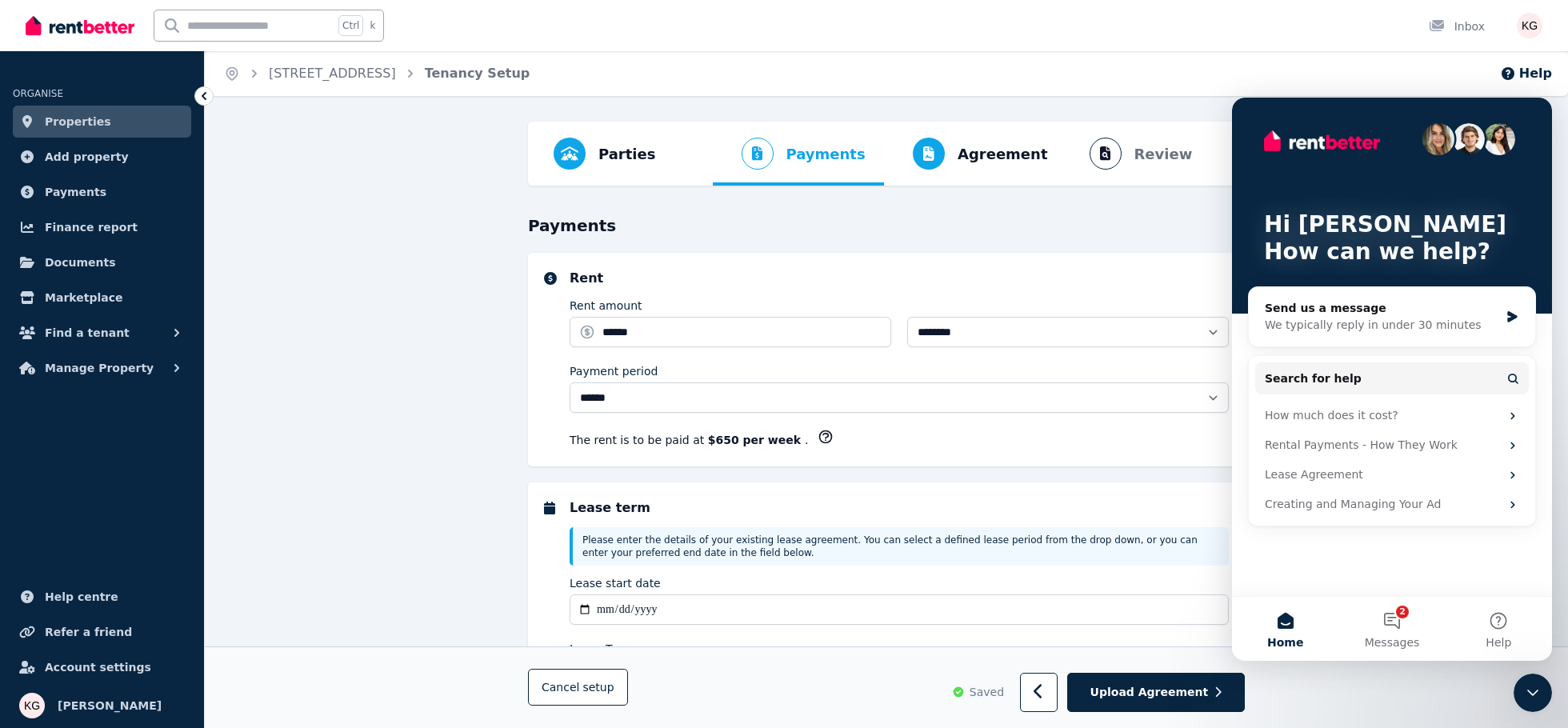
click at [1253, 108] on div "Hi [PERSON_NAME] 👋 How can we help?" at bounding box center [1392, 205] width 288 height 216
click at [1397, 620] on button "2 Messages" at bounding box center [1391, 628] width 107 height 64
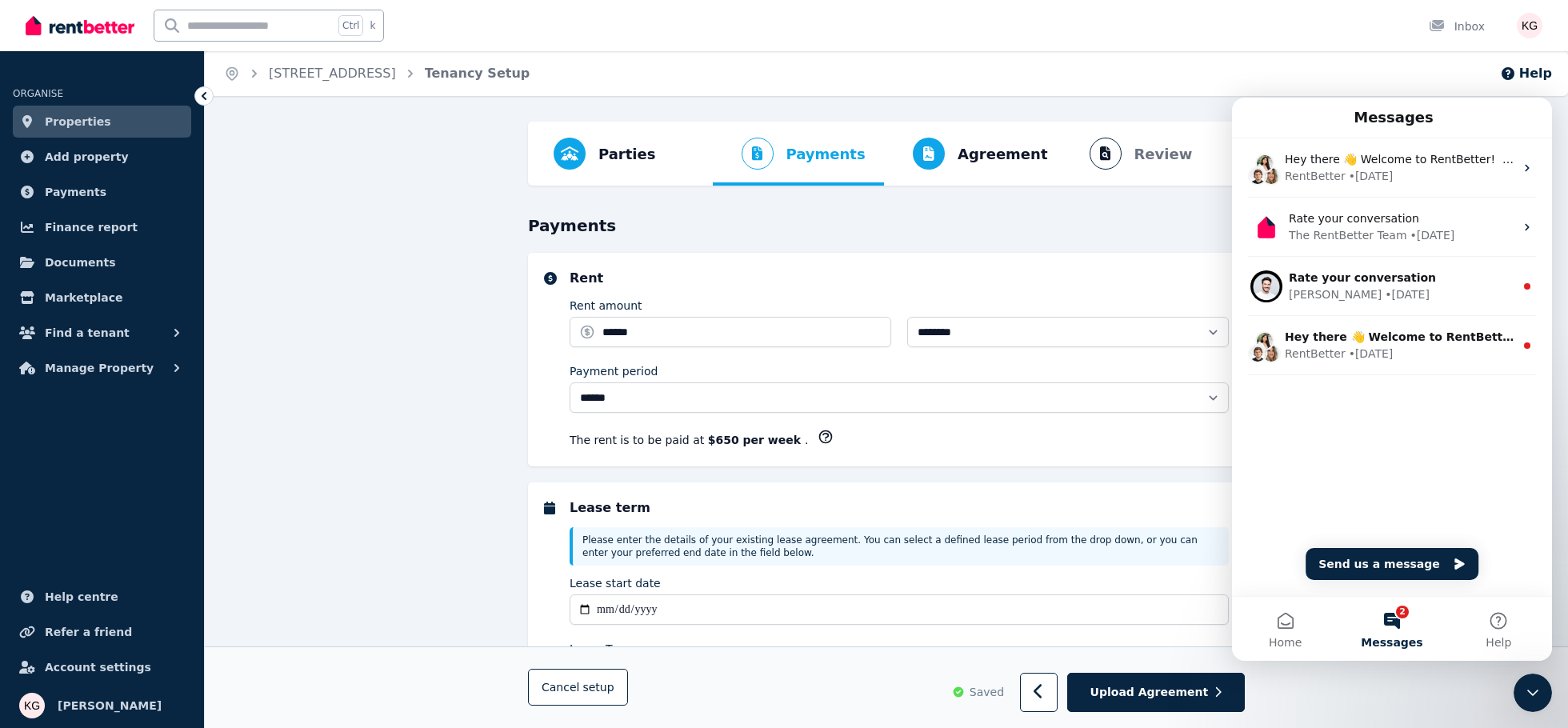
drag, startPoint x: 1500, startPoint y: 105, endPoint x: 1491, endPoint y: 100, distance: 10.3
click at [1500, 105] on div "Messages" at bounding box center [1391, 117] width 299 height 28
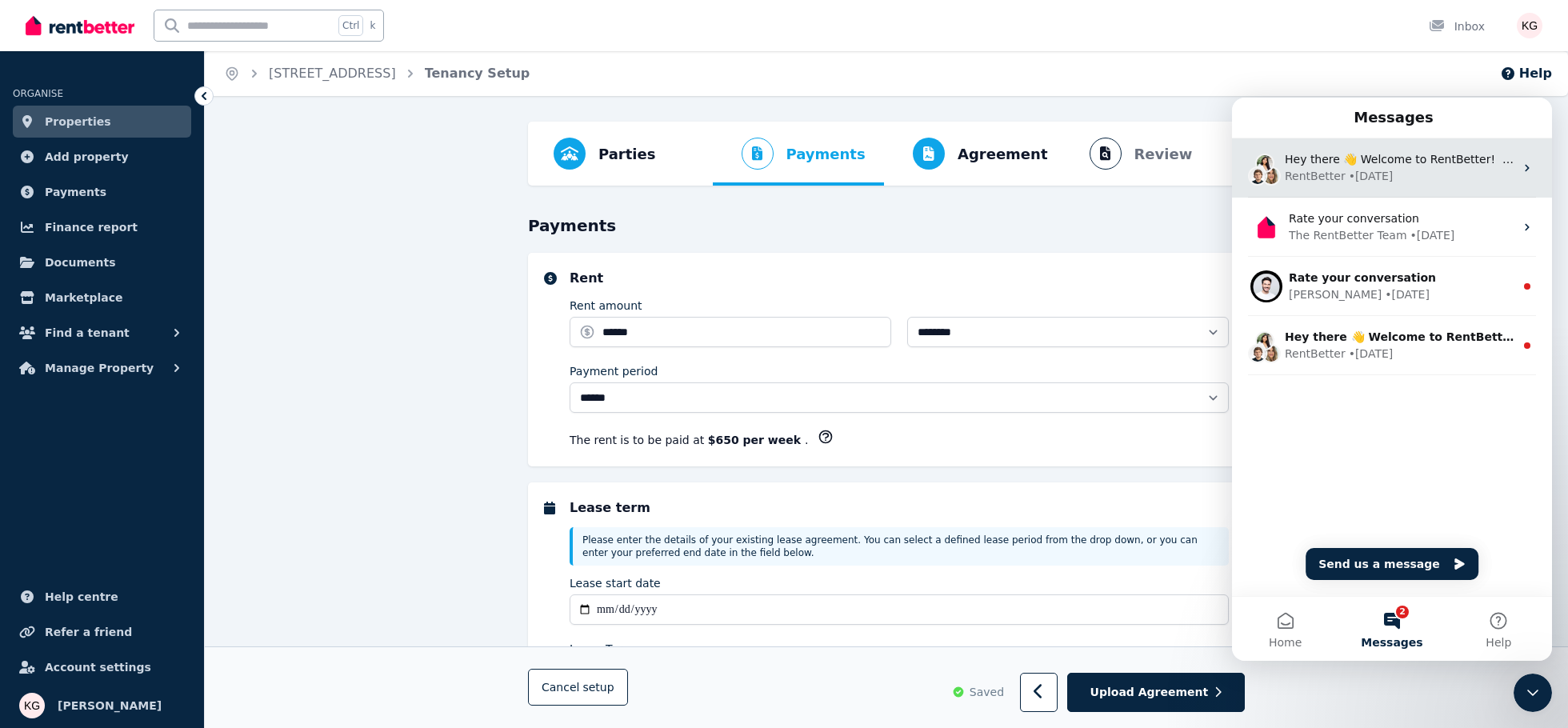
click at [1540, 141] on div "Hey there 👋 Welcome to RentBetter! On RentBetter, taking control and managing y…" at bounding box center [1392, 168] width 321 height 59
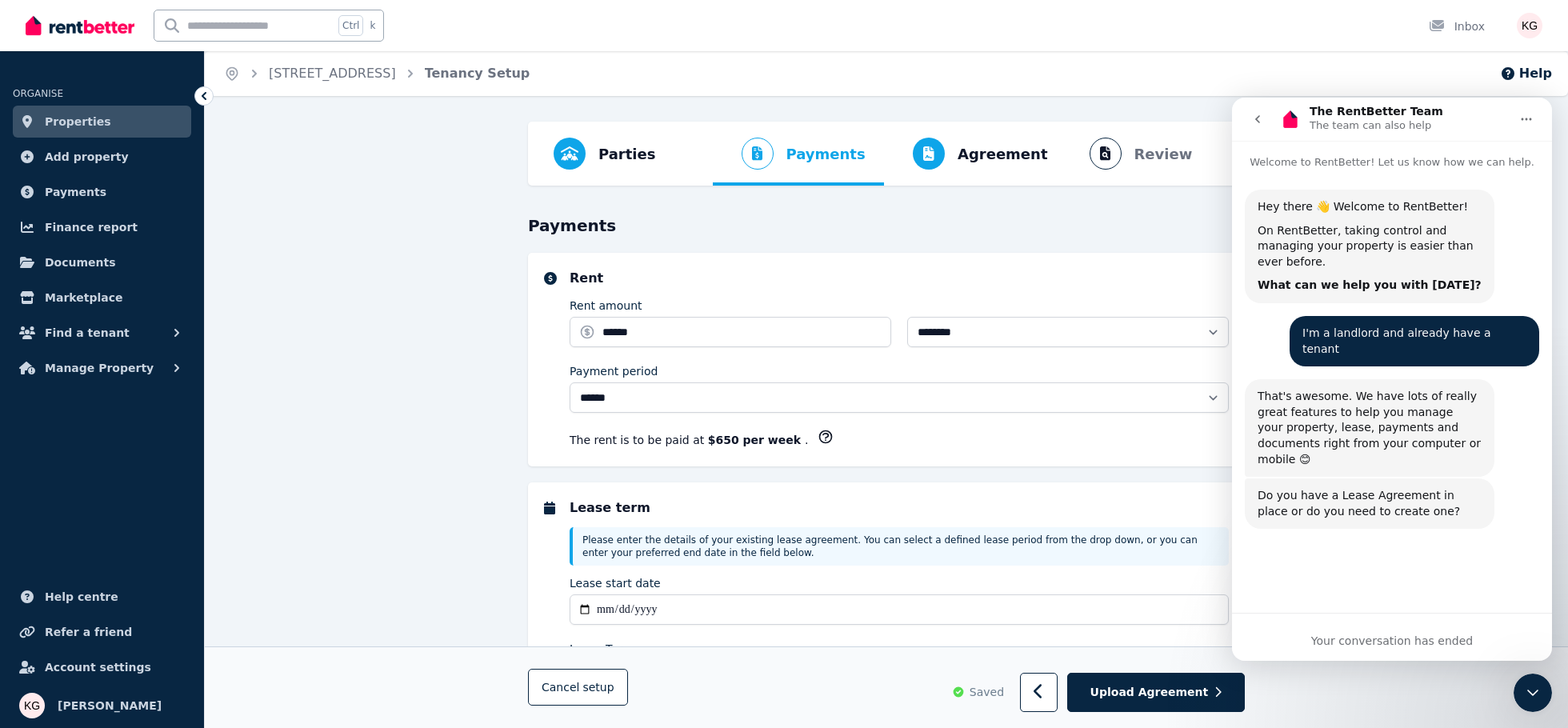
click at [1258, 117] on icon "go back" at bounding box center [1257, 119] width 5 height 8
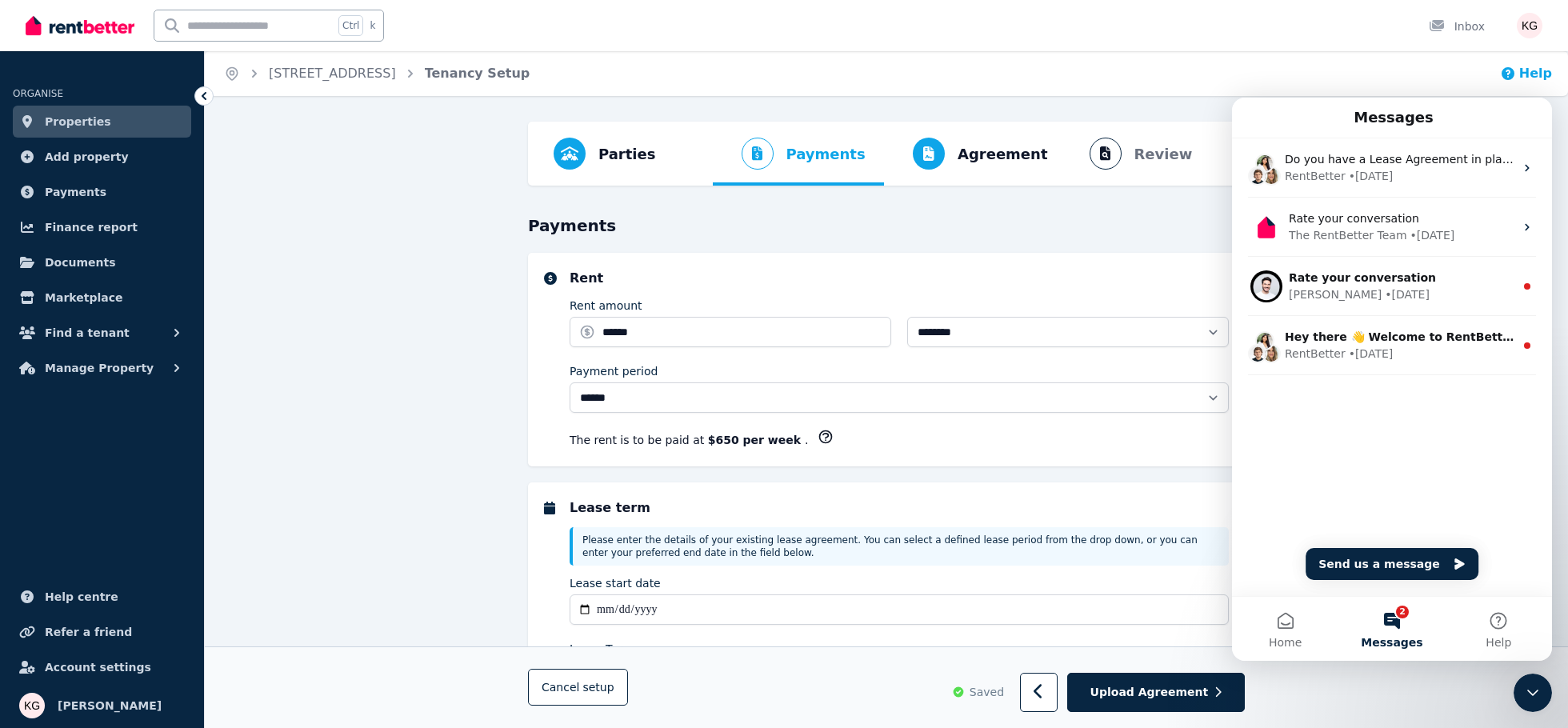
click at [1530, 74] on button "Help" at bounding box center [1526, 73] width 52 height 19
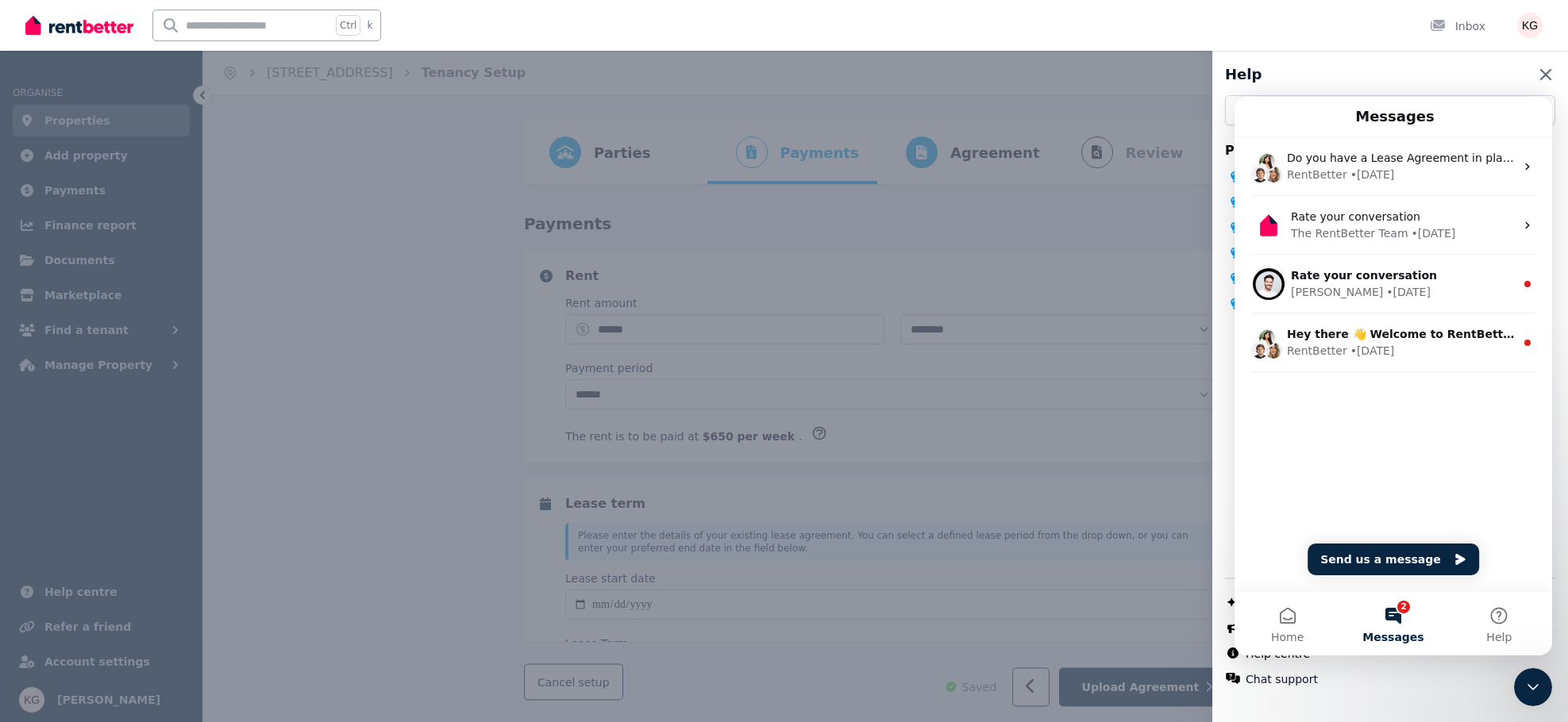
click at [1536, 71] on icon "button" at bounding box center [1545, 74] width 19 height 19
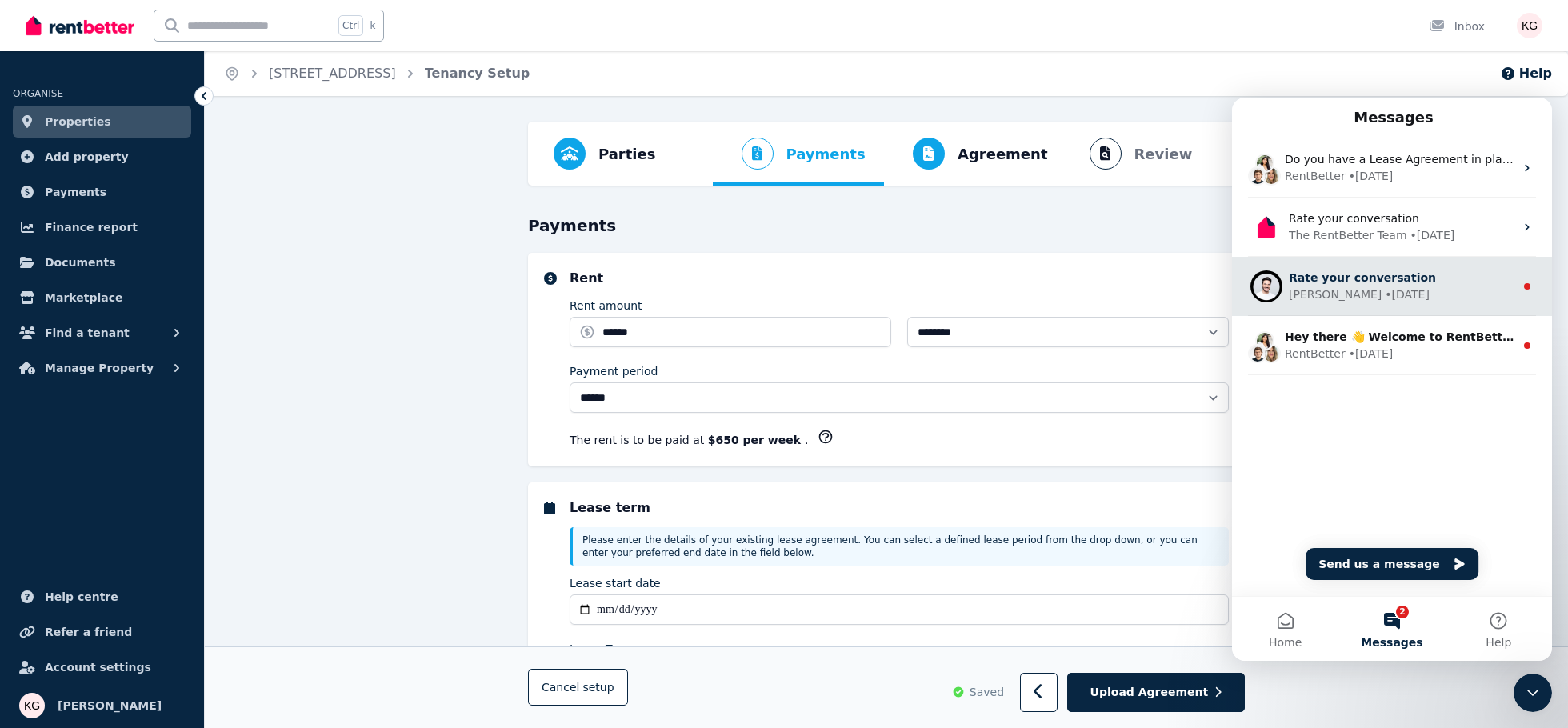
click at [1355, 292] on div "[PERSON_NAME] • [DATE]" at bounding box center [1401, 294] width 226 height 17
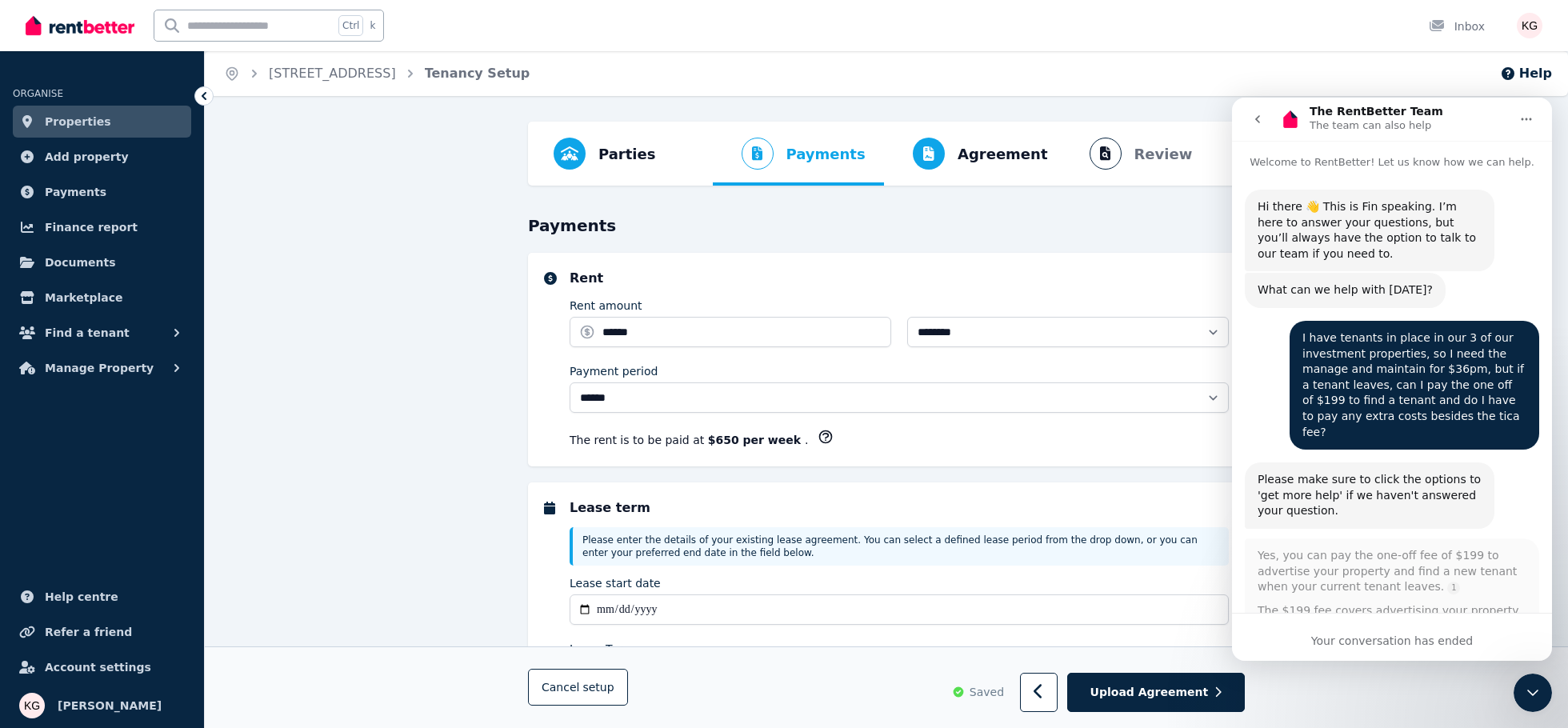
scroll to position [43, 0]
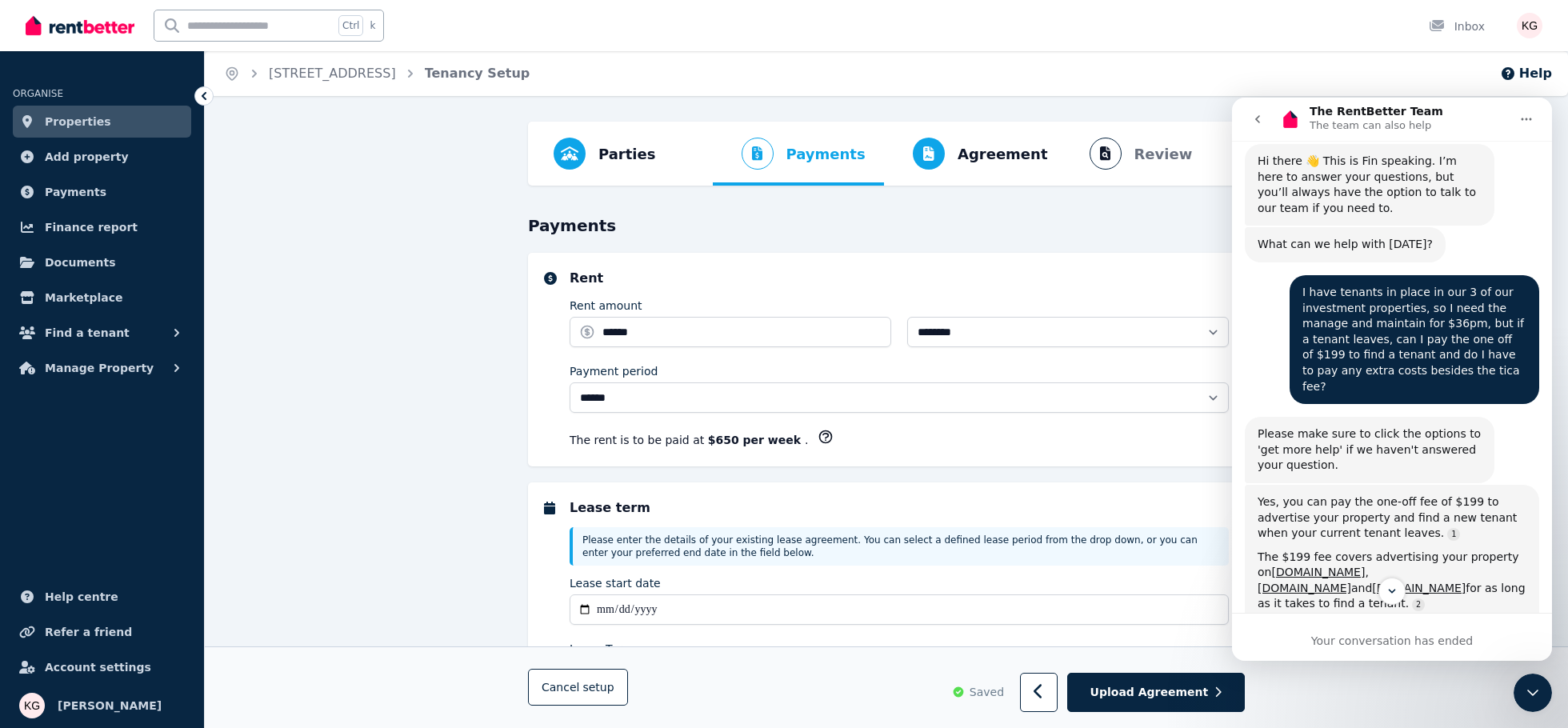
click at [1533, 118] on button "Home" at bounding box center [1527, 118] width 31 height 31
click at [1190, 115] on div "**********" at bounding box center [784, 364] width 1568 height 728
click at [1255, 119] on icon "go back" at bounding box center [1257, 119] width 5 height 8
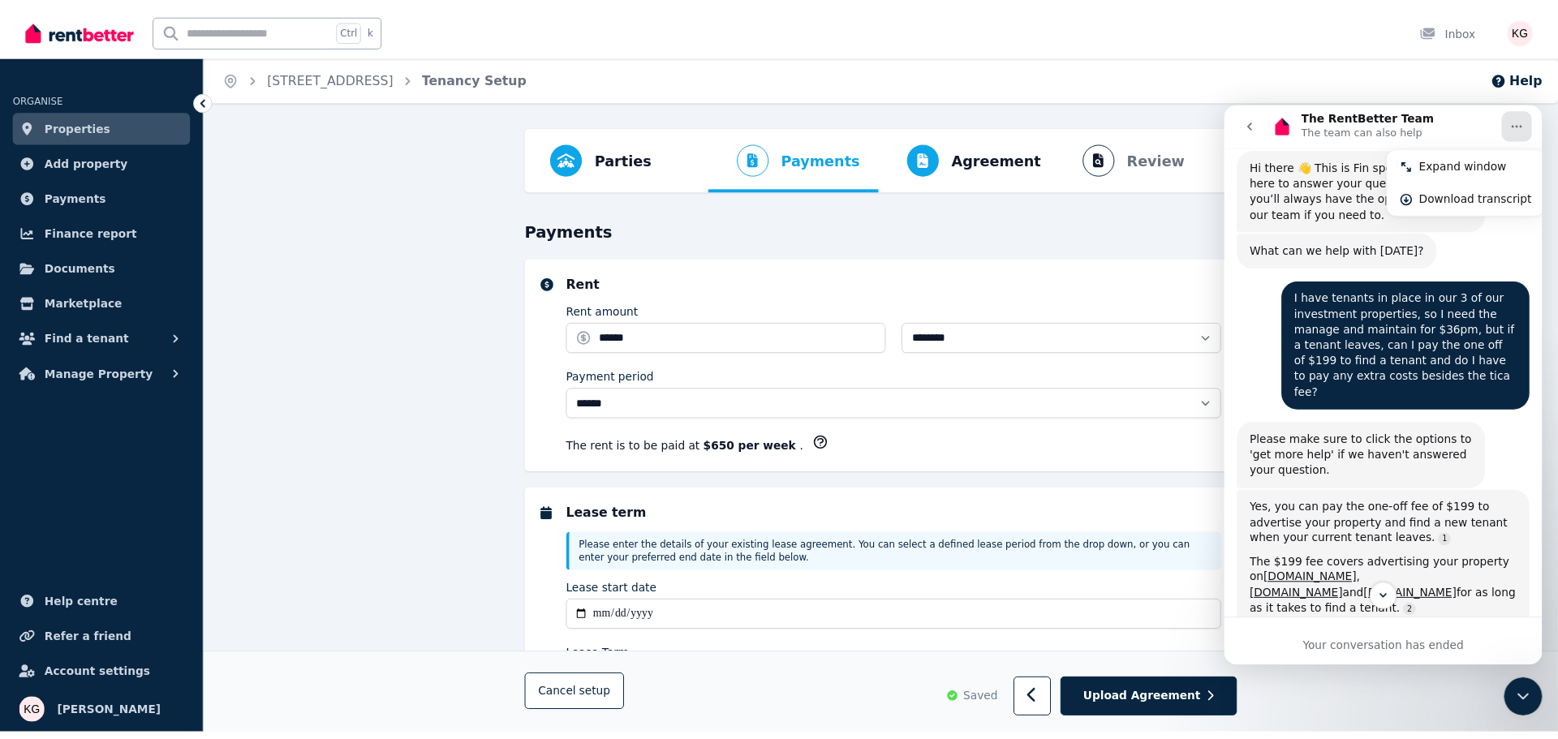
scroll to position [0, 0]
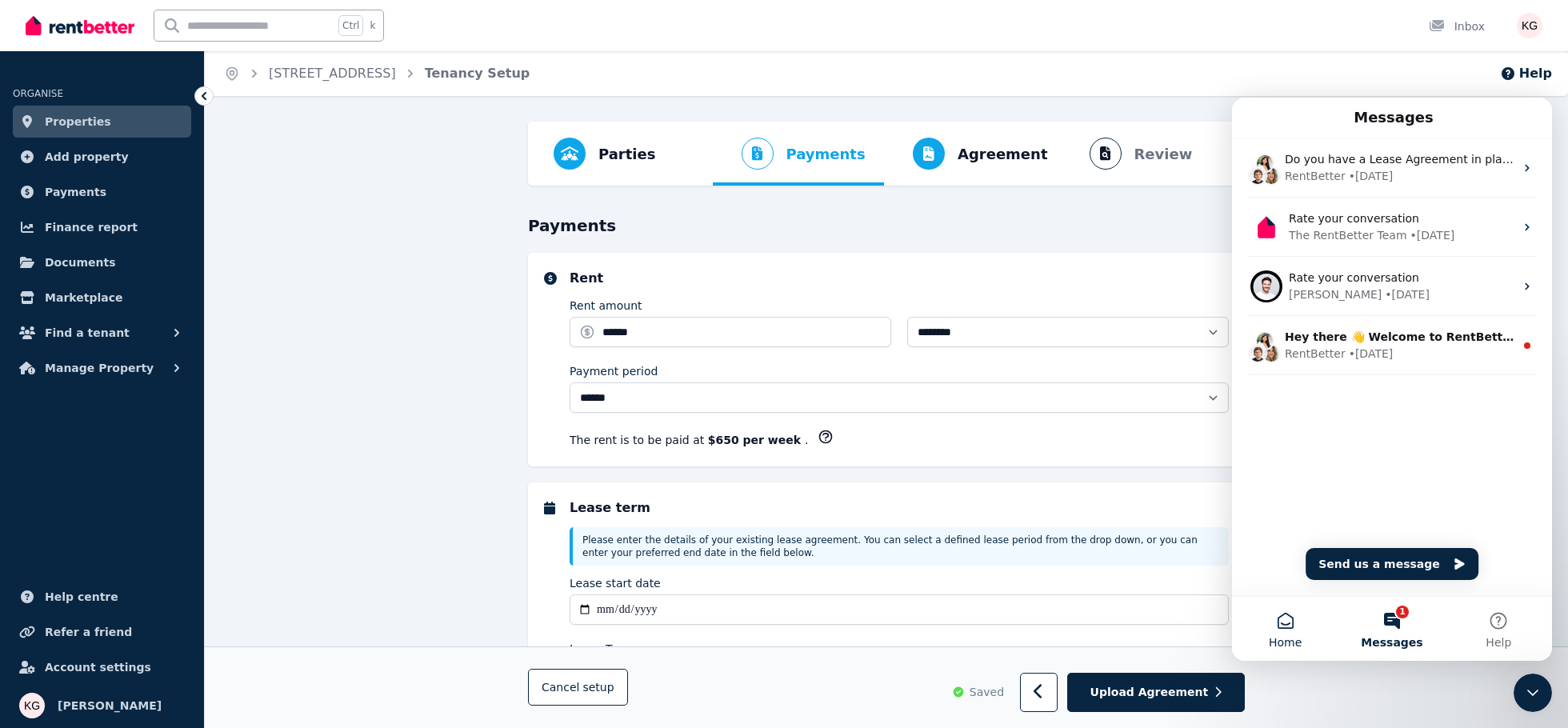
click at [1275, 630] on button "Home" at bounding box center [1286, 628] width 107 height 64
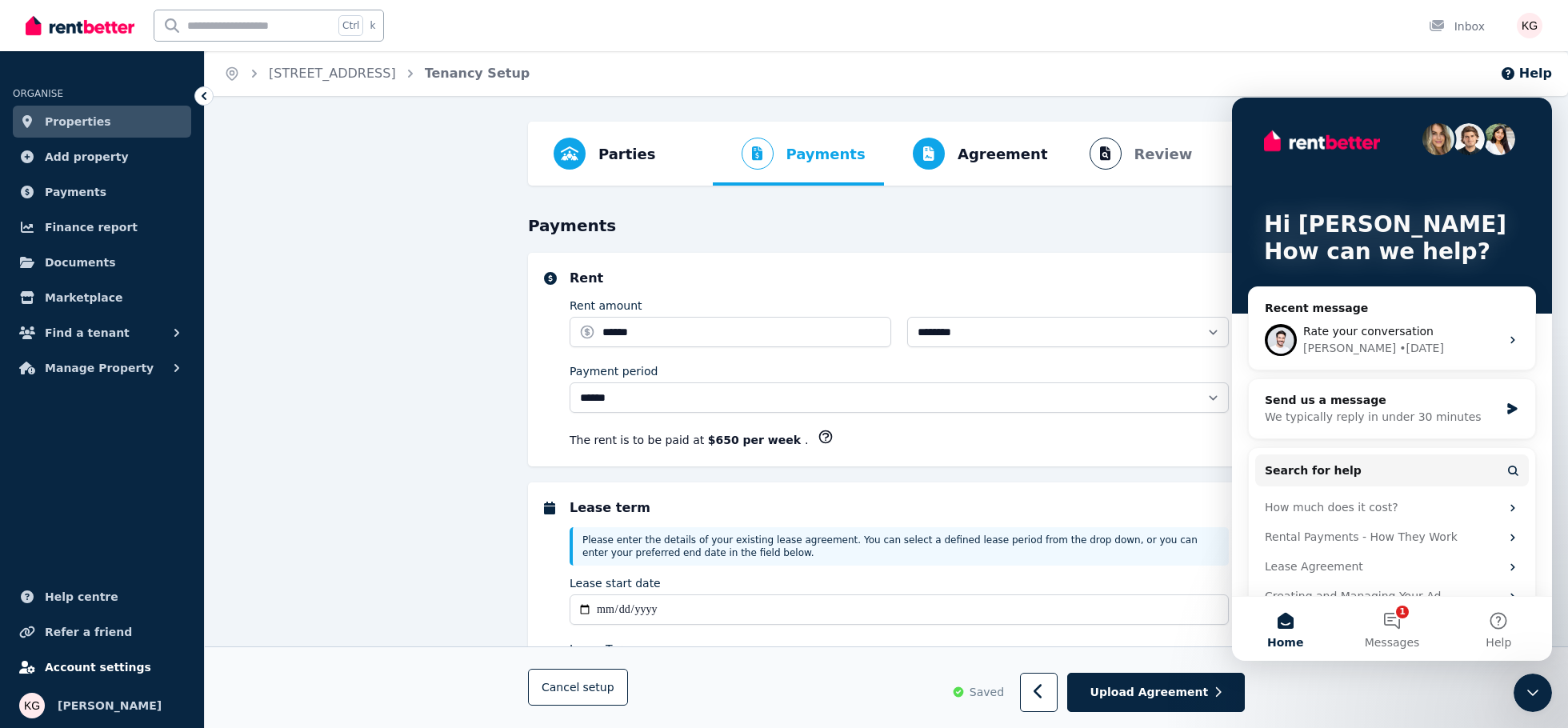
click at [77, 665] on span "Account settings" at bounding box center [98, 667] width 107 height 19
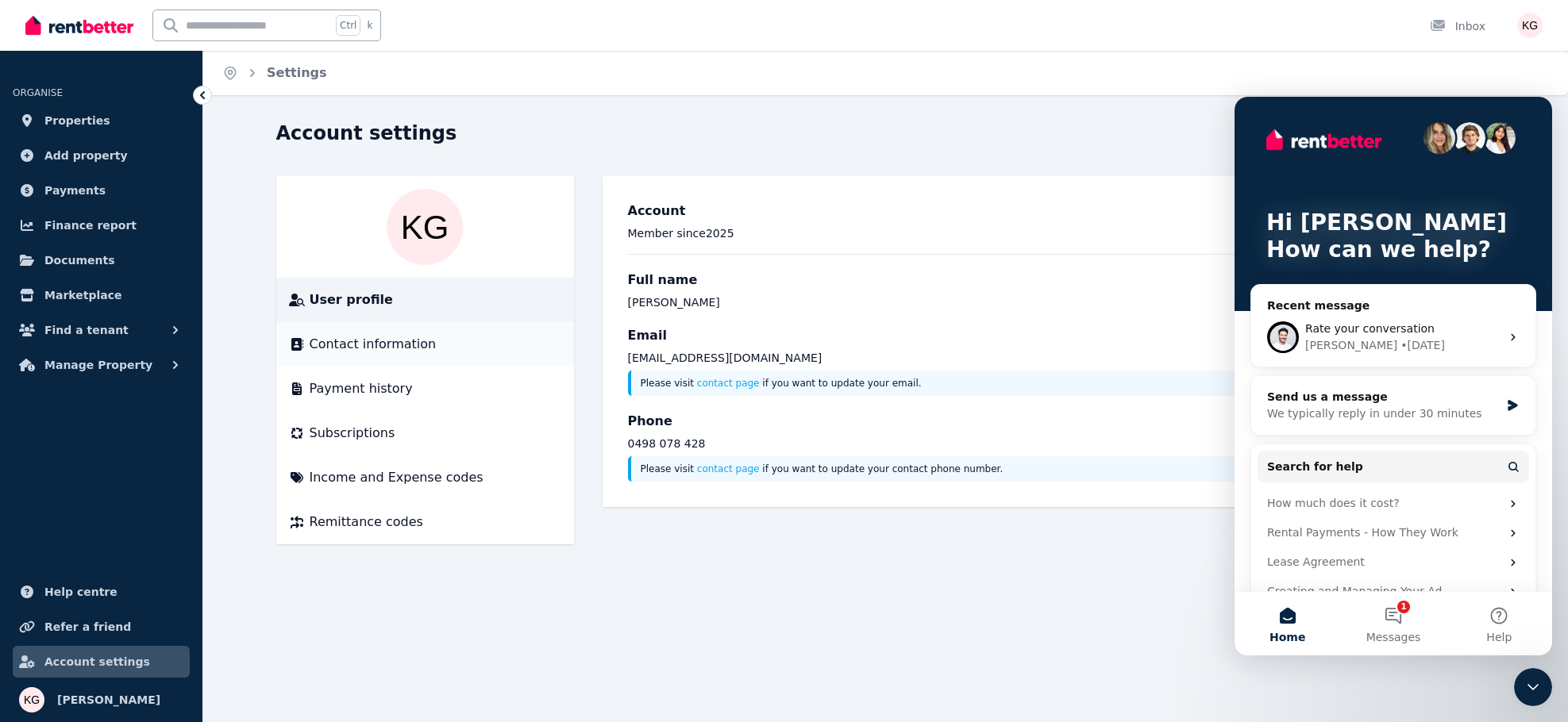
click at [364, 337] on span "Contact information" at bounding box center [373, 343] width 127 height 19
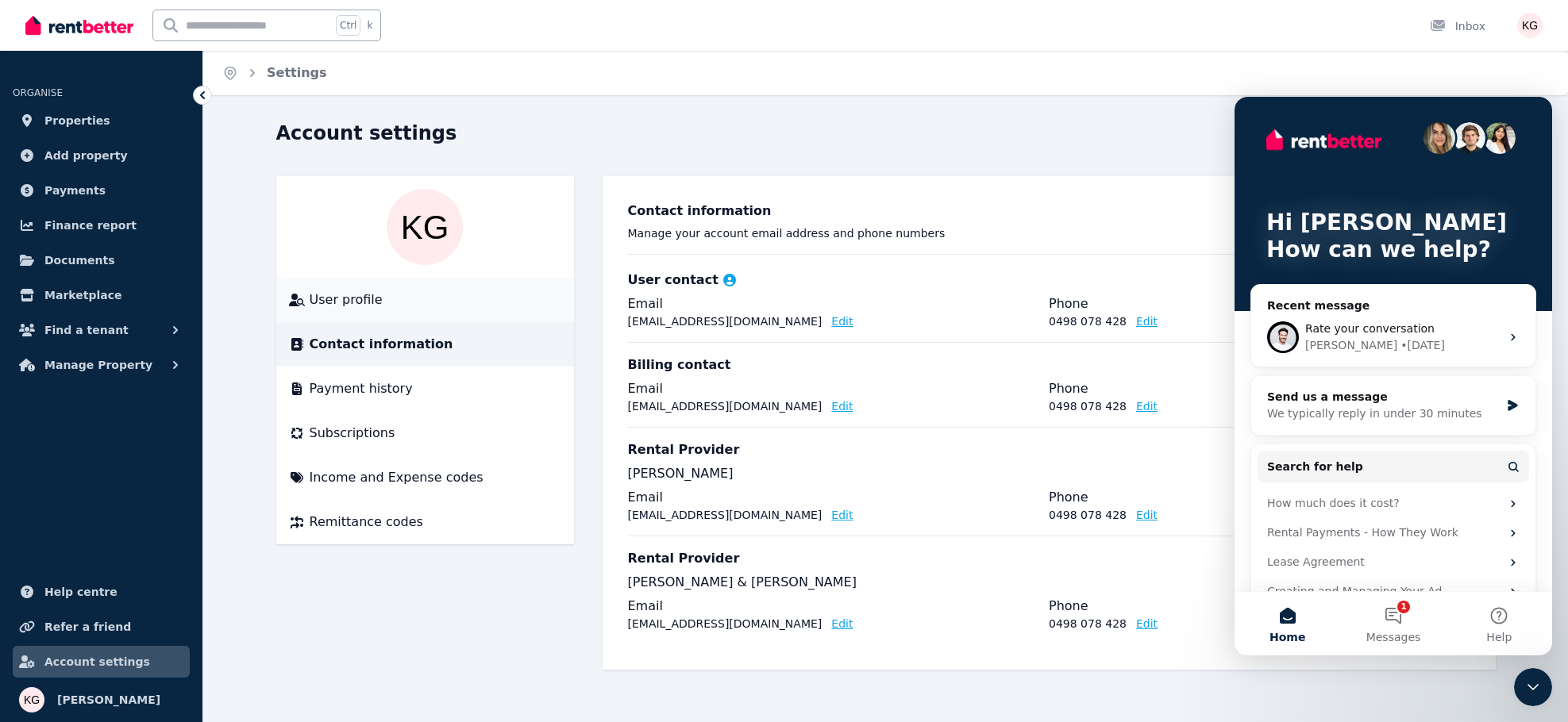
click at [329, 297] on span "User profile" at bounding box center [345, 299] width 73 height 19
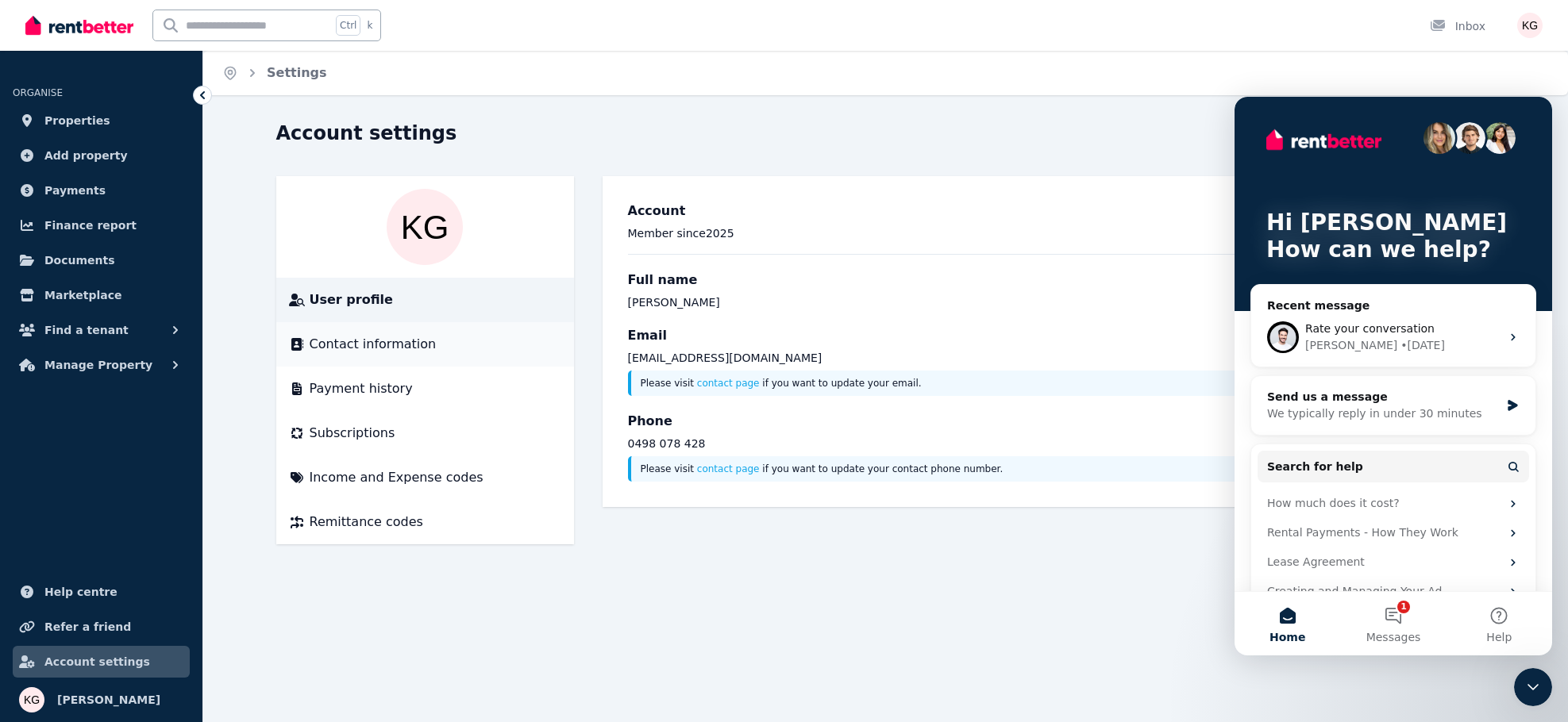
click at [330, 342] on span "Contact information" at bounding box center [373, 343] width 127 height 19
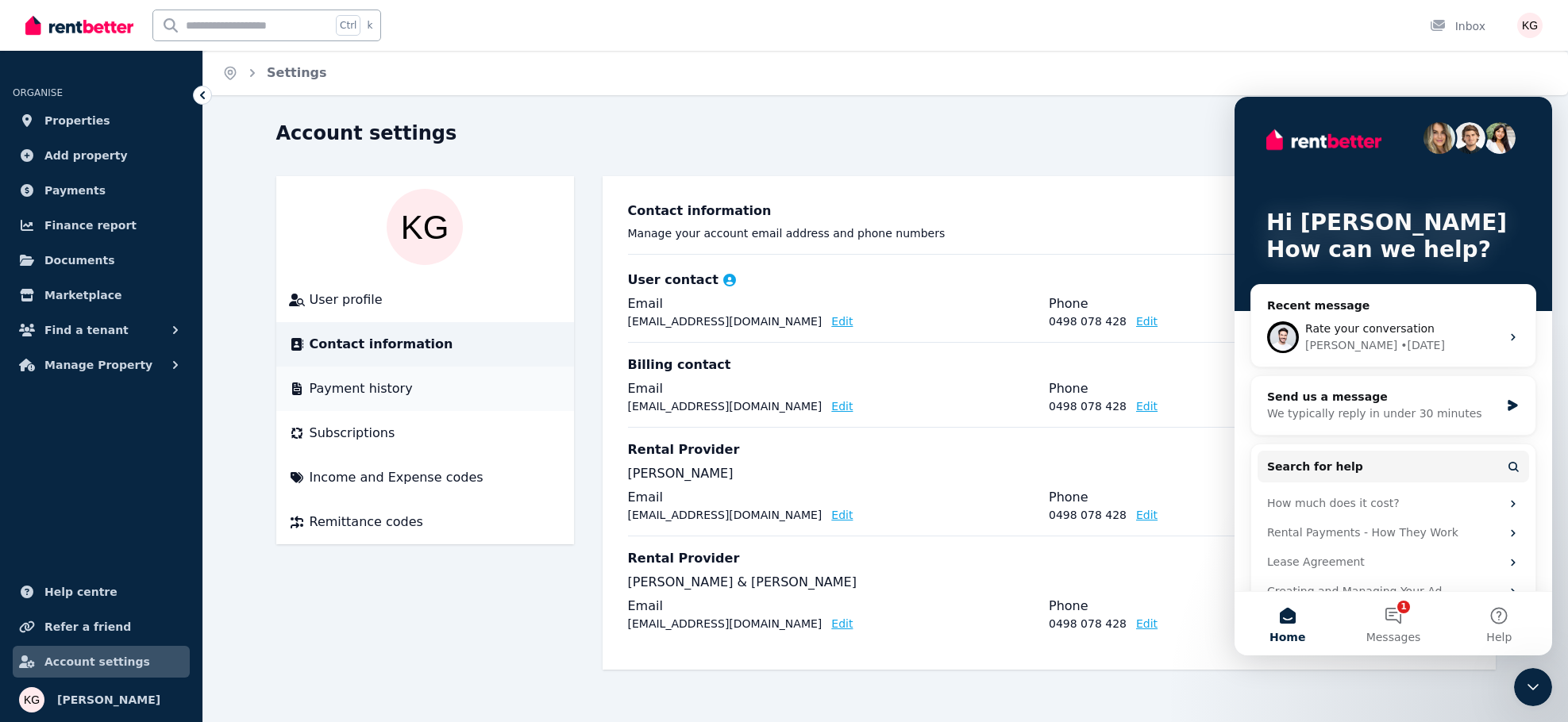
click at [333, 392] on span "Payment history" at bounding box center [360, 388] width 103 height 19
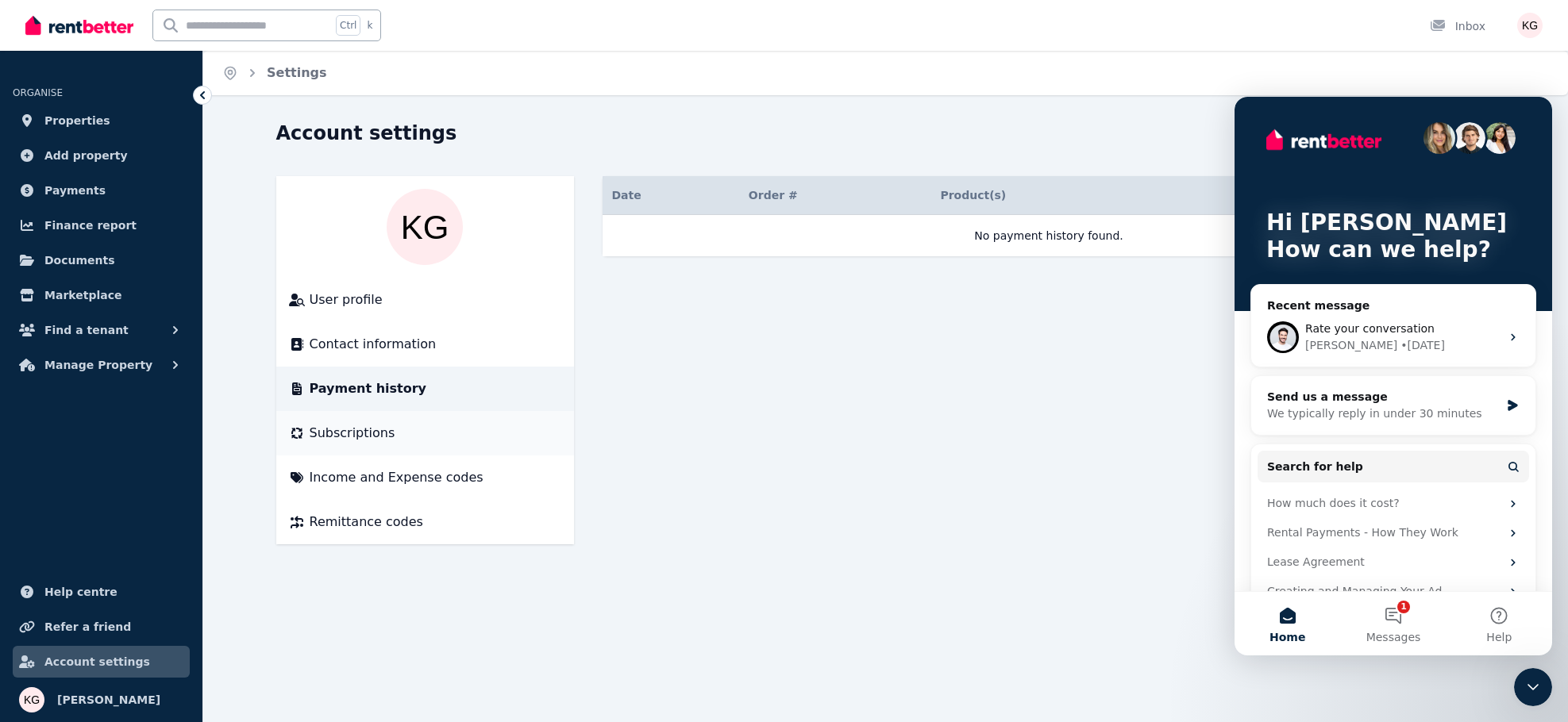
click at [334, 431] on span "Subscriptions" at bounding box center [352, 432] width 86 height 19
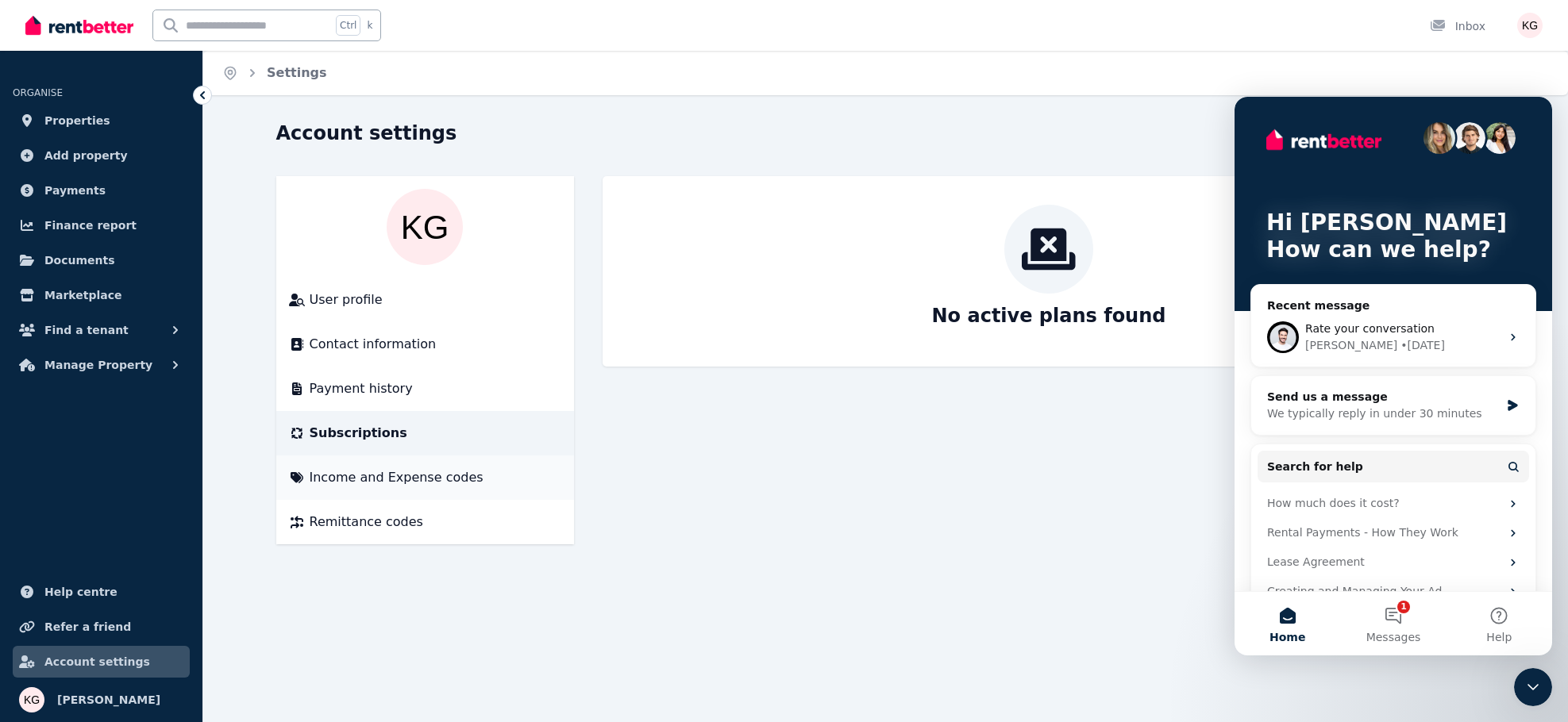
click at [338, 477] on span "Income and Expense codes" at bounding box center [396, 477] width 174 height 19
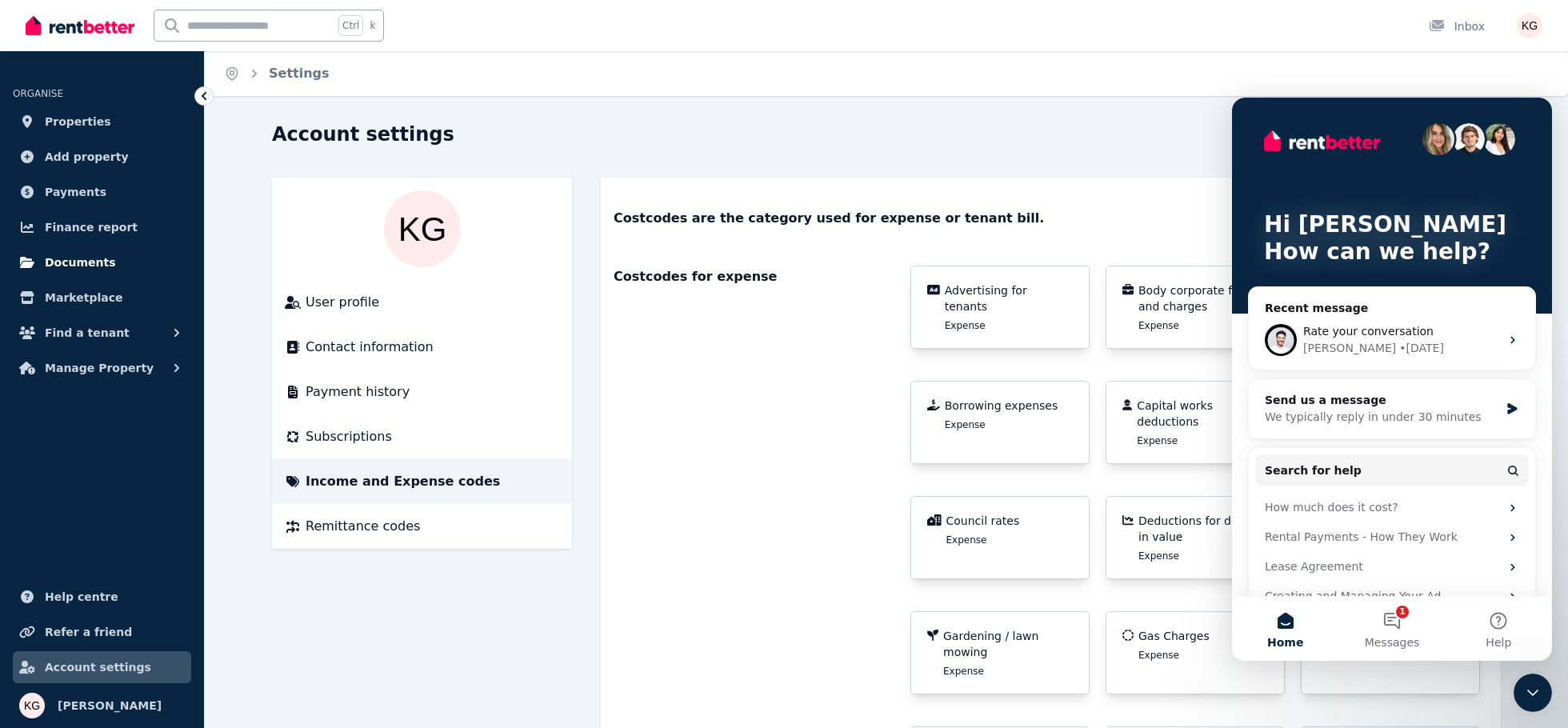
click at [84, 257] on span "Documents" at bounding box center [80, 261] width 71 height 19
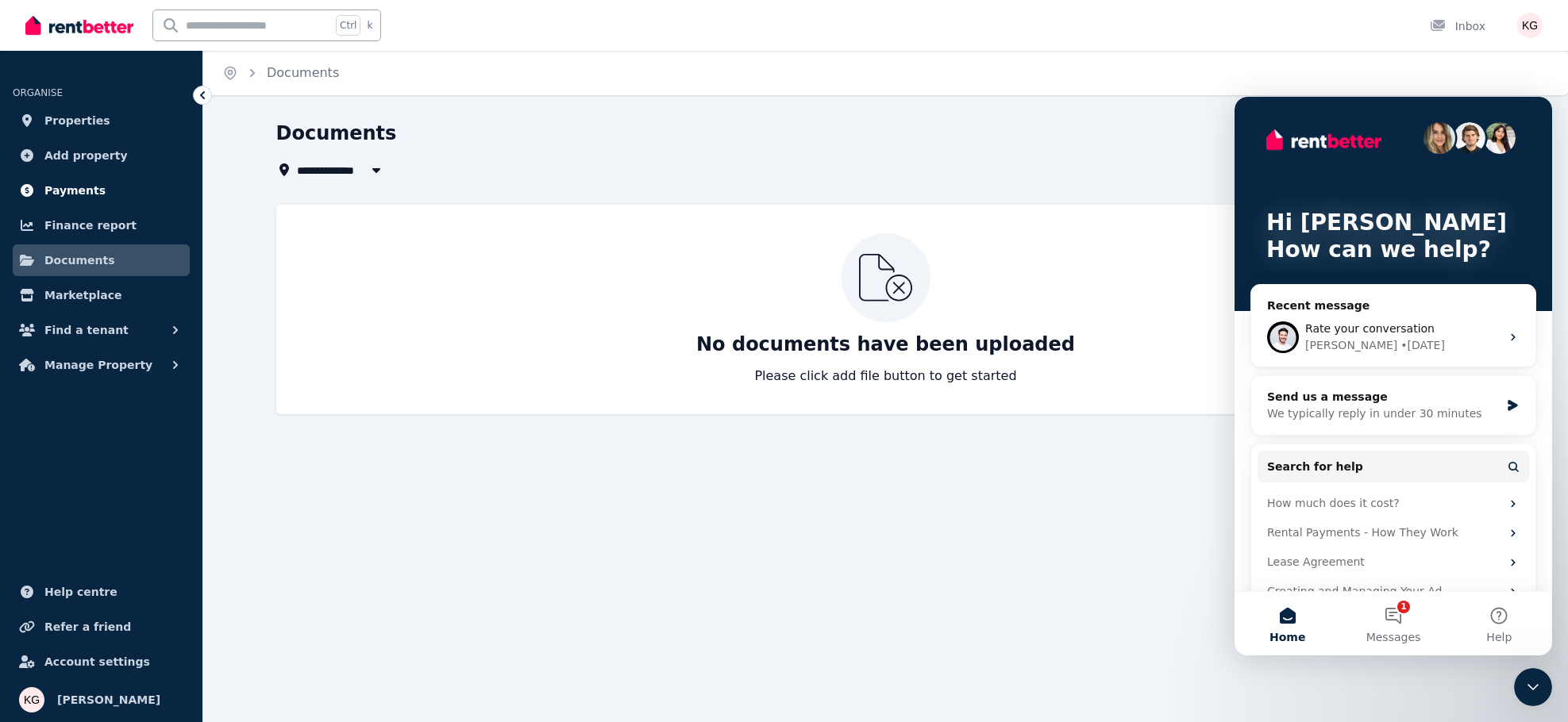
click at [78, 194] on span "Payments" at bounding box center [74, 190] width 61 height 19
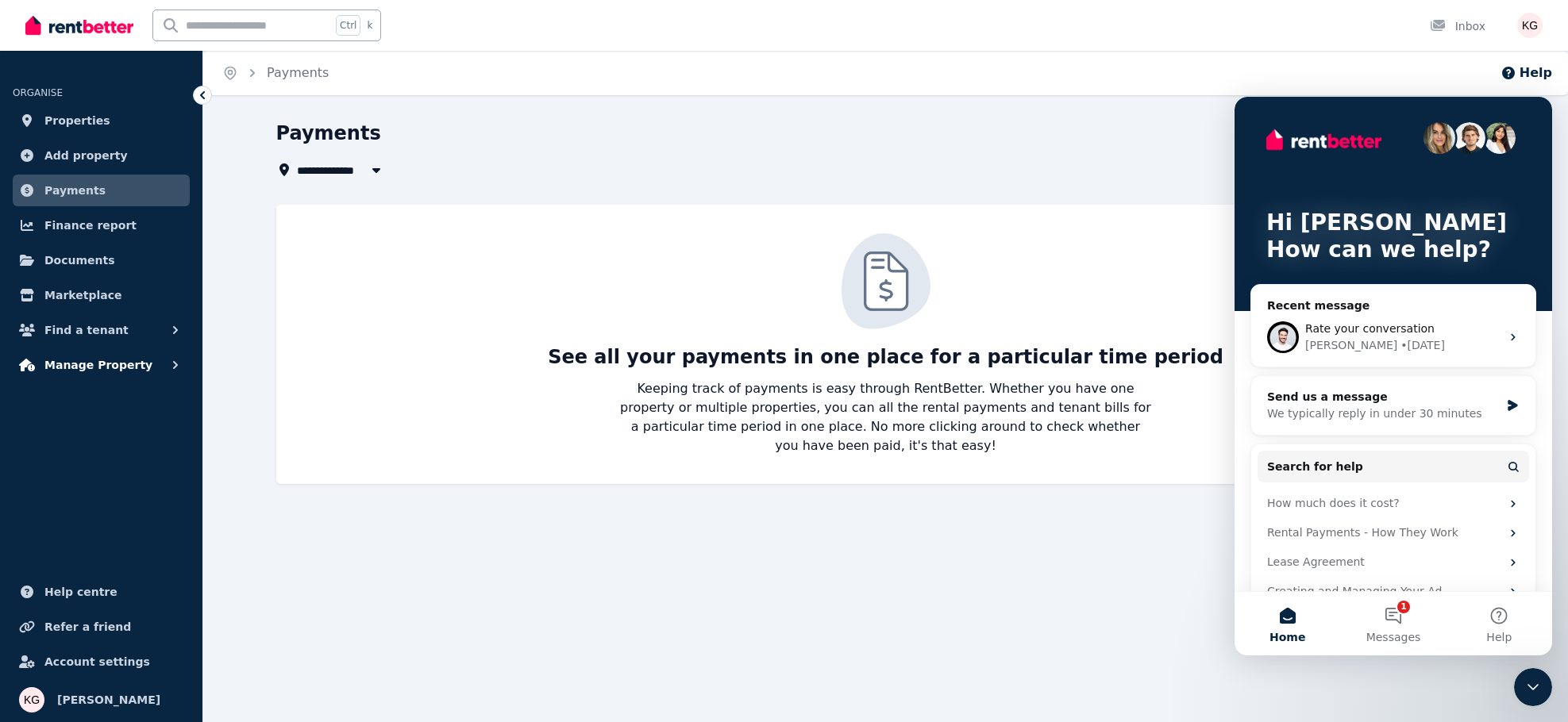
click at [102, 362] on span "Manage Property" at bounding box center [98, 365] width 108 height 19
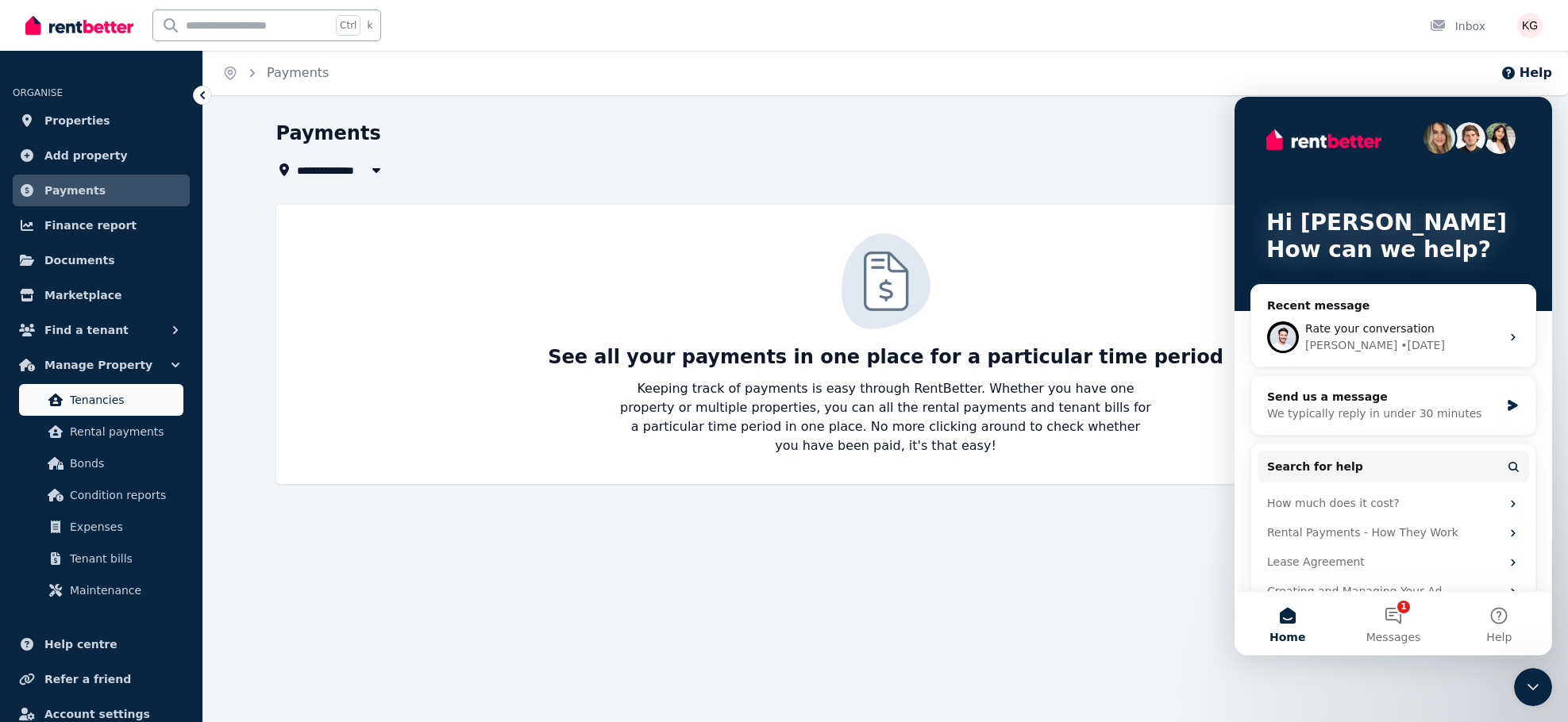
click at [102, 402] on span "Tenancies" at bounding box center [123, 399] width 108 height 19
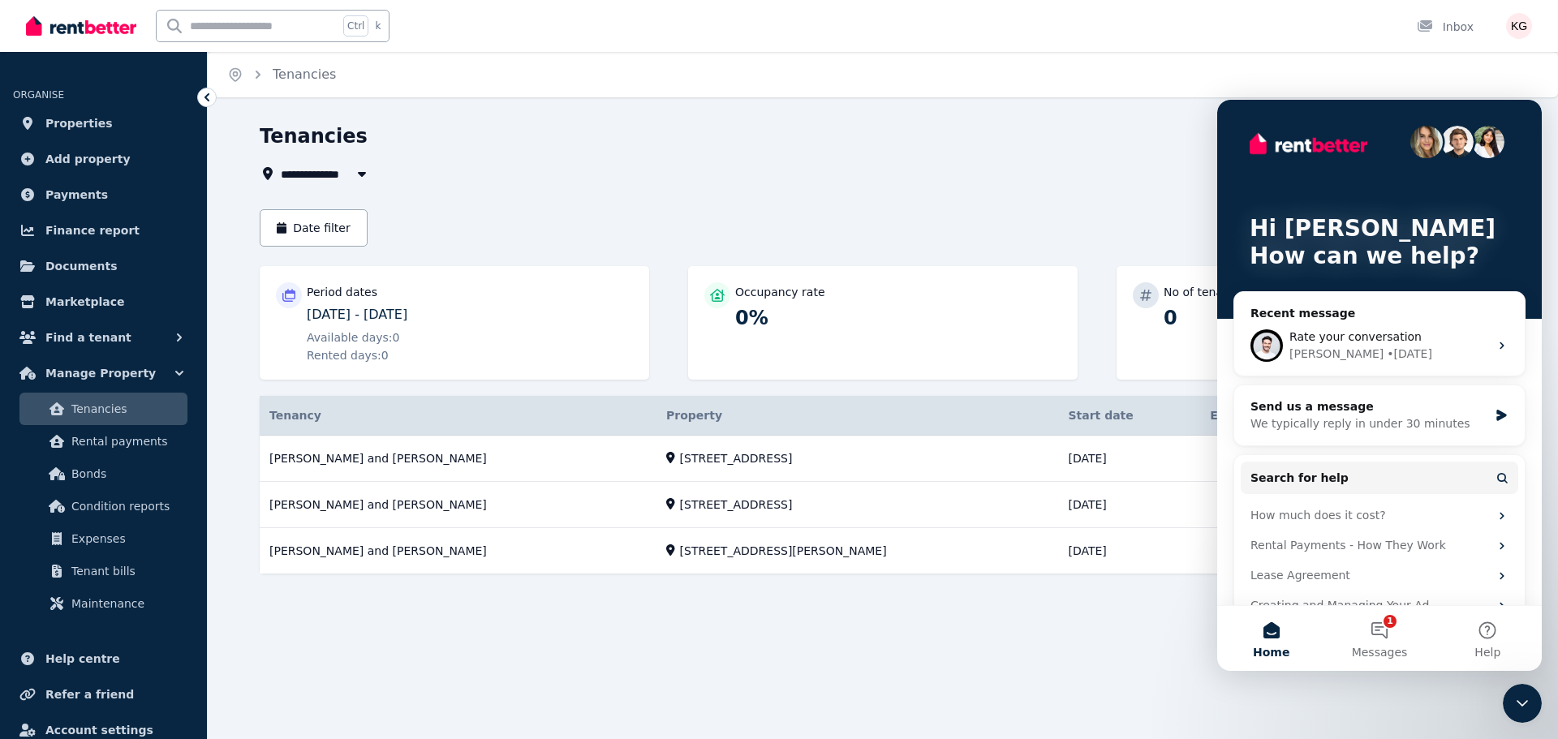
click at [1527, 702] on icon "Close Intercom Messenger" at bounding box center [1522, 703] width 11 height 6
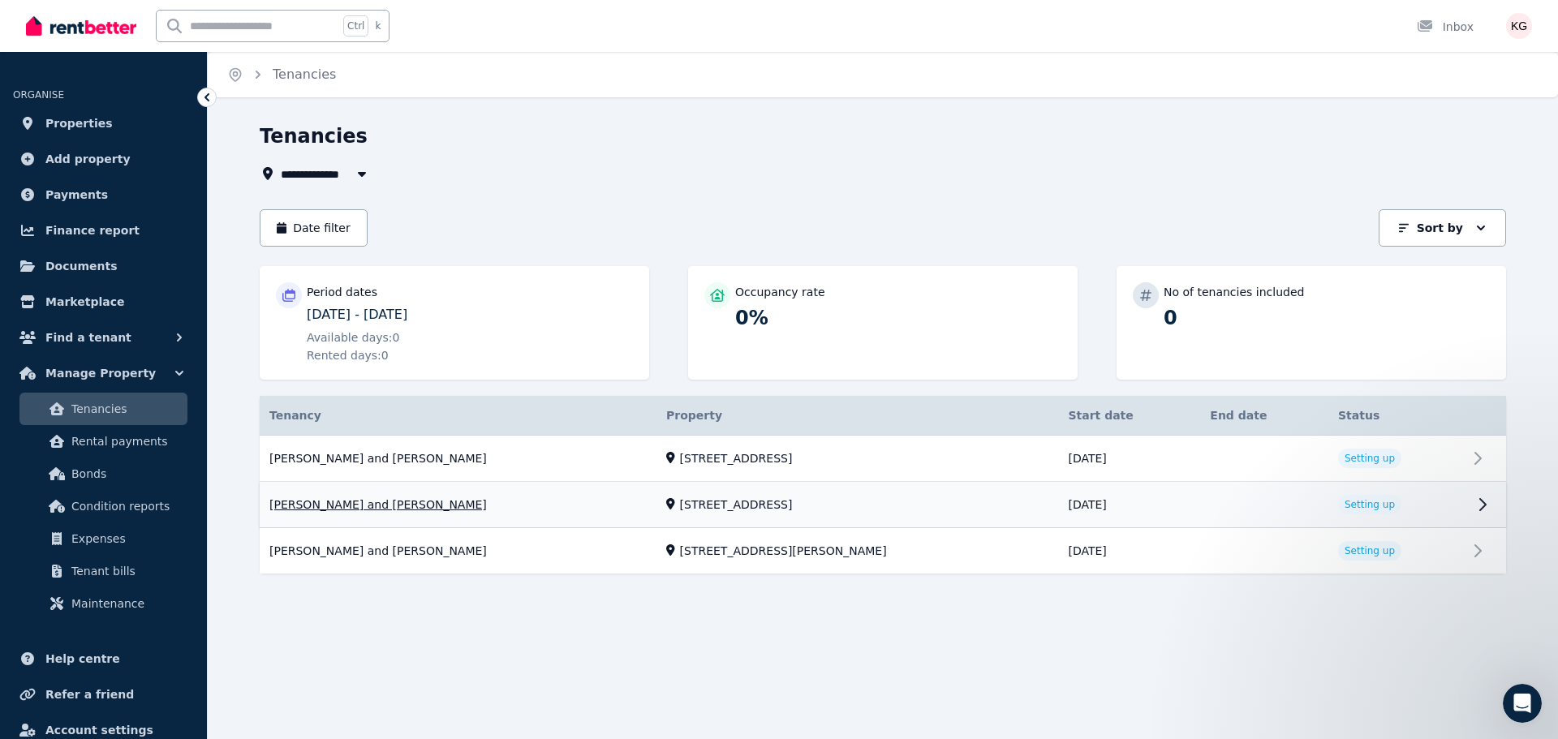
click at [367, 504] on link "View property details" at bounding box center [883, 505] width 1246 height 45
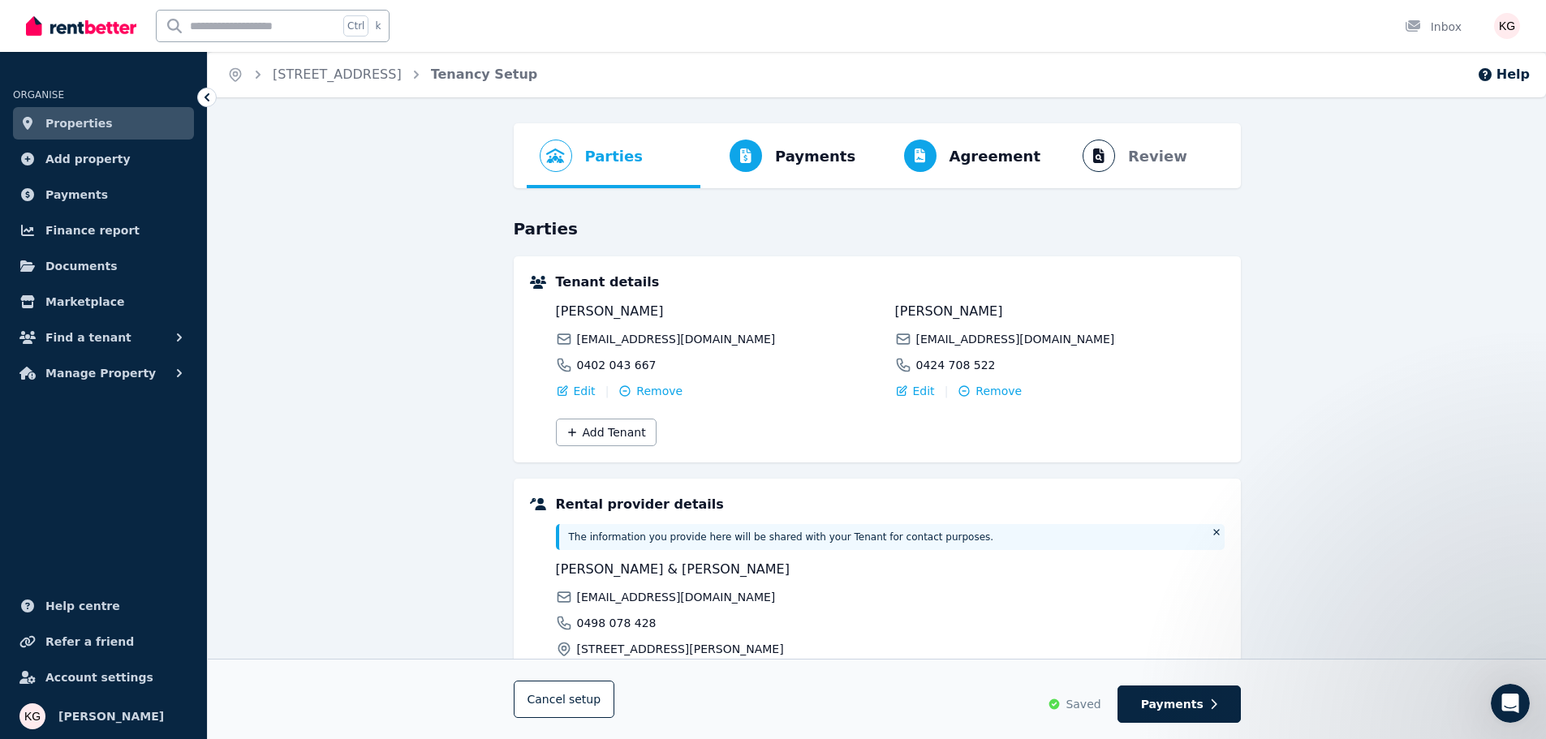
click at [1159, 147] on ol "Parties Rental provider and tenant details Payments Bond and rental payments Ag…" at bounding box center [877, 155] width 701 height 65
click at [1011, 161] on span "Agreement" at bounding box center [995, 156] width 92 height 23
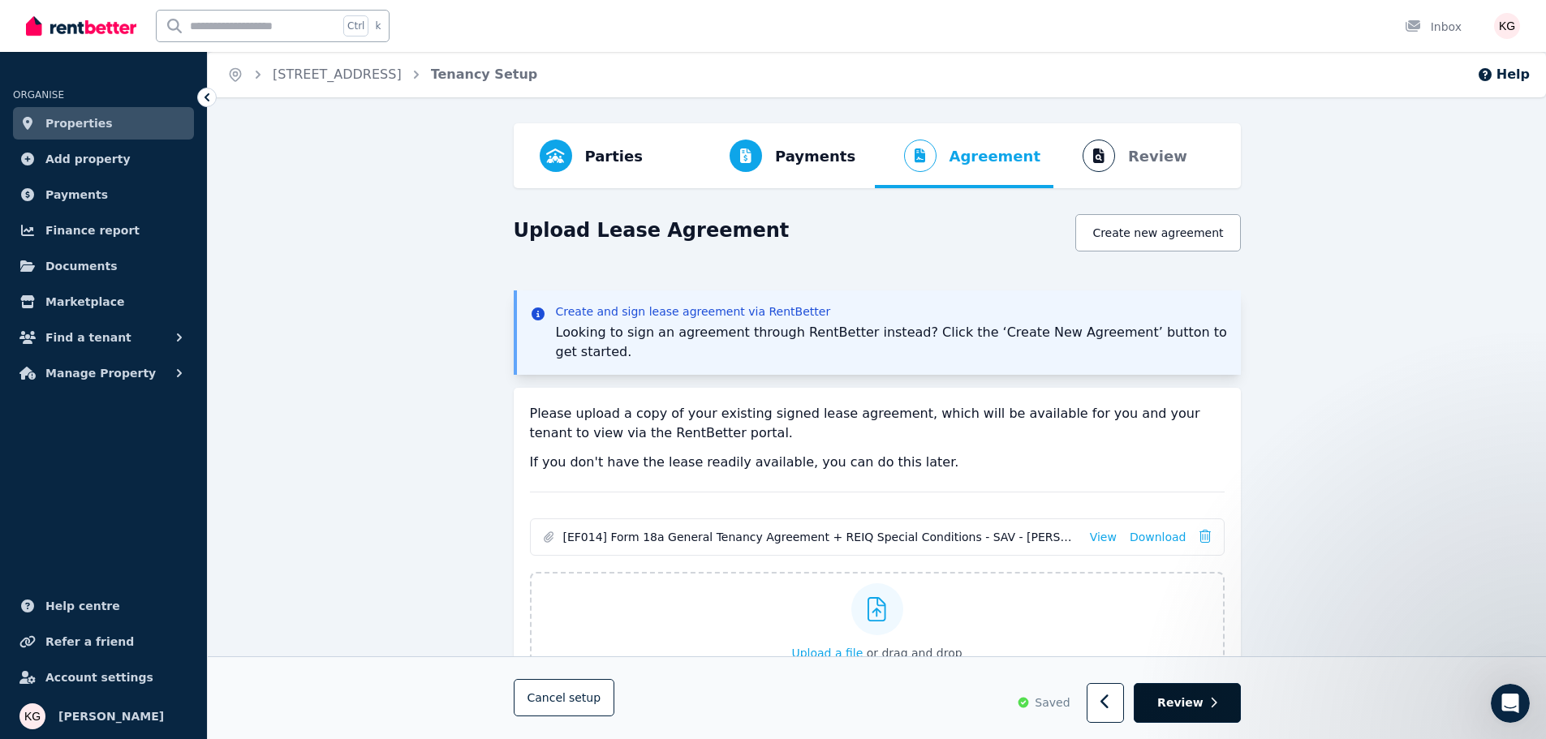
click at [1193, 703] on span "Review" at bounding box center [1180, 703] width 46 height 16
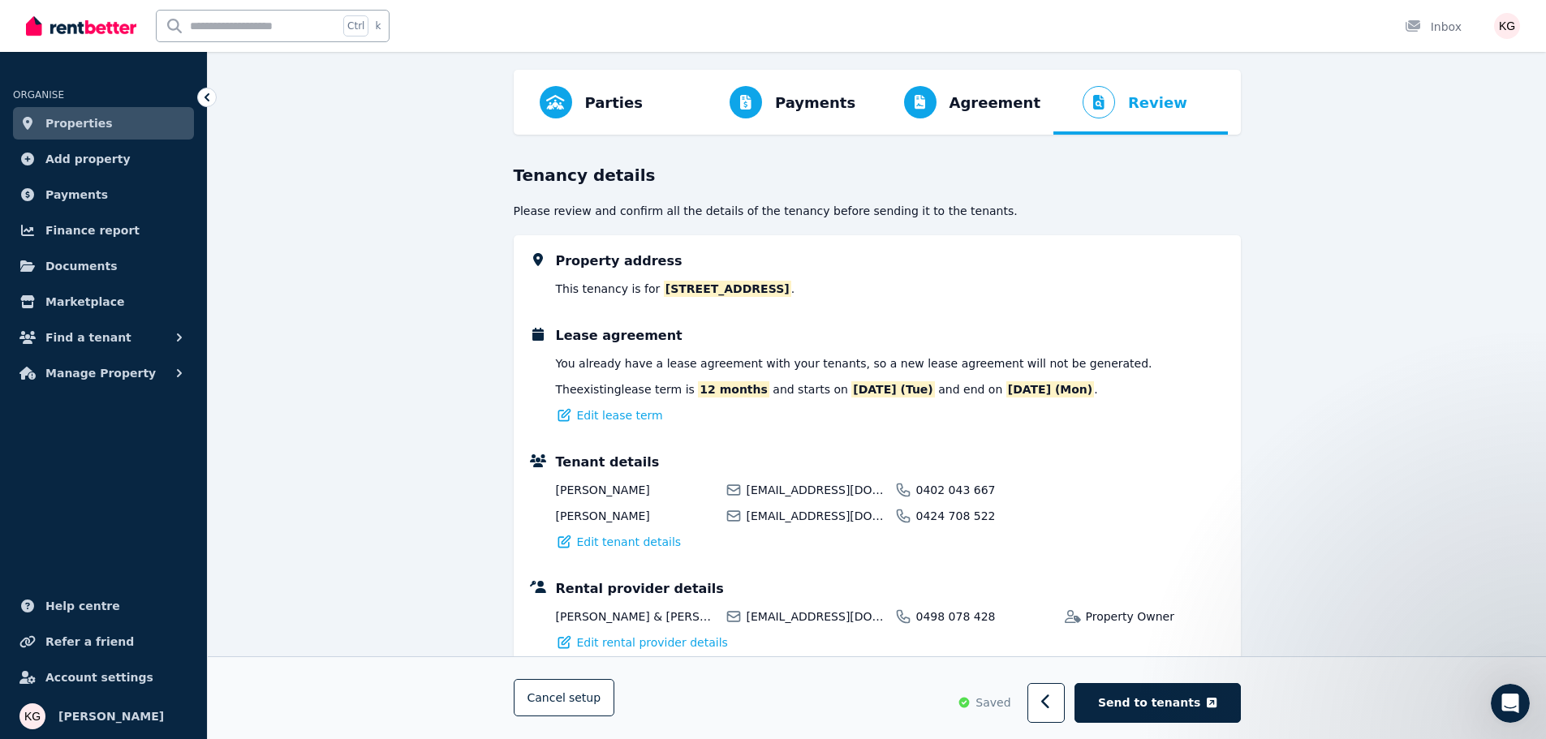
scroll to position [26, 0]
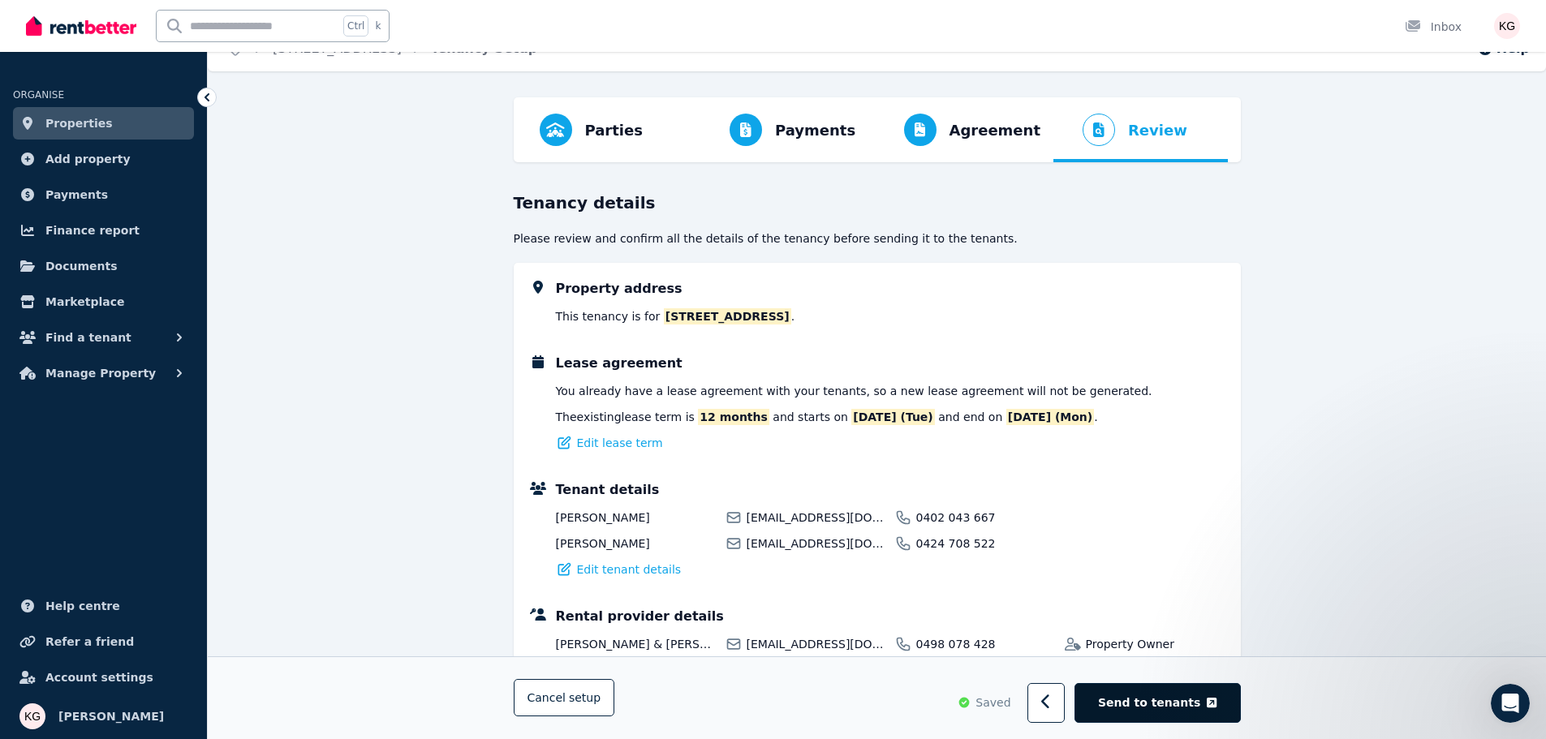
click at [1150, 702] on span "Send to tenants" at bounding box center [1149, 703] width 102 height 16
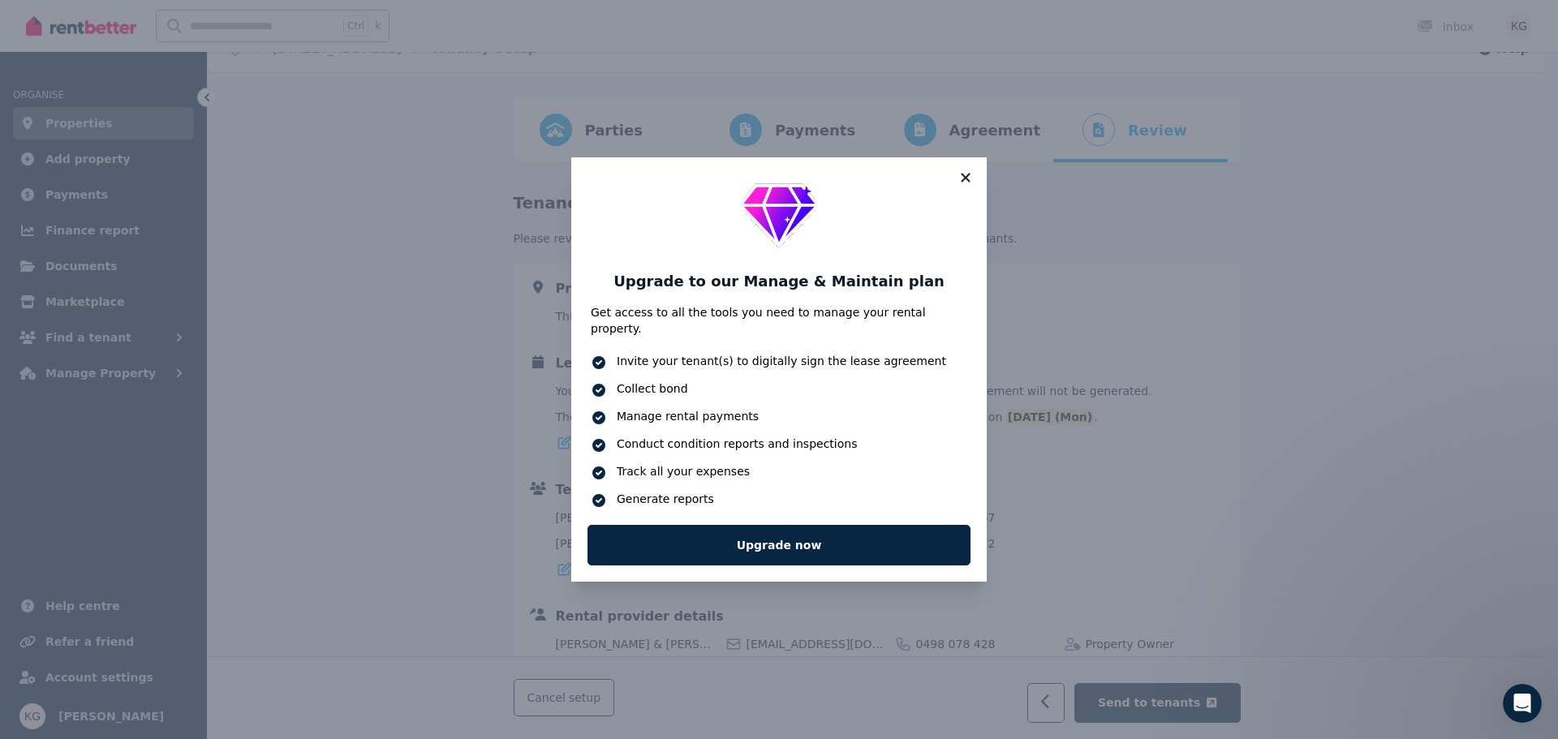
click at [969, 185] on icon at bounding box center [965, 177] width 16 height 15
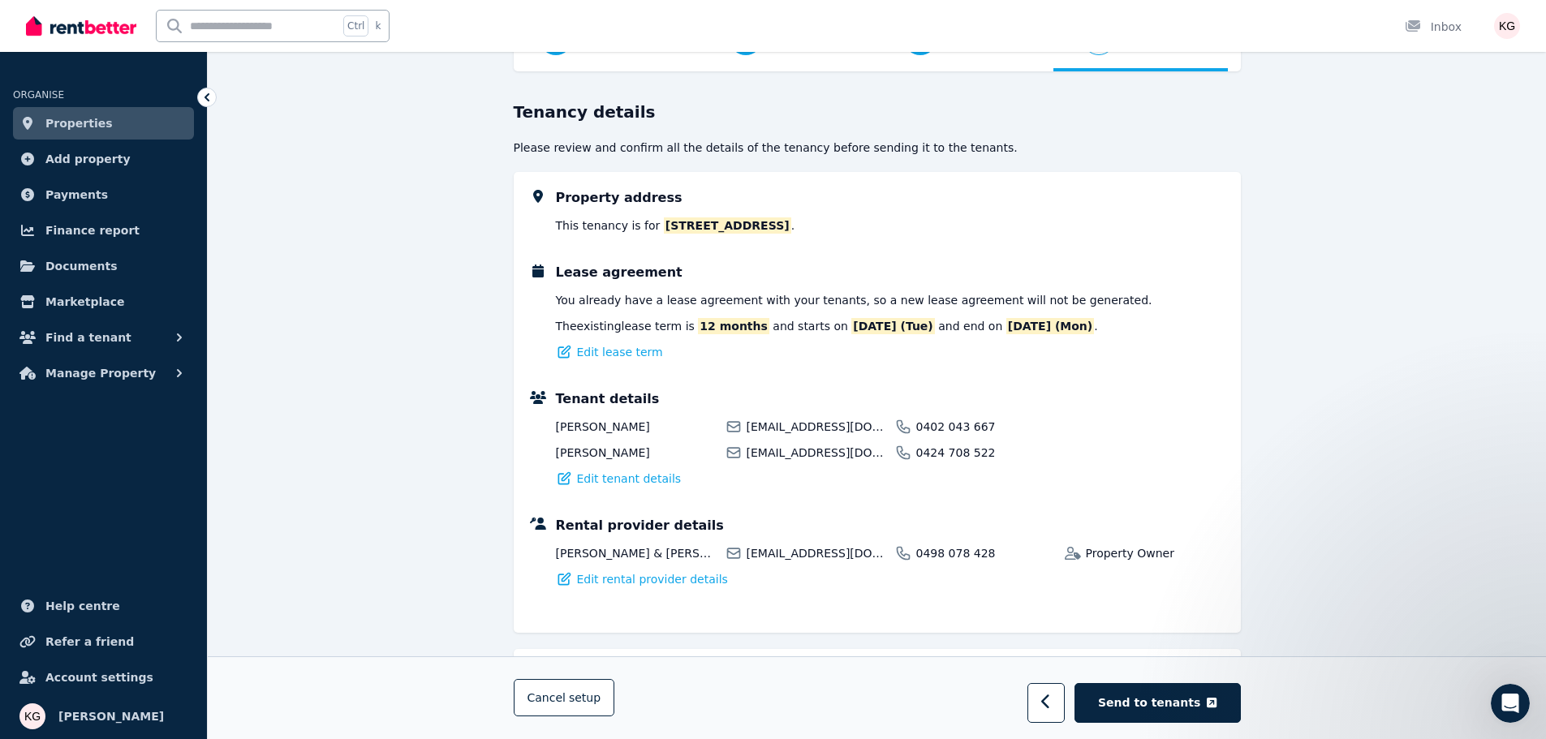
scroll to position [0, 0]
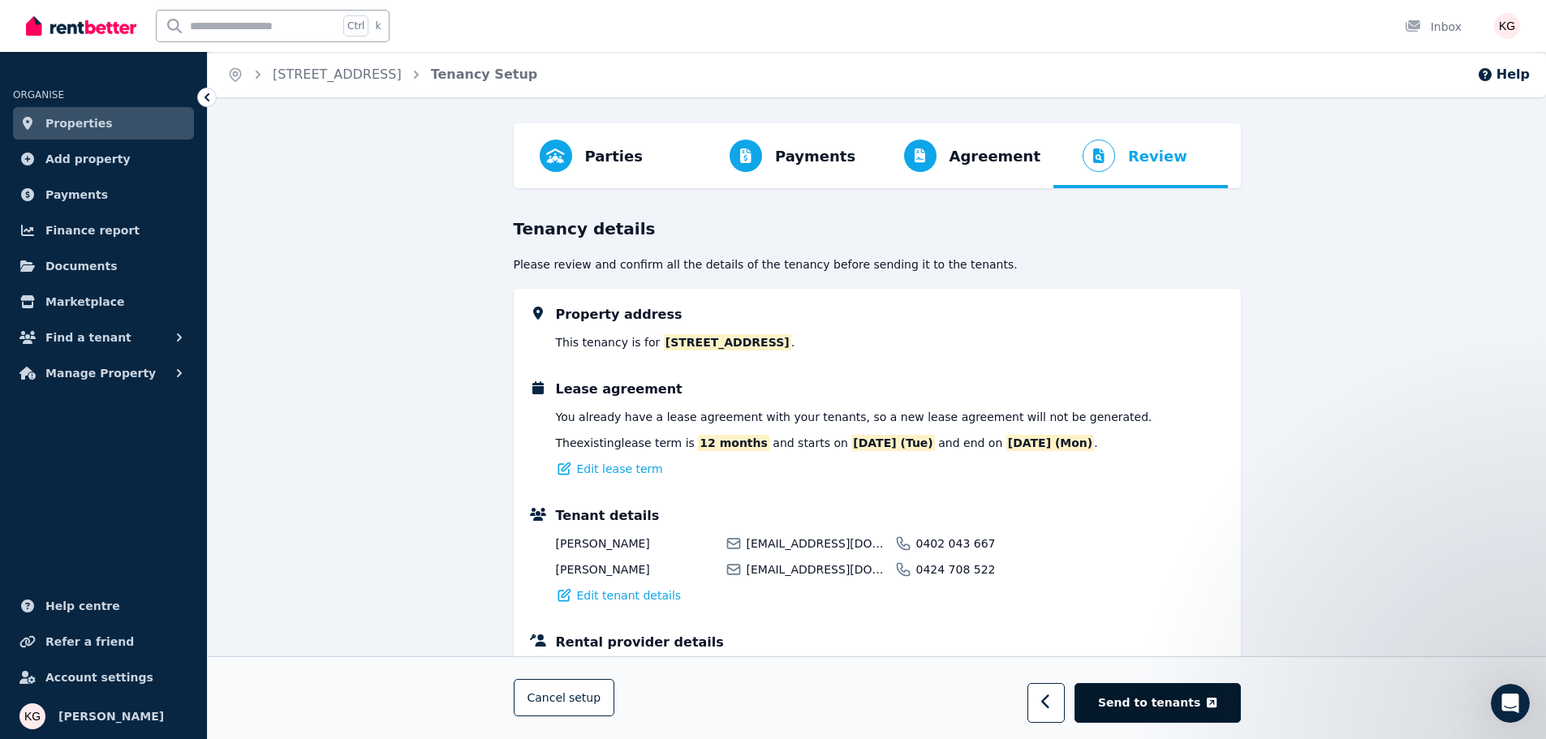
click at [1130, 703] on span "Send to tenants" at bounding box center [1149, 703] width 102 height 16
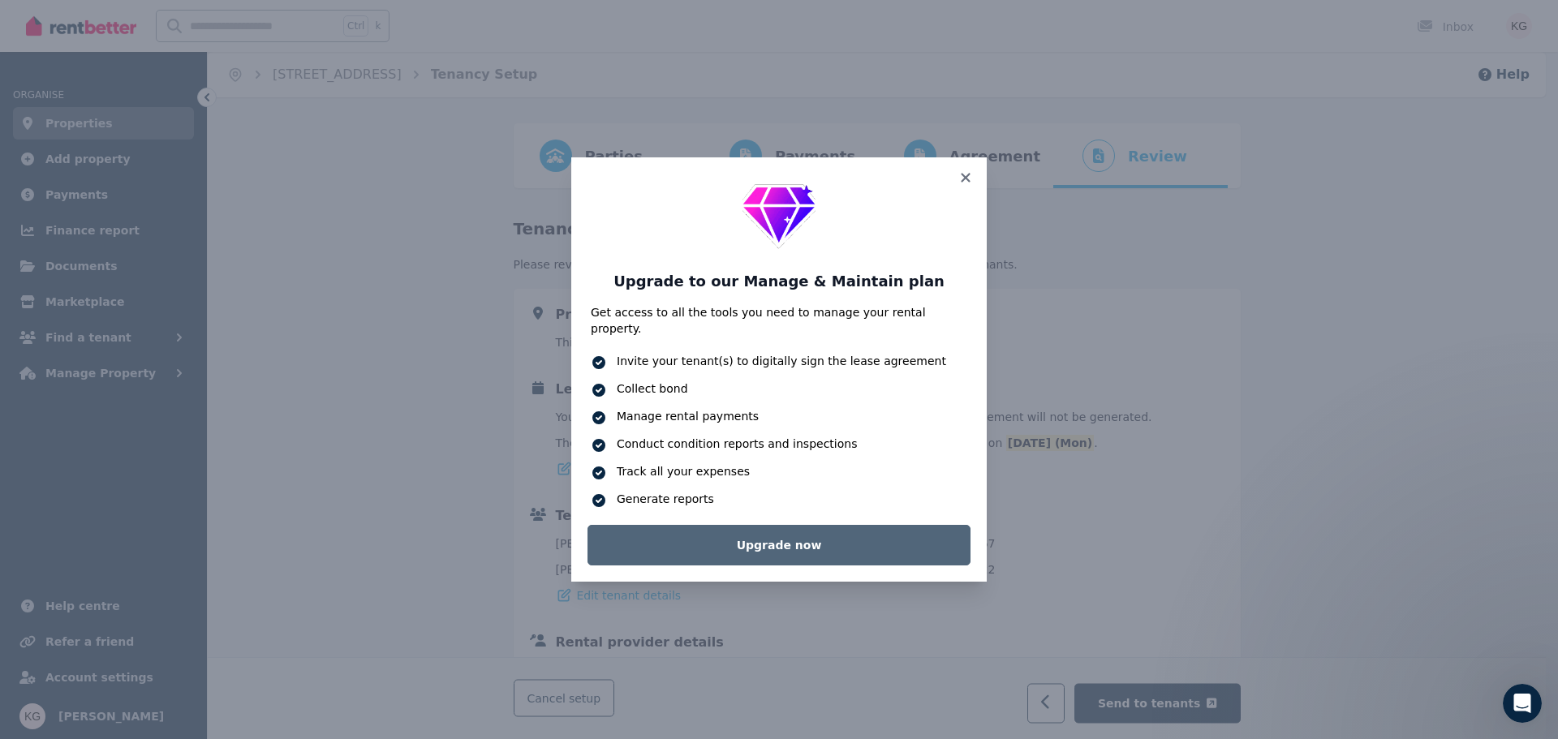
click at [748, 538] on link "Upgrade now" at bounding box center [778, 545] width 383 height 41
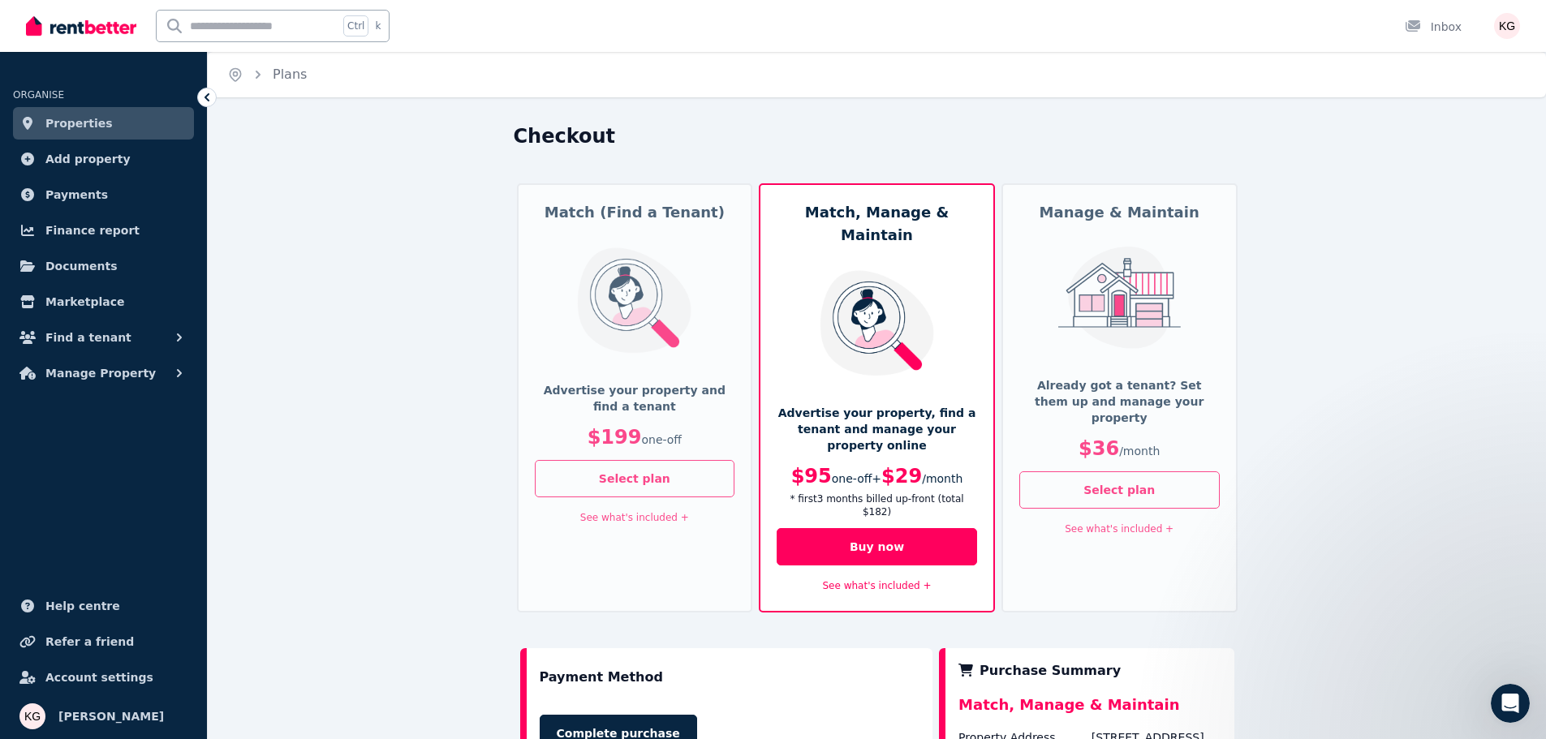
click at [1076, 399] on p "Already got a tenant? Set them up and manage your property" at bounding box center [1119, 401] width 200 height 49
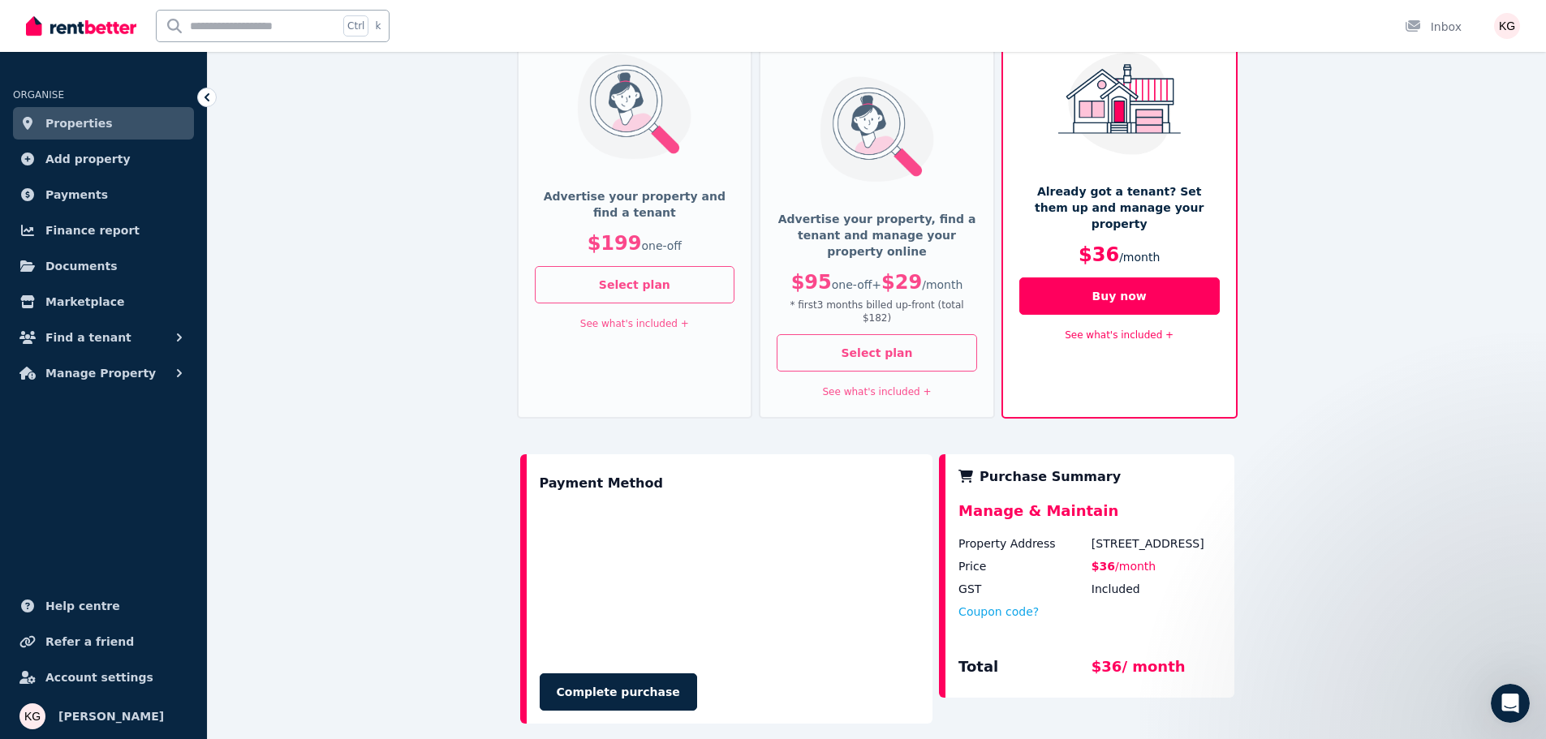
scroll to position [193, 0]
click at [1142, 330] on link "See what's included +" at bounding box center [1119, 335] width 109 height 11
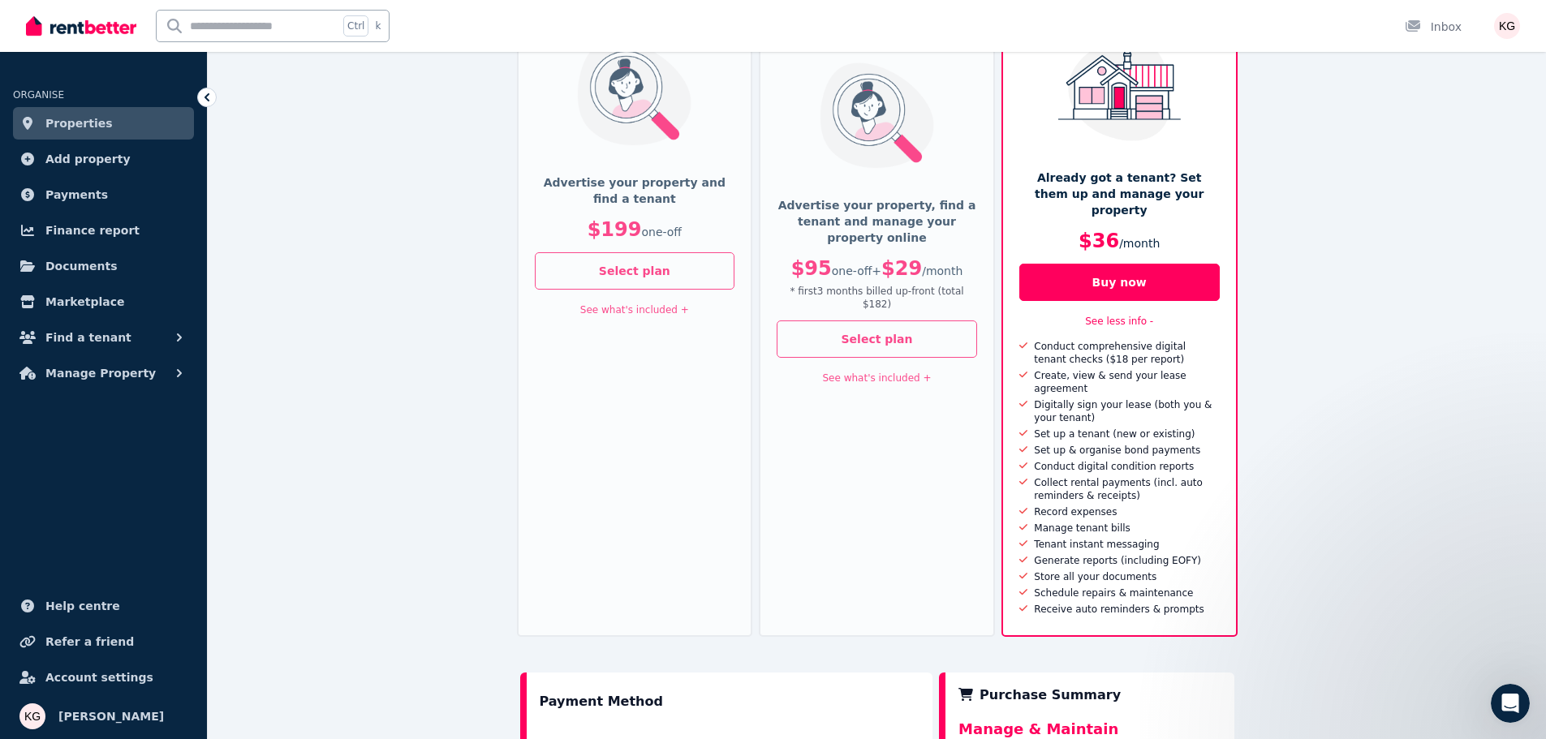
scroll to position [203, 0]
